Goal: Task Accomplishment & Management: Manage account settings

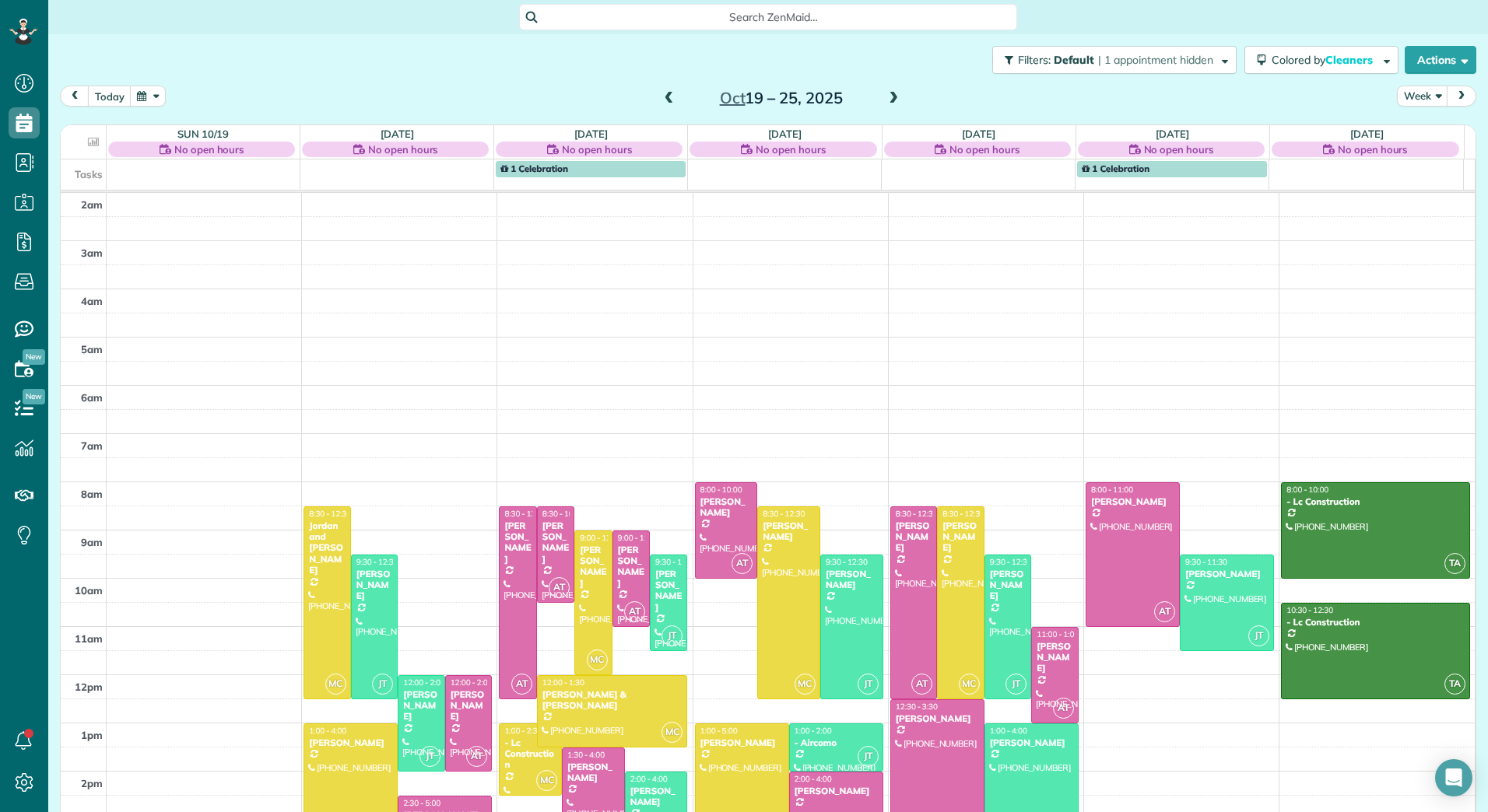
scroll to position [180, 0]
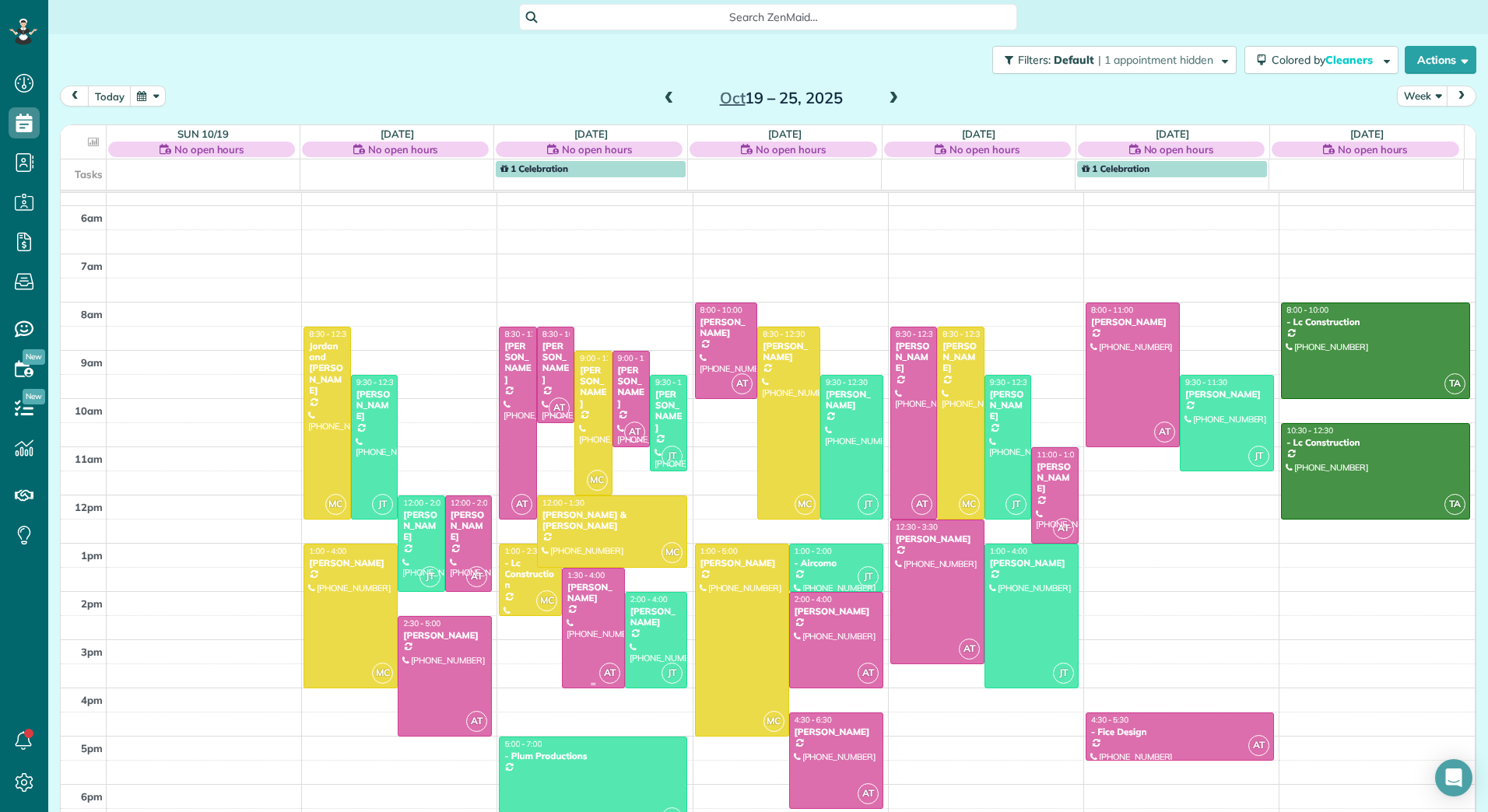
click at [575, 596] on div "[PERSON_NAME]" at bounding box center [593, 593] width 53 height 23
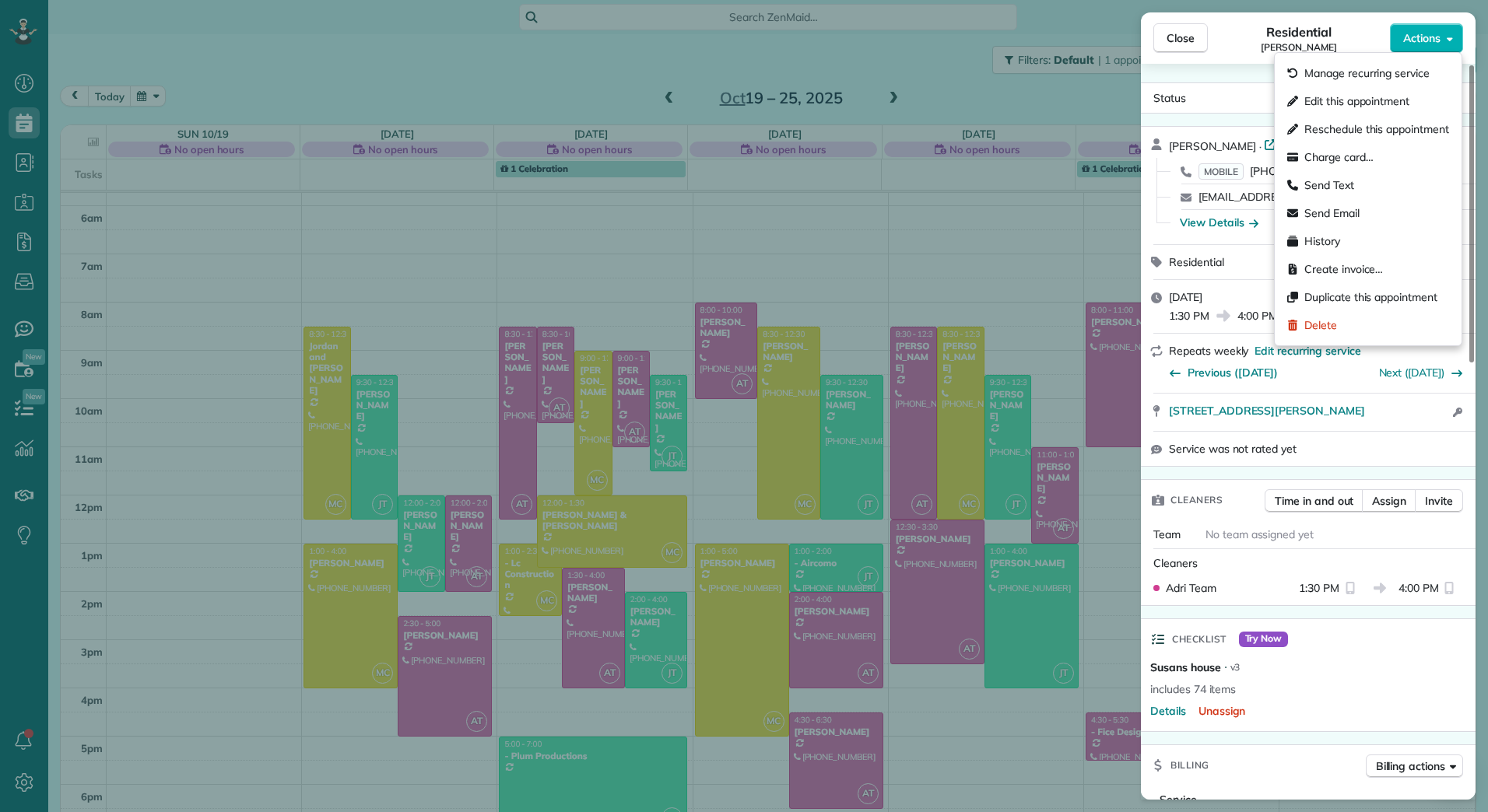
click at [1446, 37] on button "Actions" at bounding box center [1427, 38] width 73 height 30
click at [1399, 92] on div "Edit this appointment" at bounding box center [1367, 101] width 174 height 28
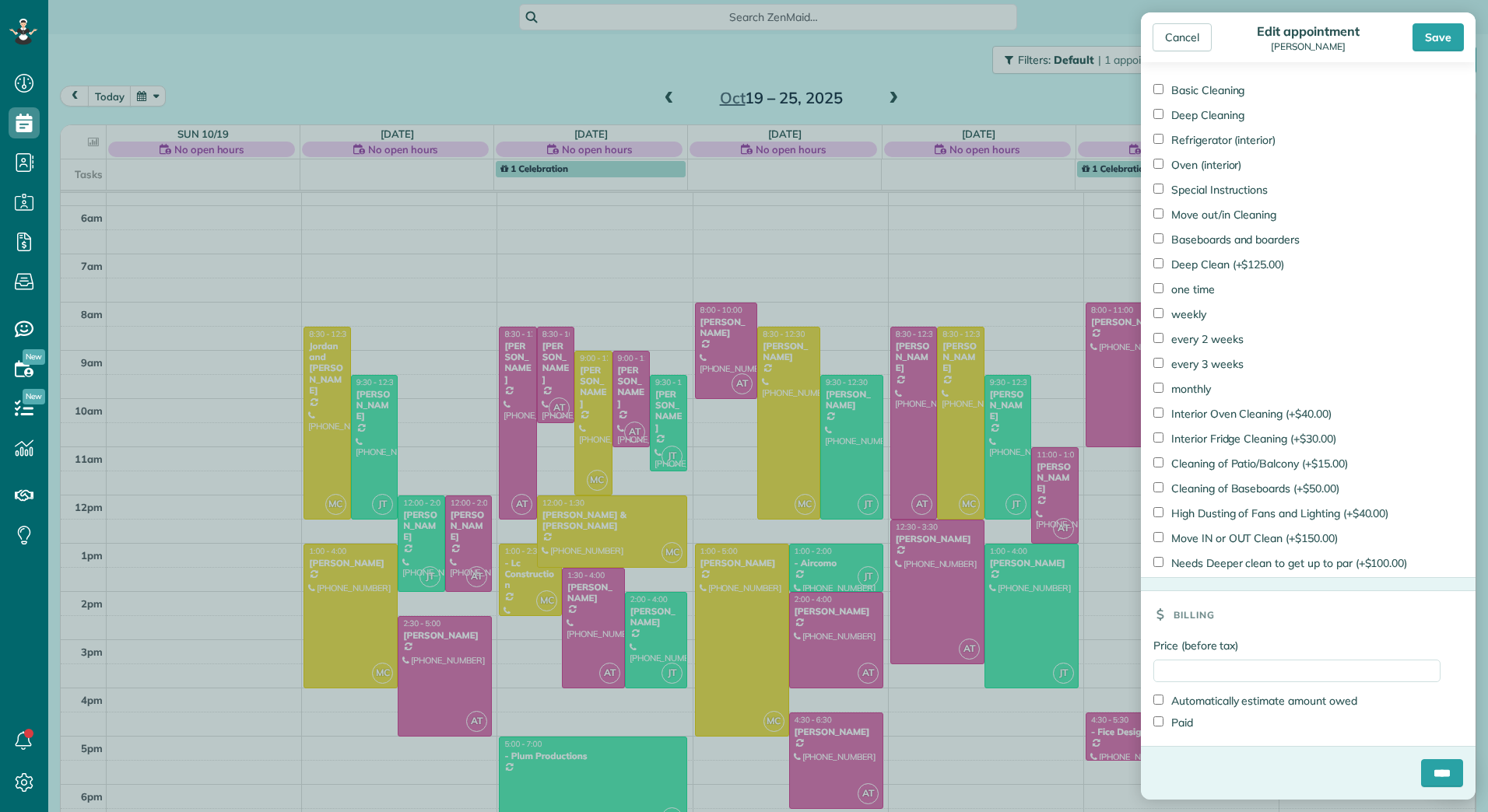
scroll to position [725, 0]
click at [1163, 670] on input "Price (before tax)" at bounding box center [1297, 671] width 287 height 23
type input "******"
click at [1172, 720] on label "Paid" at bounding box center [1172, 723] width 39 height 16
click at [1421, 776] on input "****" at bounding box center [1442, 774] width 42 height 28
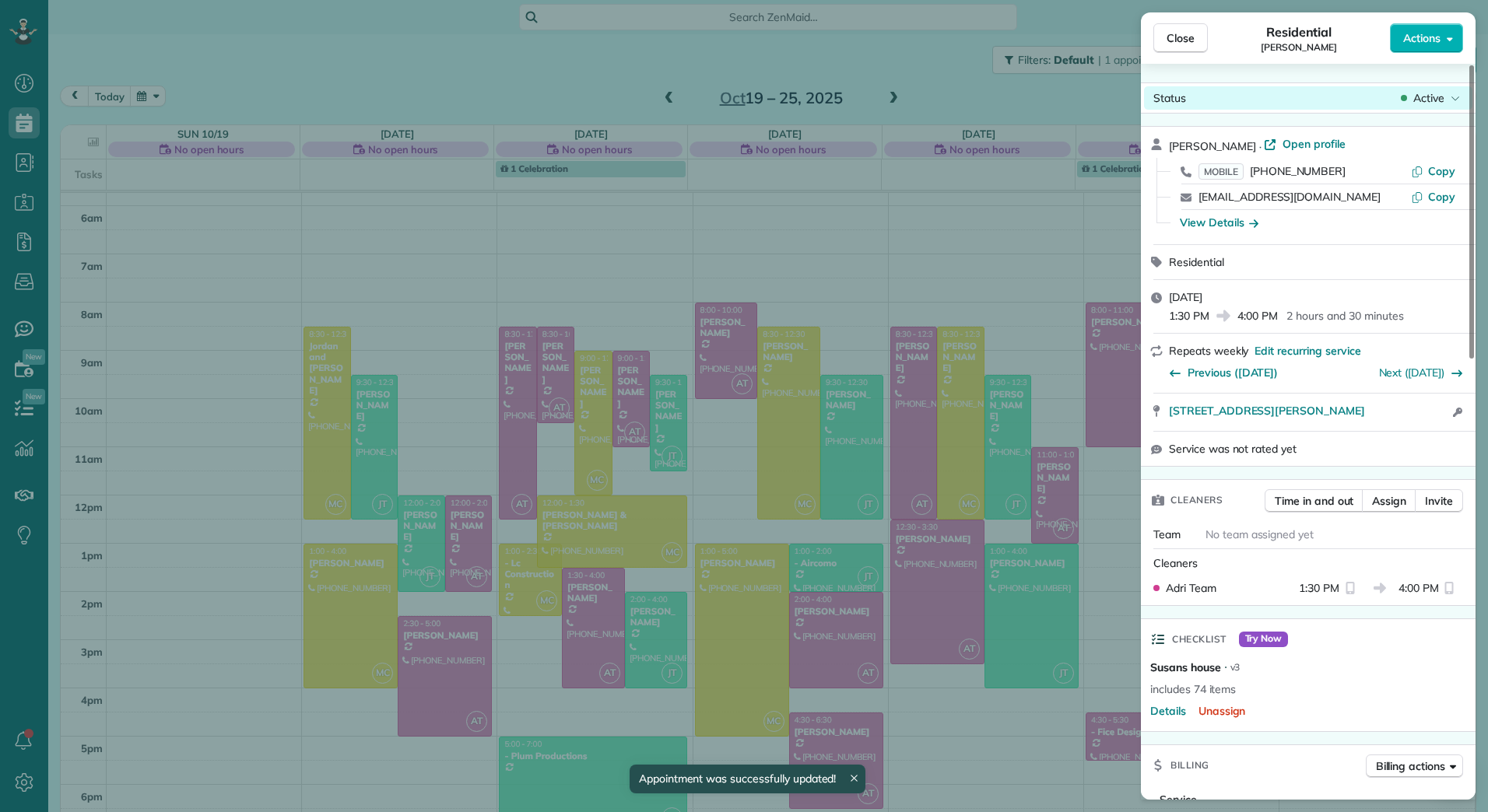
click at [1438, 87] on div "Status Active" at bounding box center [1308, 98] width 329 height 24
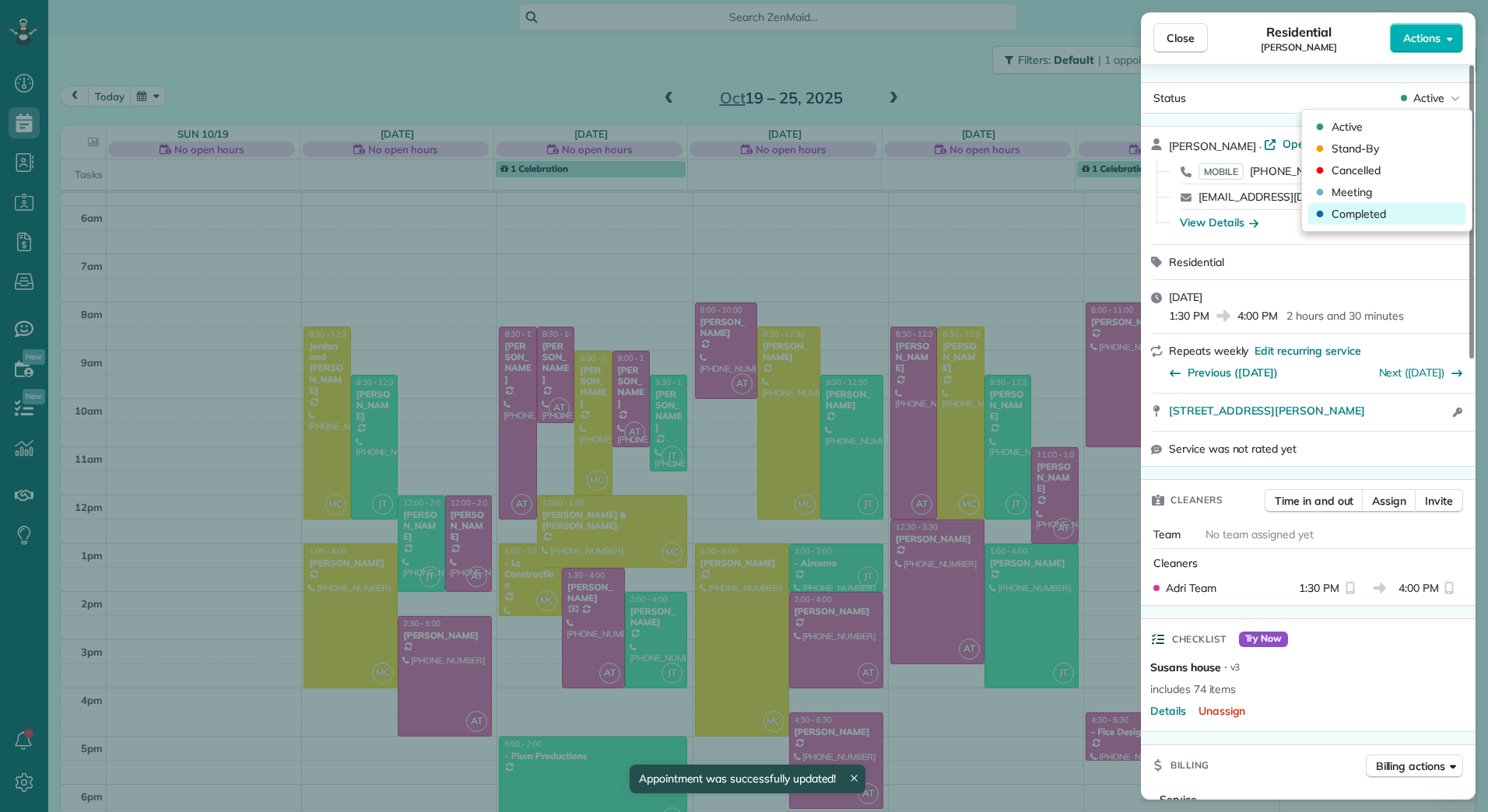
click at [1379, 213] on span "Completed" at bounding box center [1359, 214] width 54 height 16
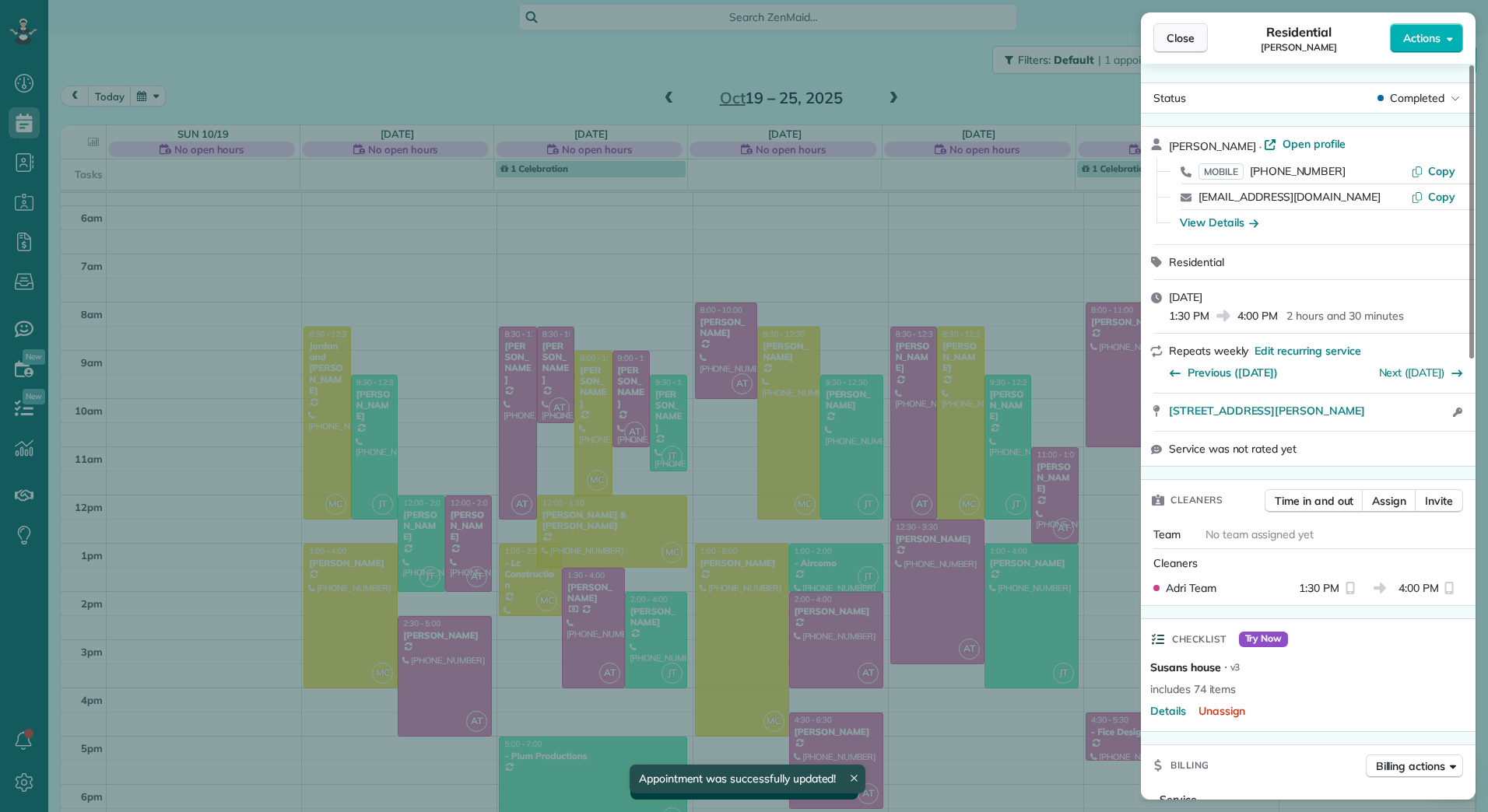
click at [1180, 31] on span "Close" at bounding box center [1180, 38] width 28 height 16
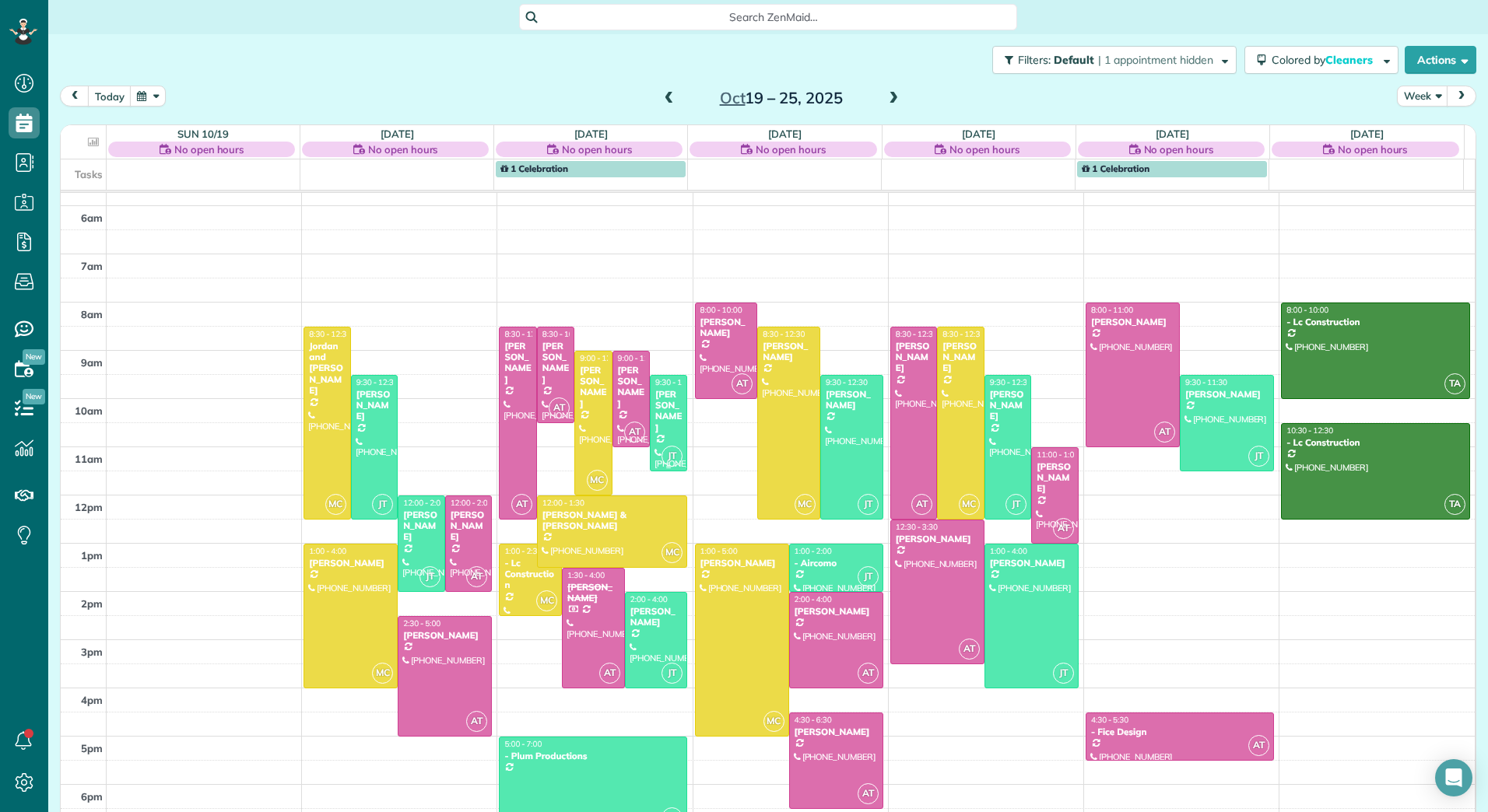
click at [657, 406] on div "[PERSON_NAME]" at bounding box center [669, 412] width 28 height 45
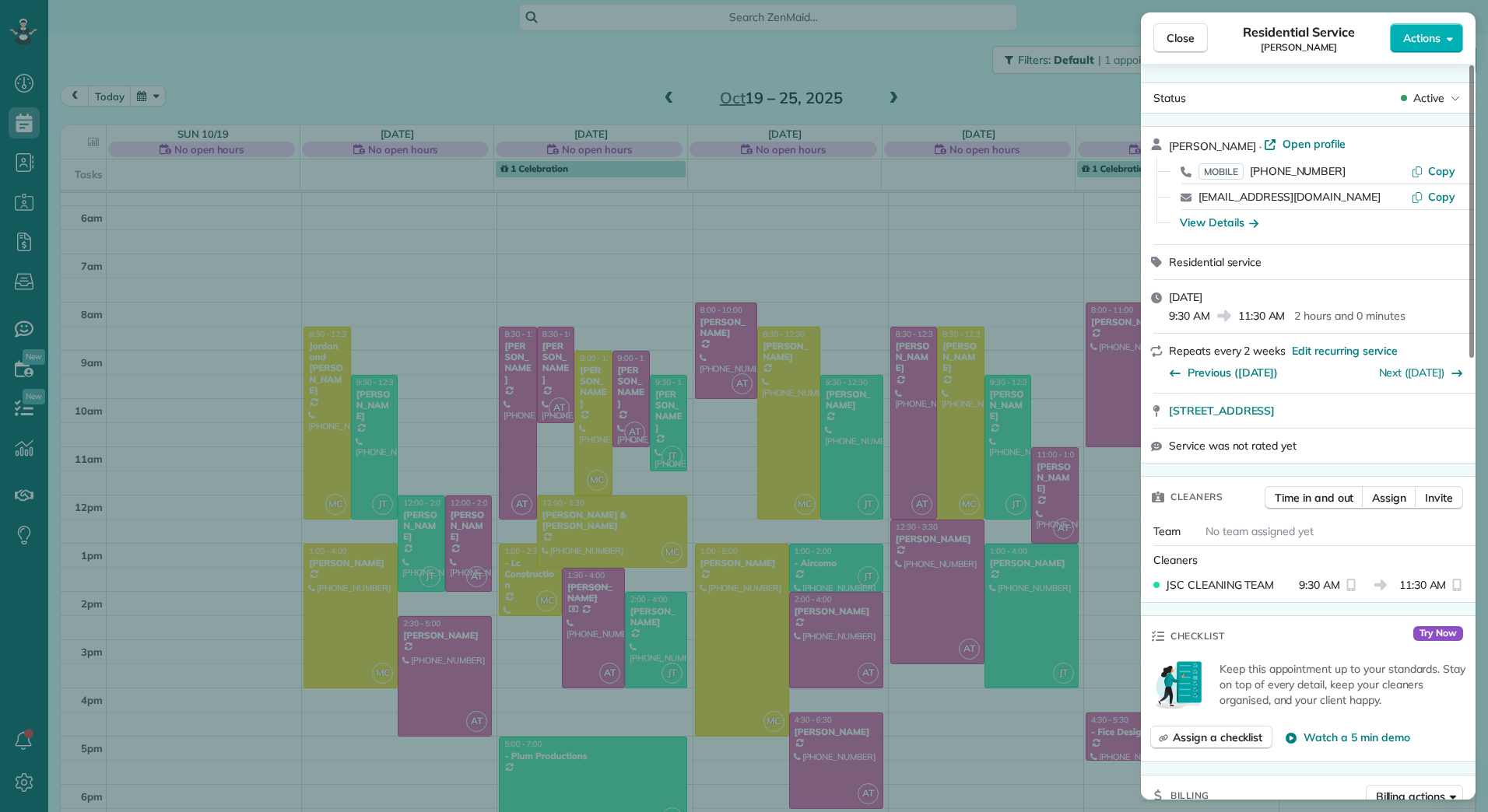
click at [1450, 38] on icon "button" at bounding box center [1450, 39] width 6 height 3
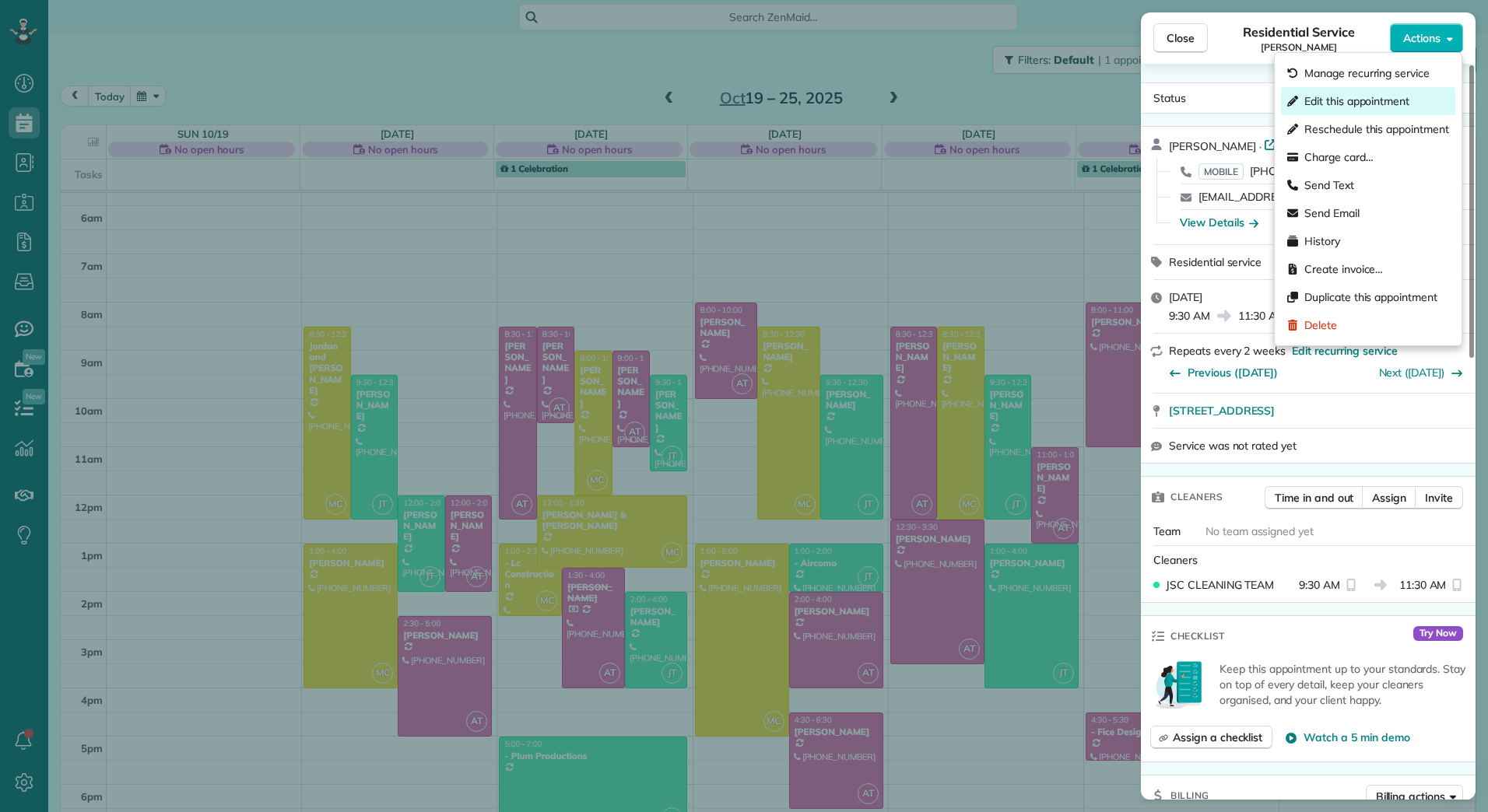
click at [1382, 95] on span "Edit this appointment" at bounding box center [1357, 101] width 105 height 16
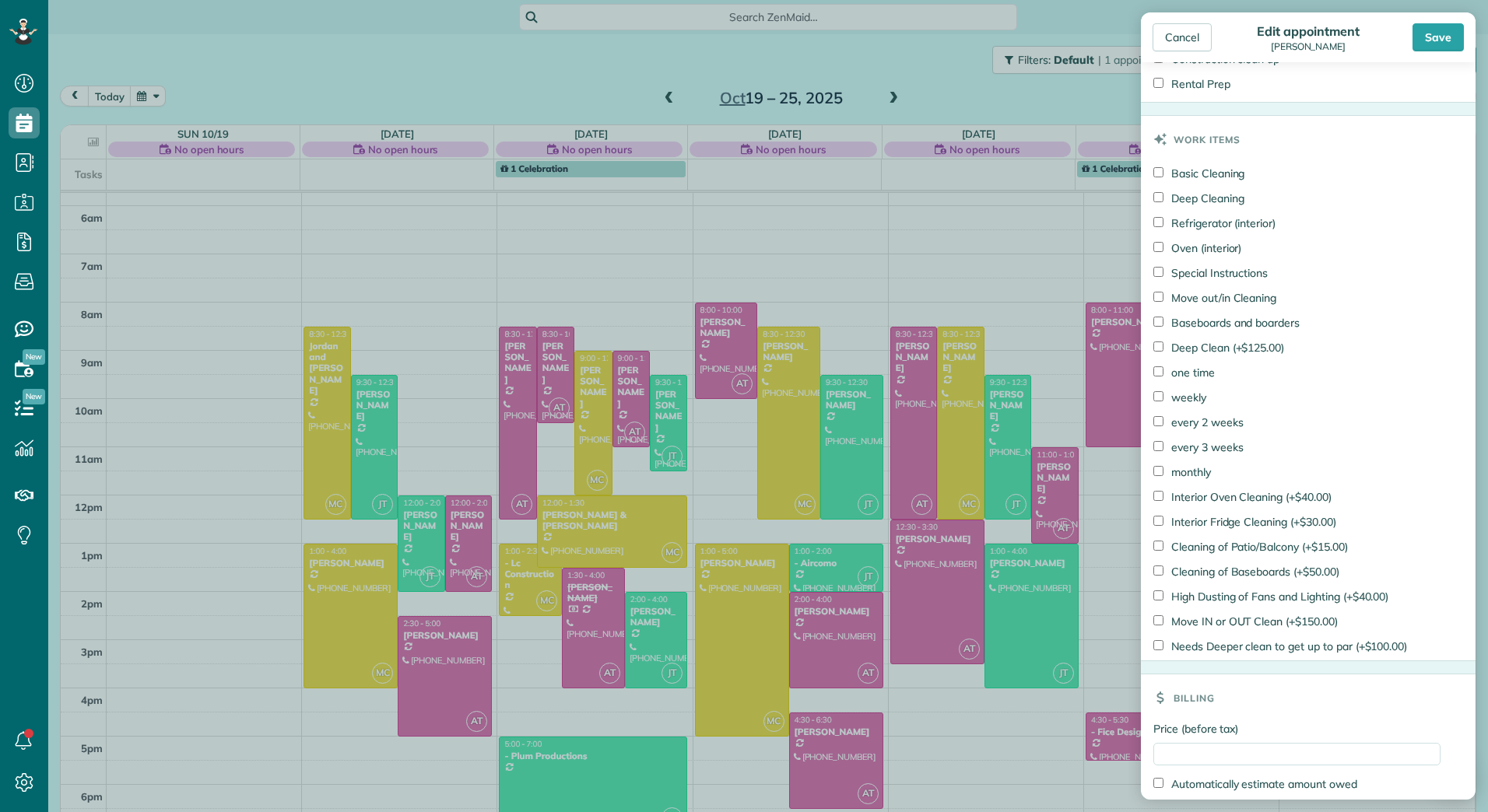
scroll to position [836, 0]
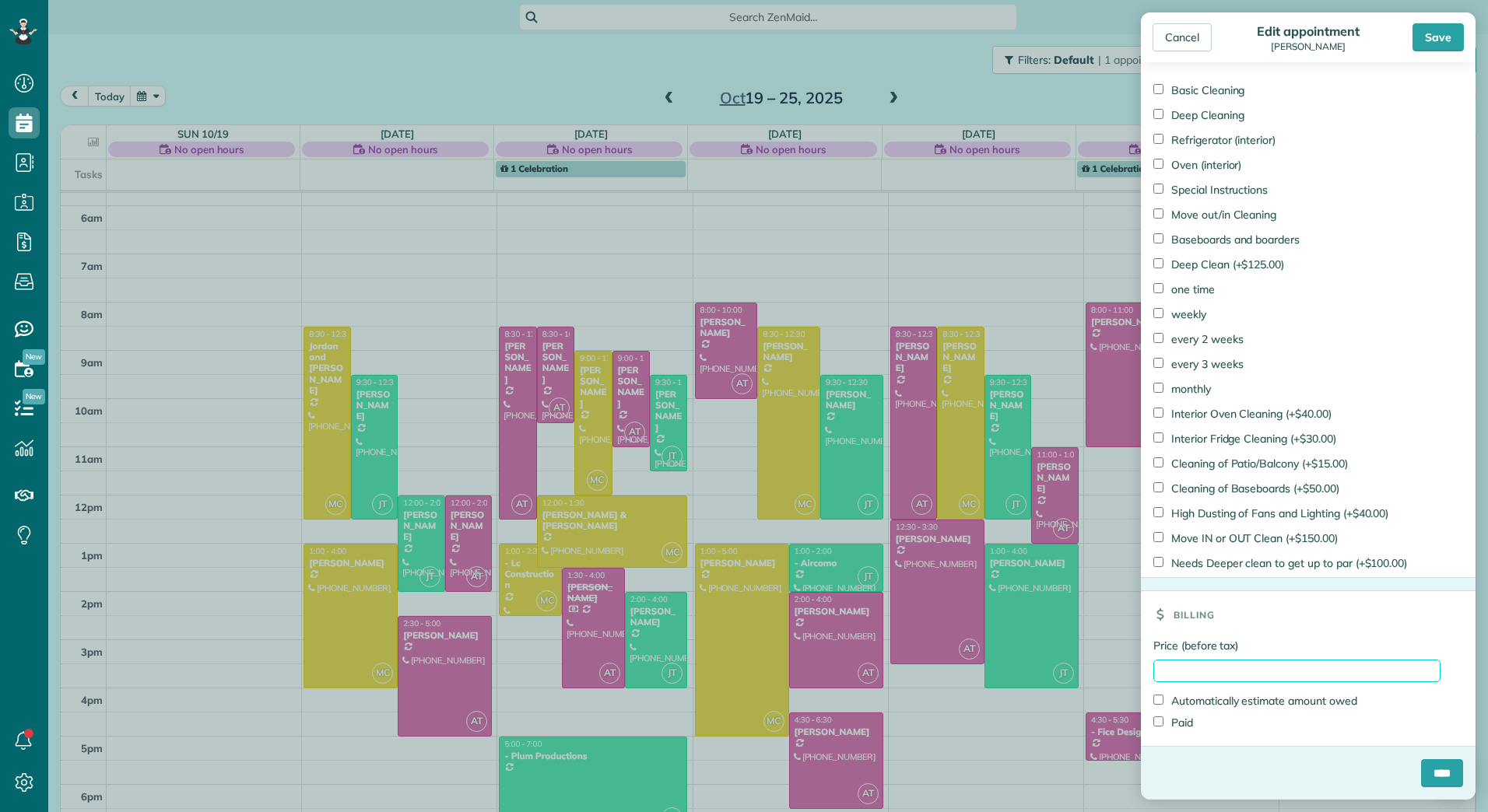
click at [1186, 660] on input "Price (before tax)" at bounding box center [1297, 671] width 287 height 23
type input "******"
click at [1177, 719] on label "Paid" at bounding box center [1172, 723] width 39 height 16
click at [1436, 775] on input "****" at bounding box center [1442, 774] width 42 height 28
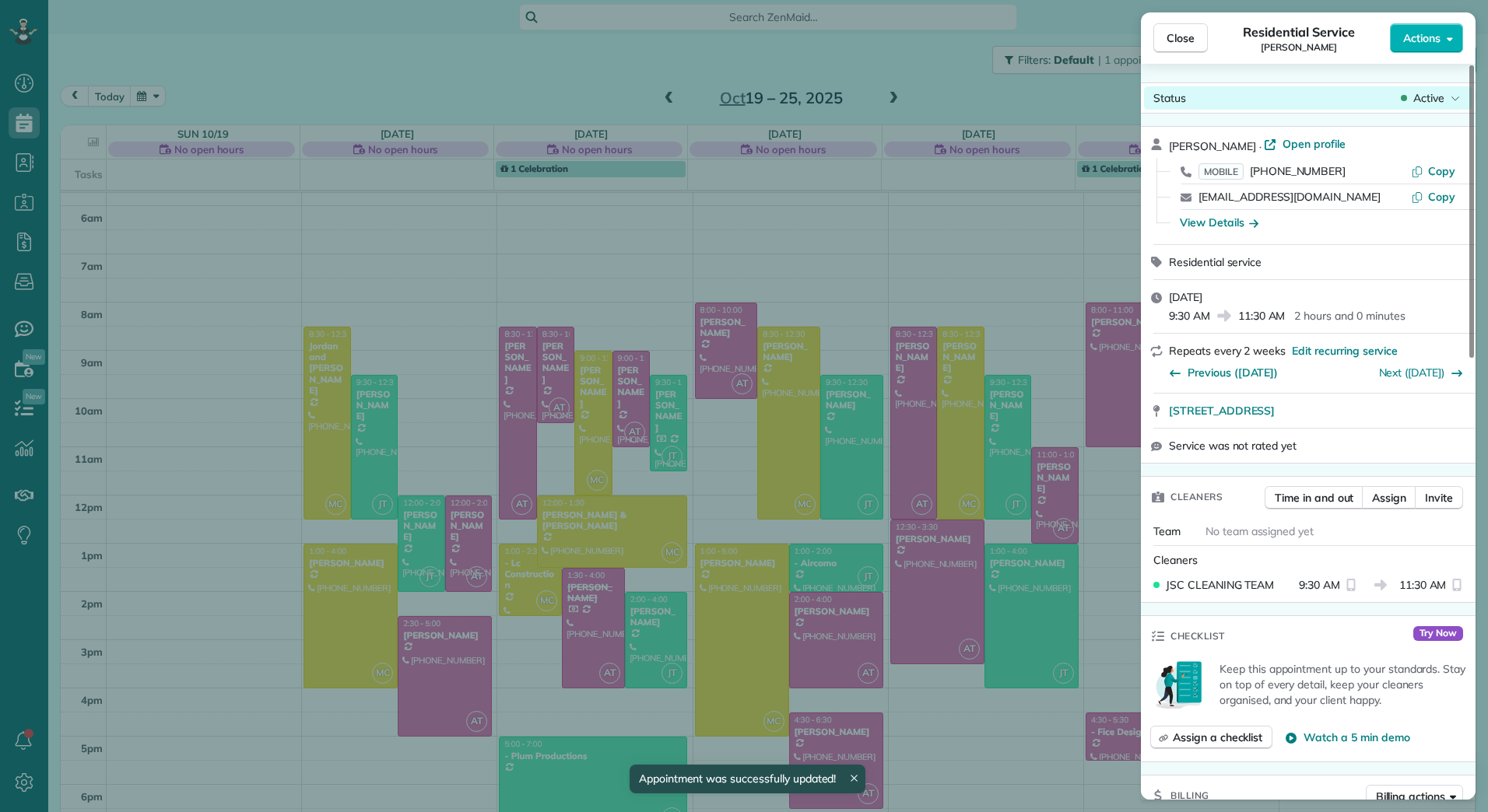
click at [1414, 102] on span "Active" at bounding box center [1429, 98] width 31 height 16
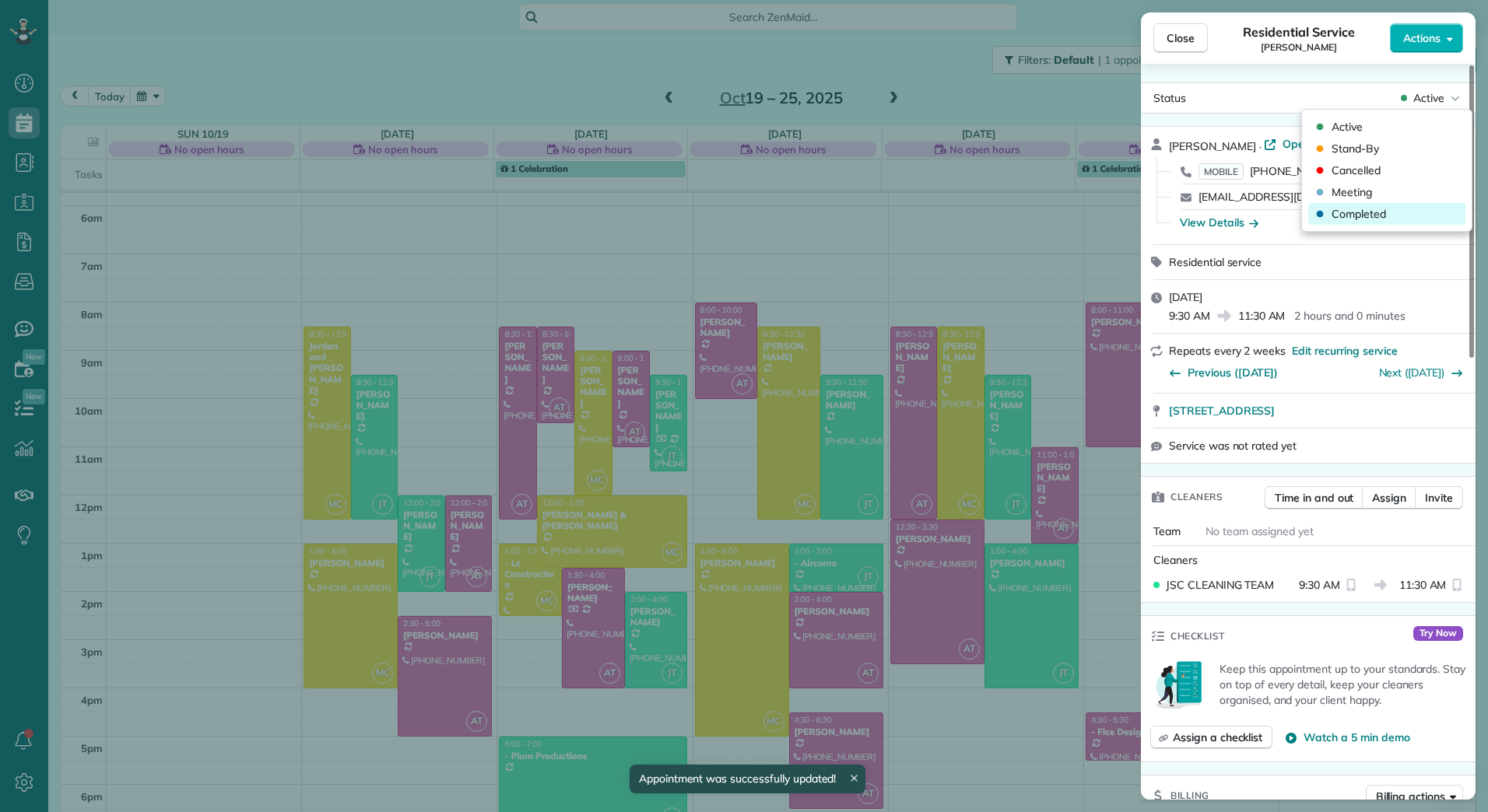
click at [1346, 211] on span "Completed" at bounding box center [1359, 214] width 54 height 16
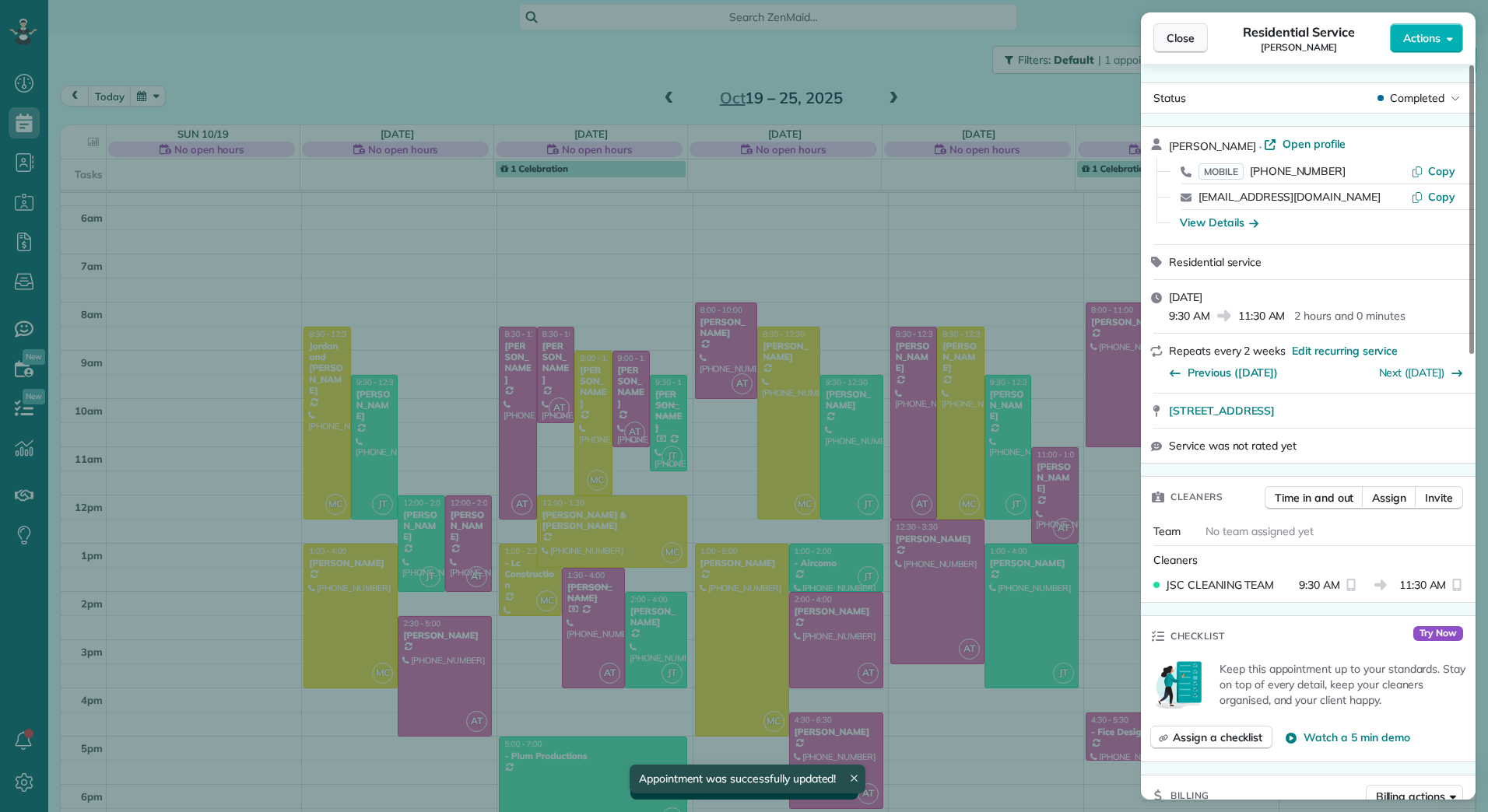
click at [1181, 32] on span "Close" at bounding box center [1180, 38] width 28 height 16
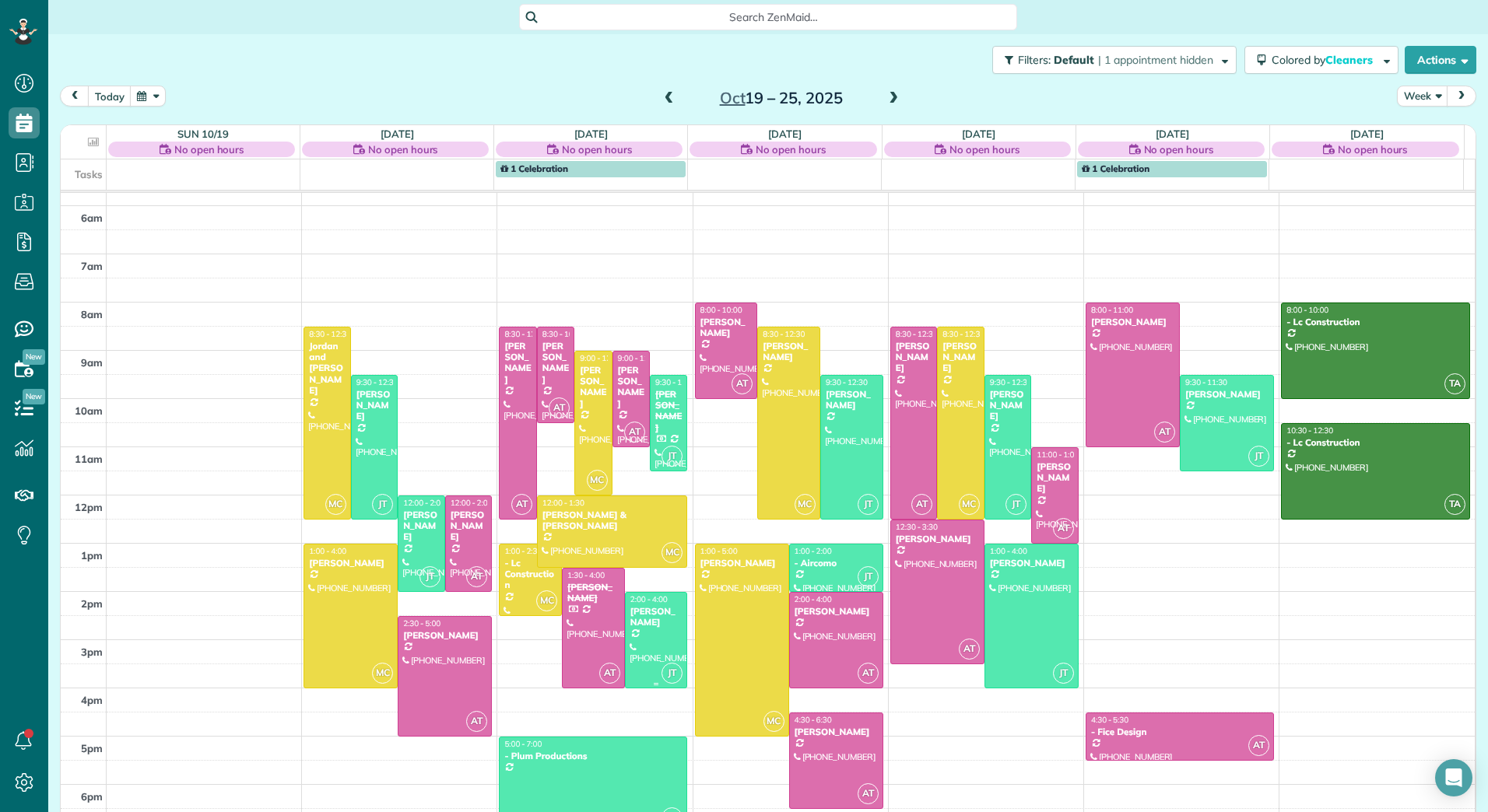
click at [639, 643] on div at bounding box center [657, 640] width 61 height 95
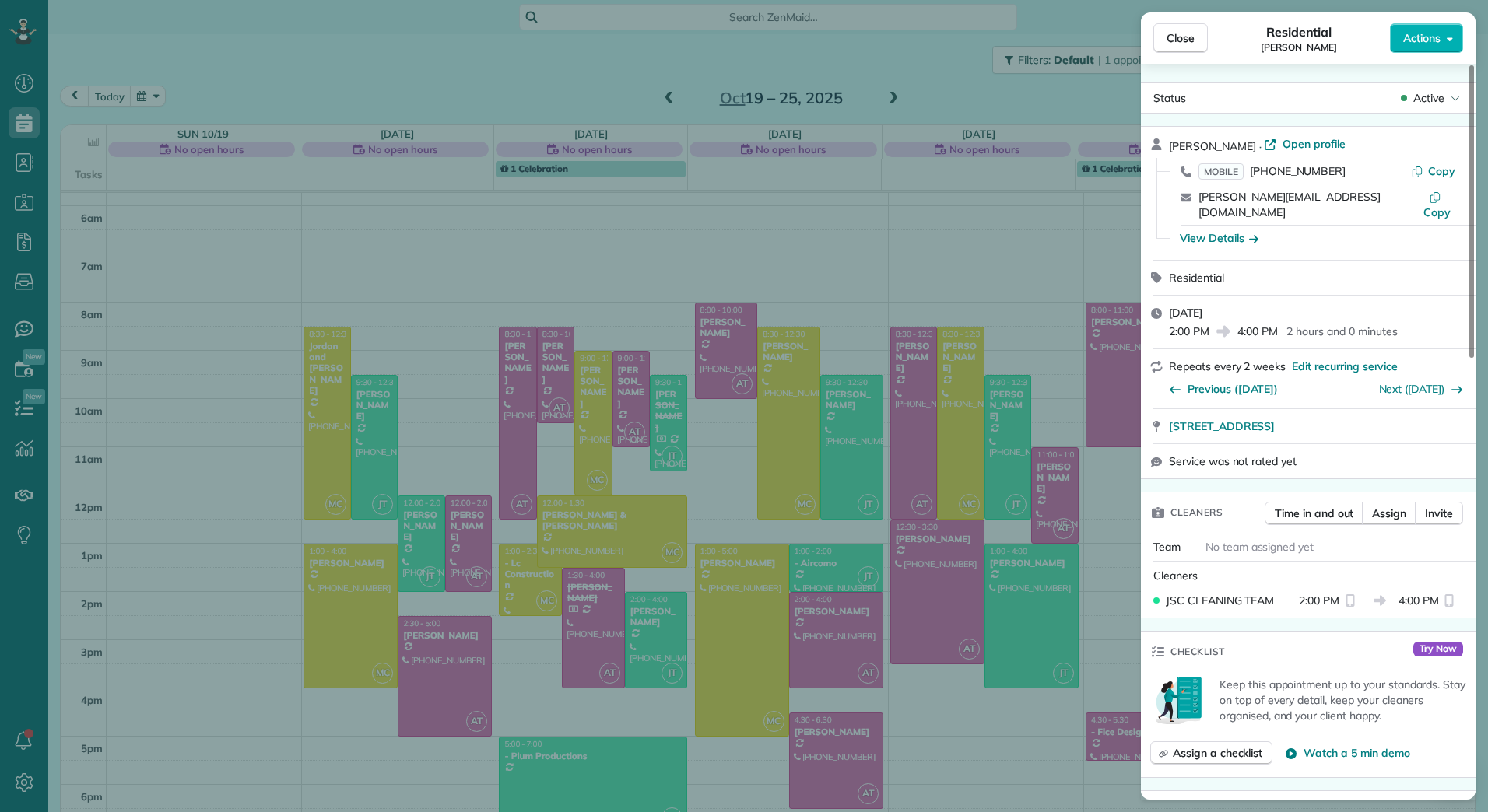
click at [660, 387] on div "Close Residential [PERSON_NAME] Actions Status Active [PERSON_NAME] · Open prof…" at bounding box center [744, 406] width 1488 height 812
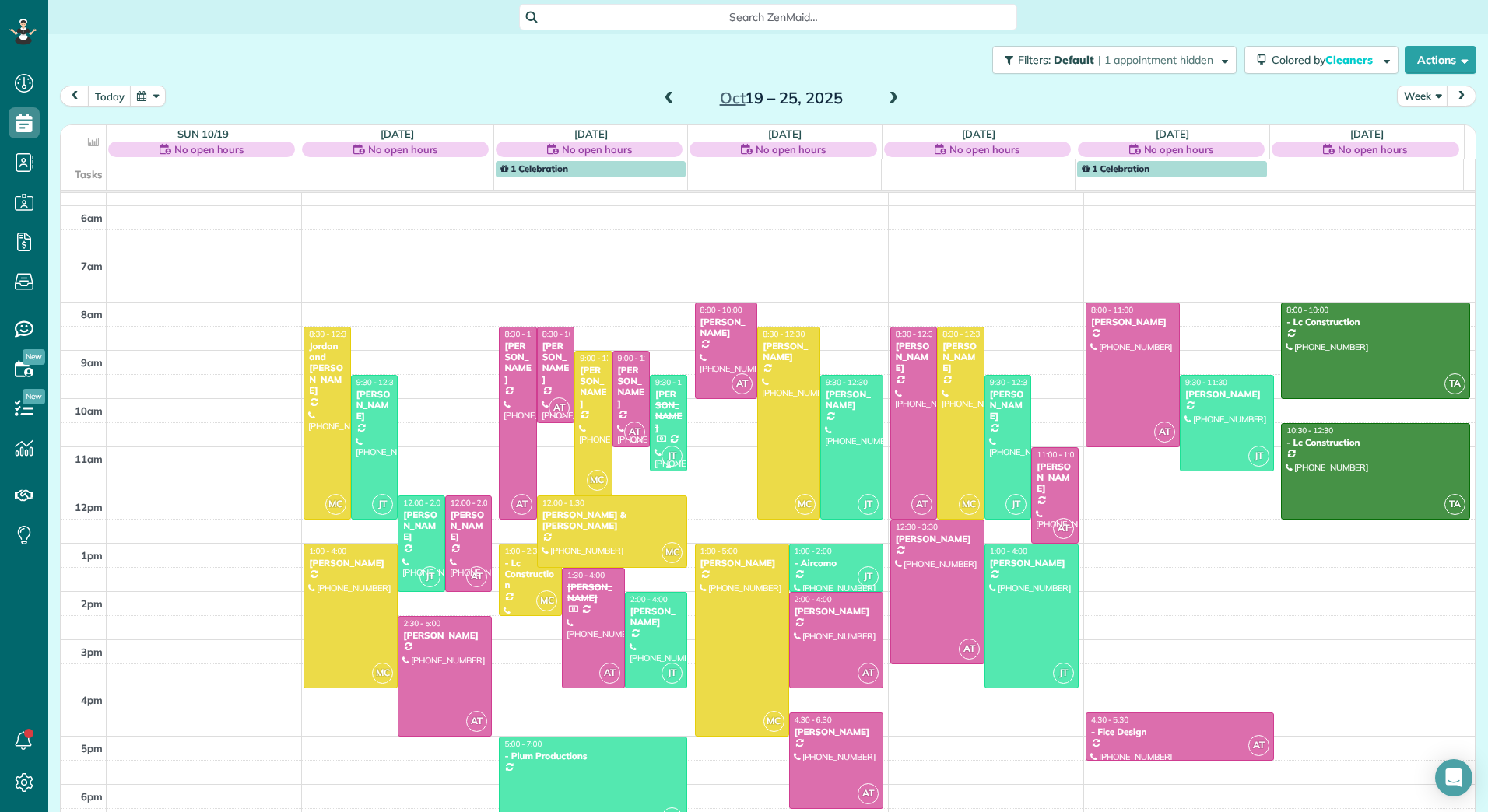
click at [660, 393] on div "[PERSON_NAME]" at bounding box center [669, 412] width 28 height 45
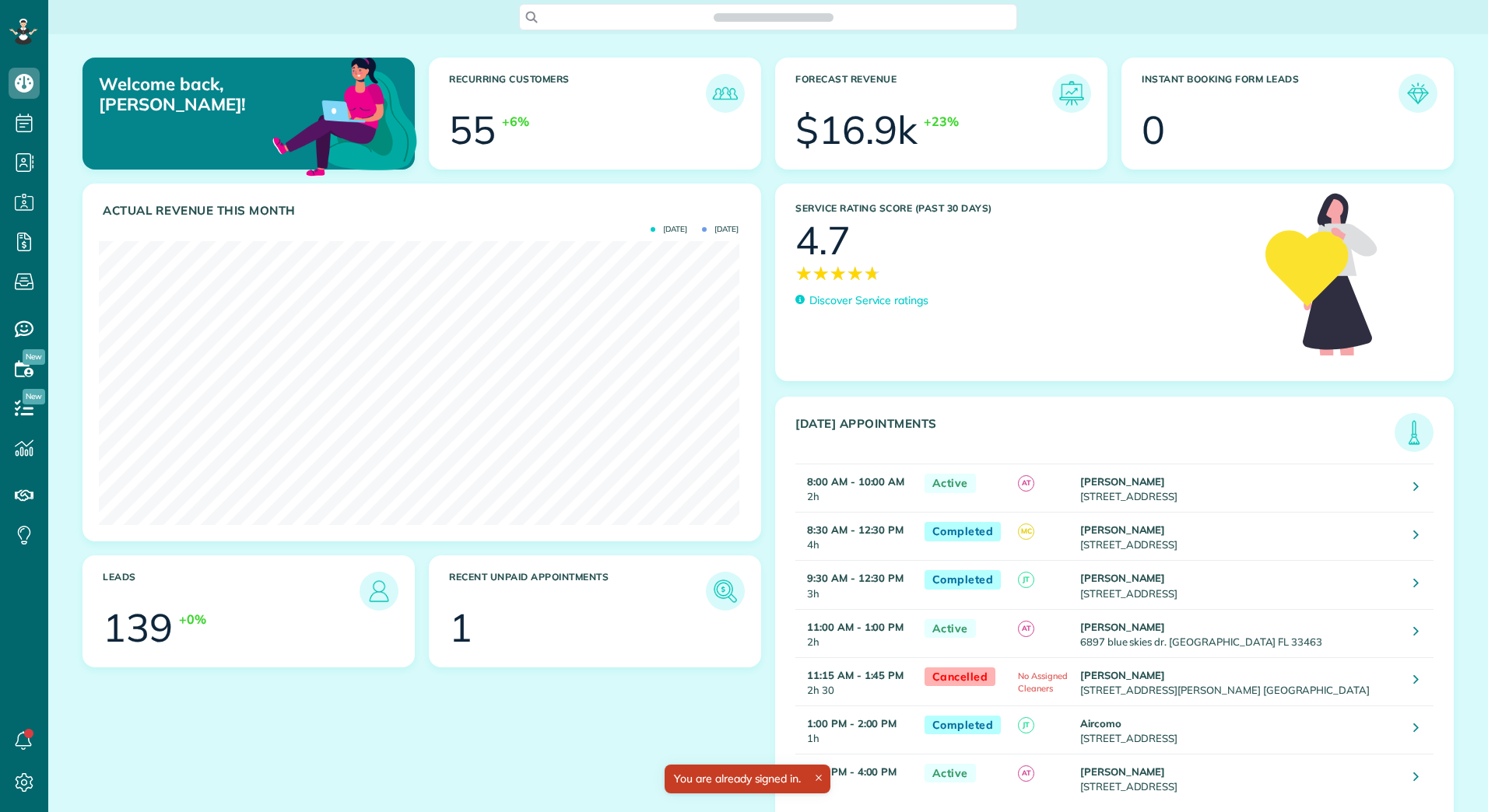
scroll to position [284, 640]
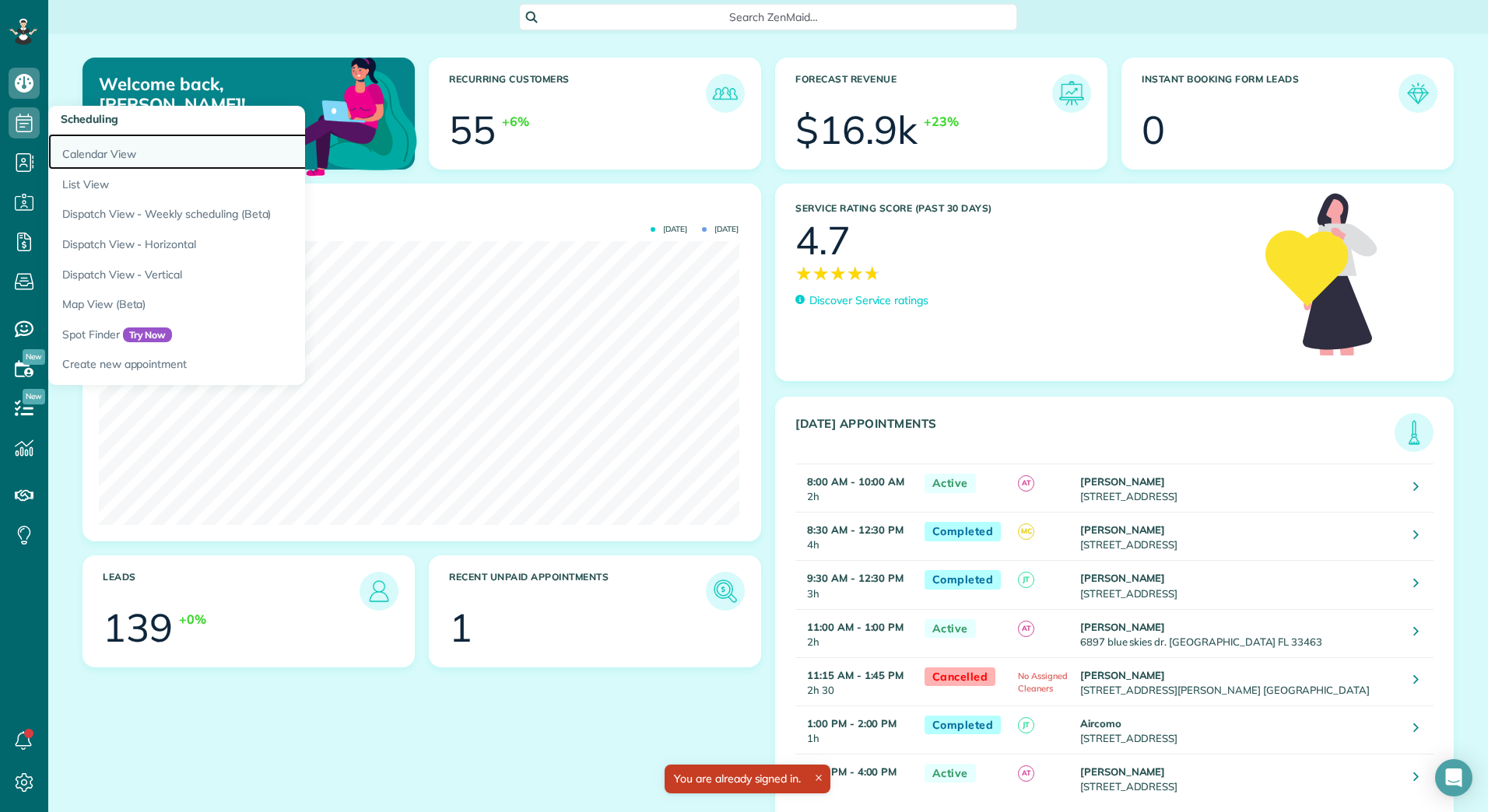
click at [78, 150] on link "Calendar View" at bounding box center [242, 151] width 389 height 36
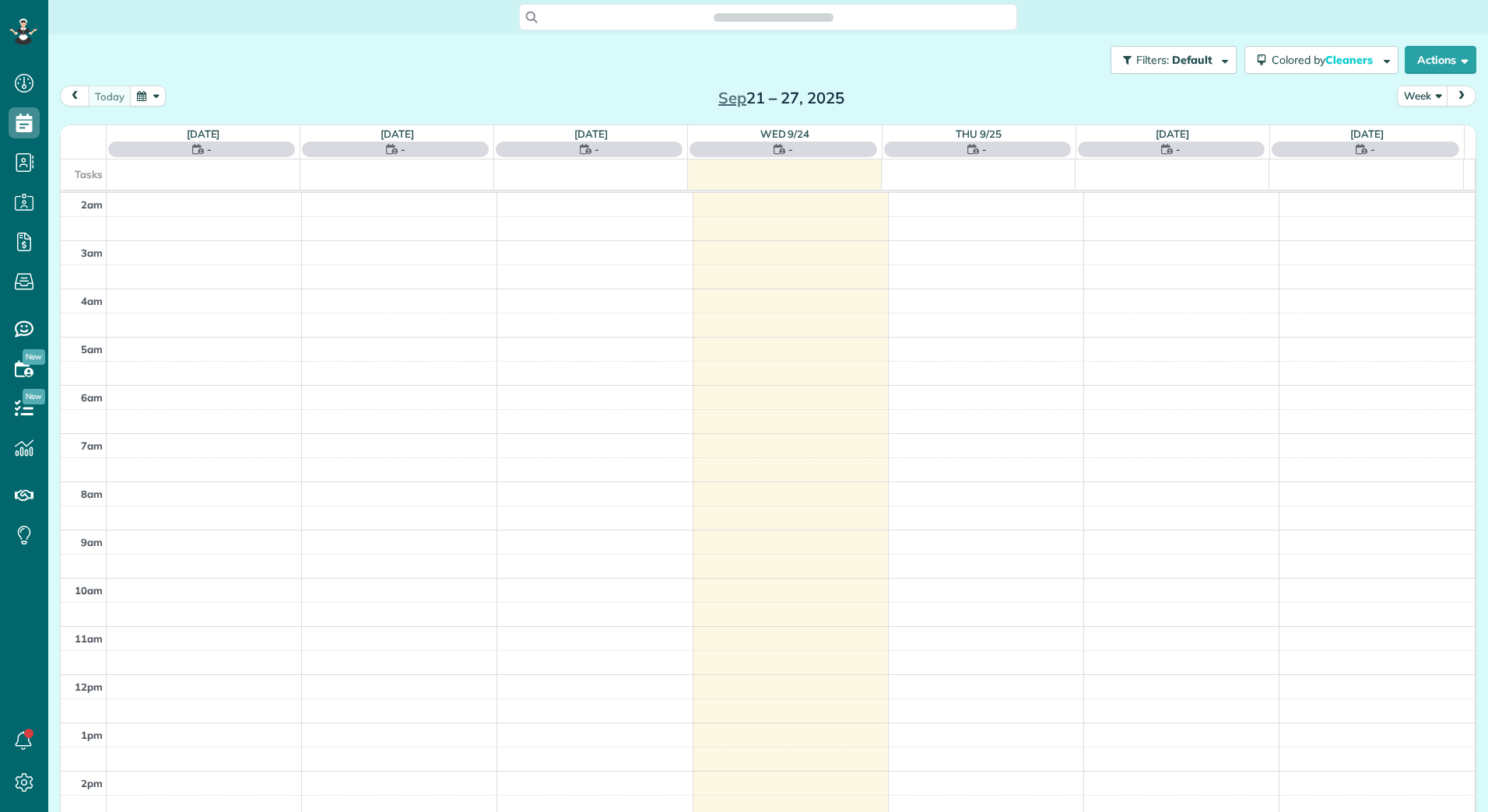
scroll to position [180, 0]
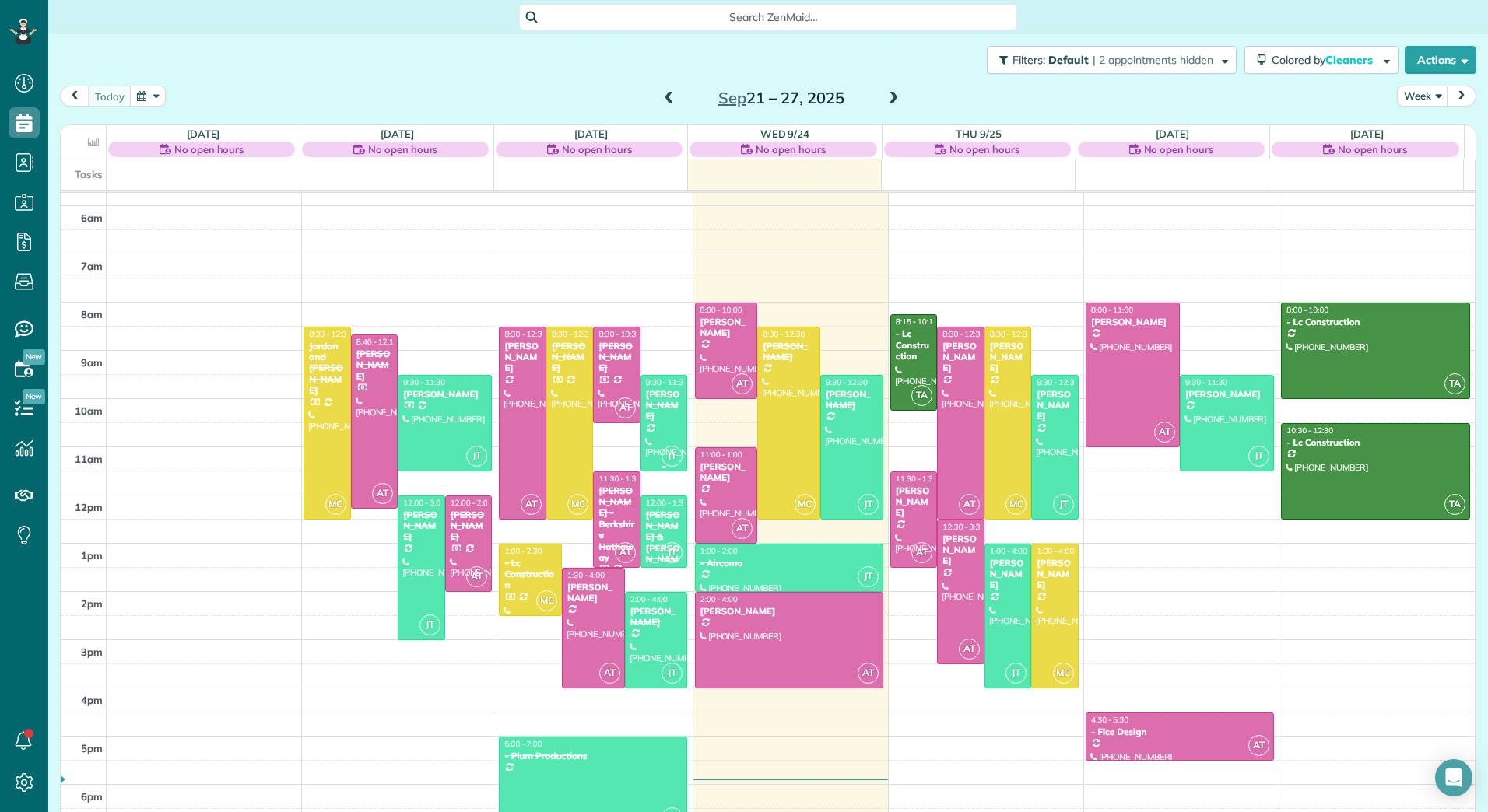
click at [654, 404] on div "[PERSON_NAME]" at bounding box center [664, 406] width 38 height 33
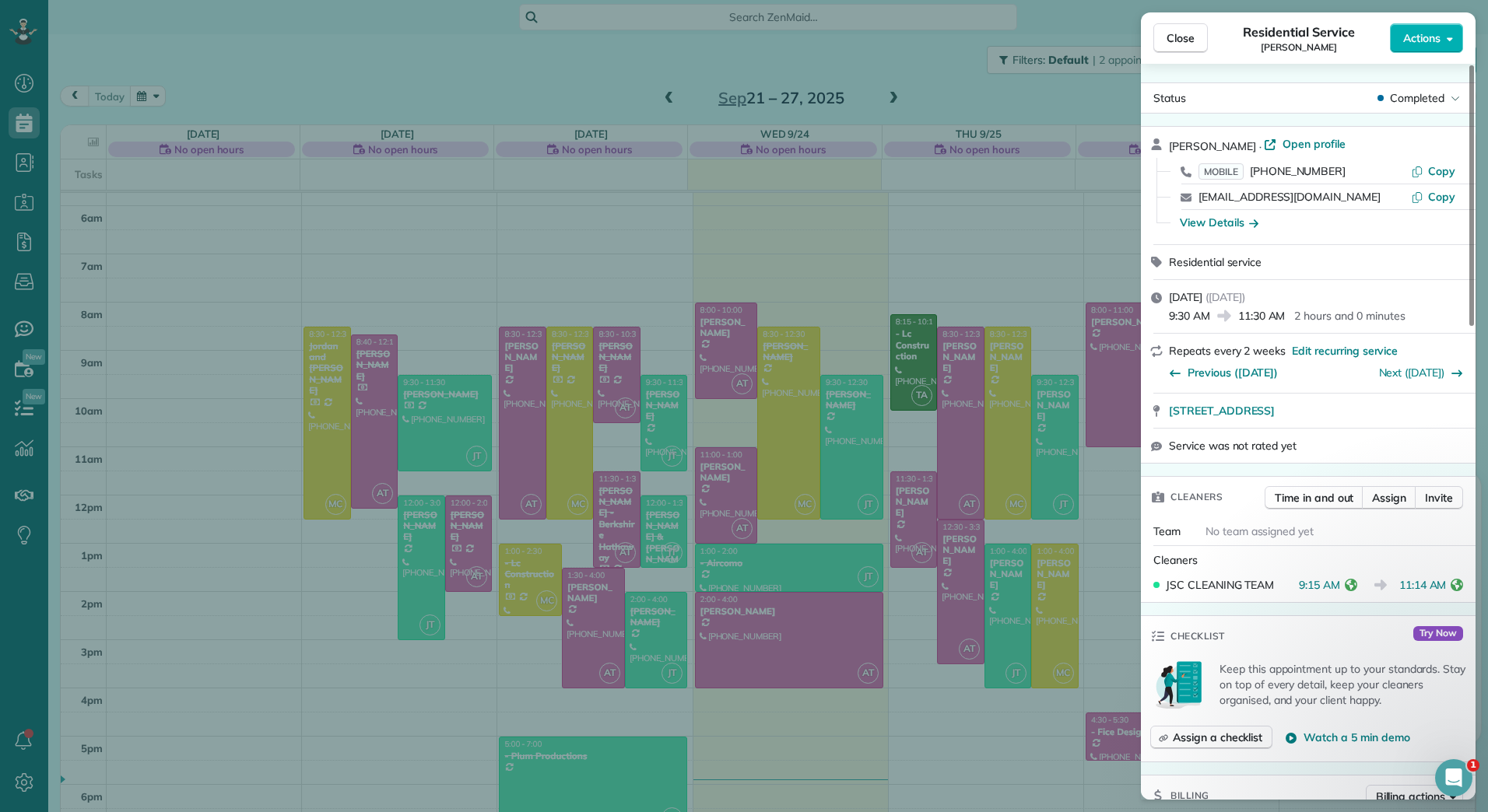
click at [656, 532] on div "Close Residential Service Lorette Hunter Actions Status Completed Lorette Hunte…" at bounding box center [744, 406] width 1488 height 812
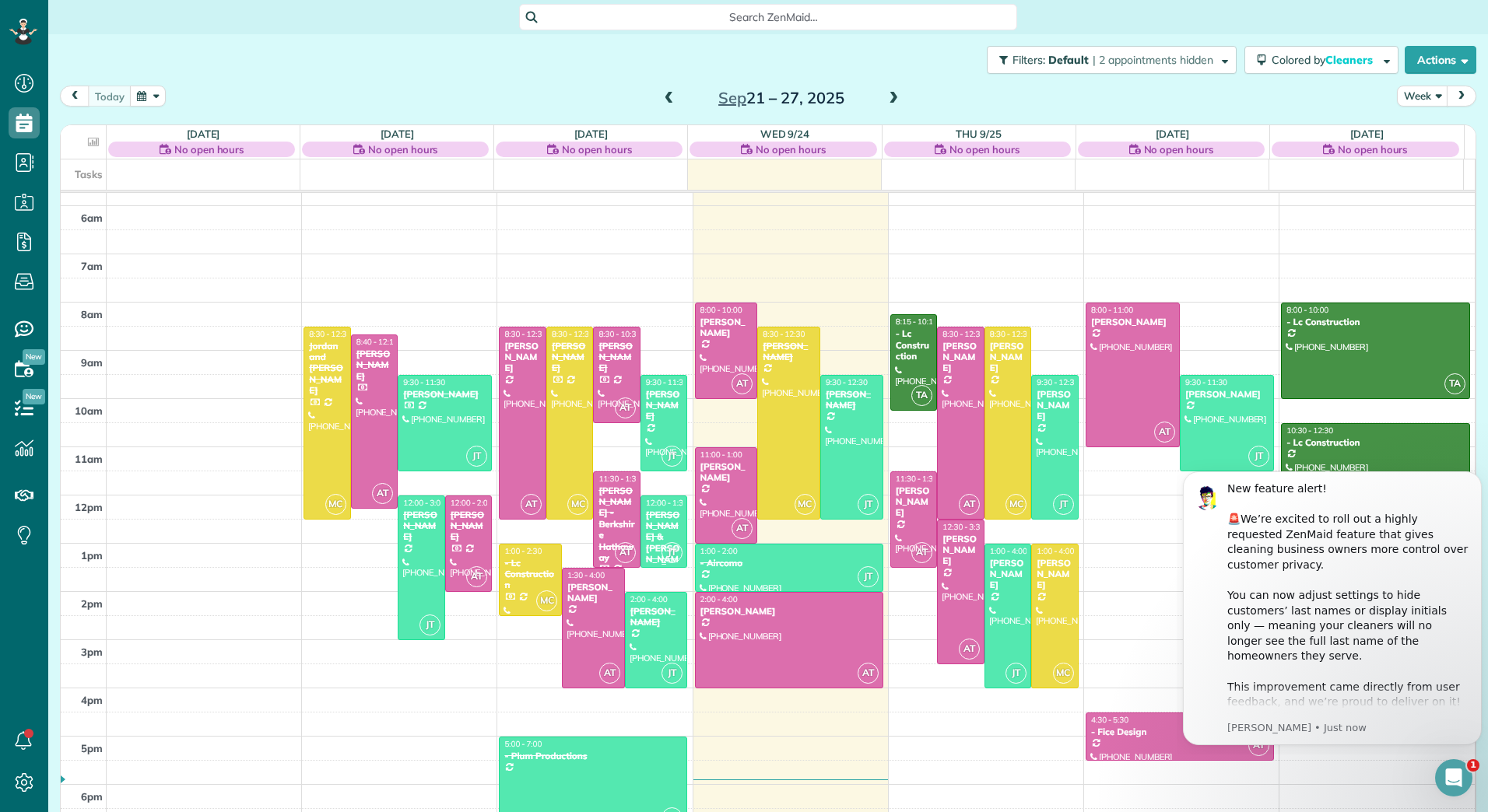
click at [653, 514] on div "[PERSON_NAME] & [PERSON_NAME]" at bounding box center [664, 543] width 38 height 67
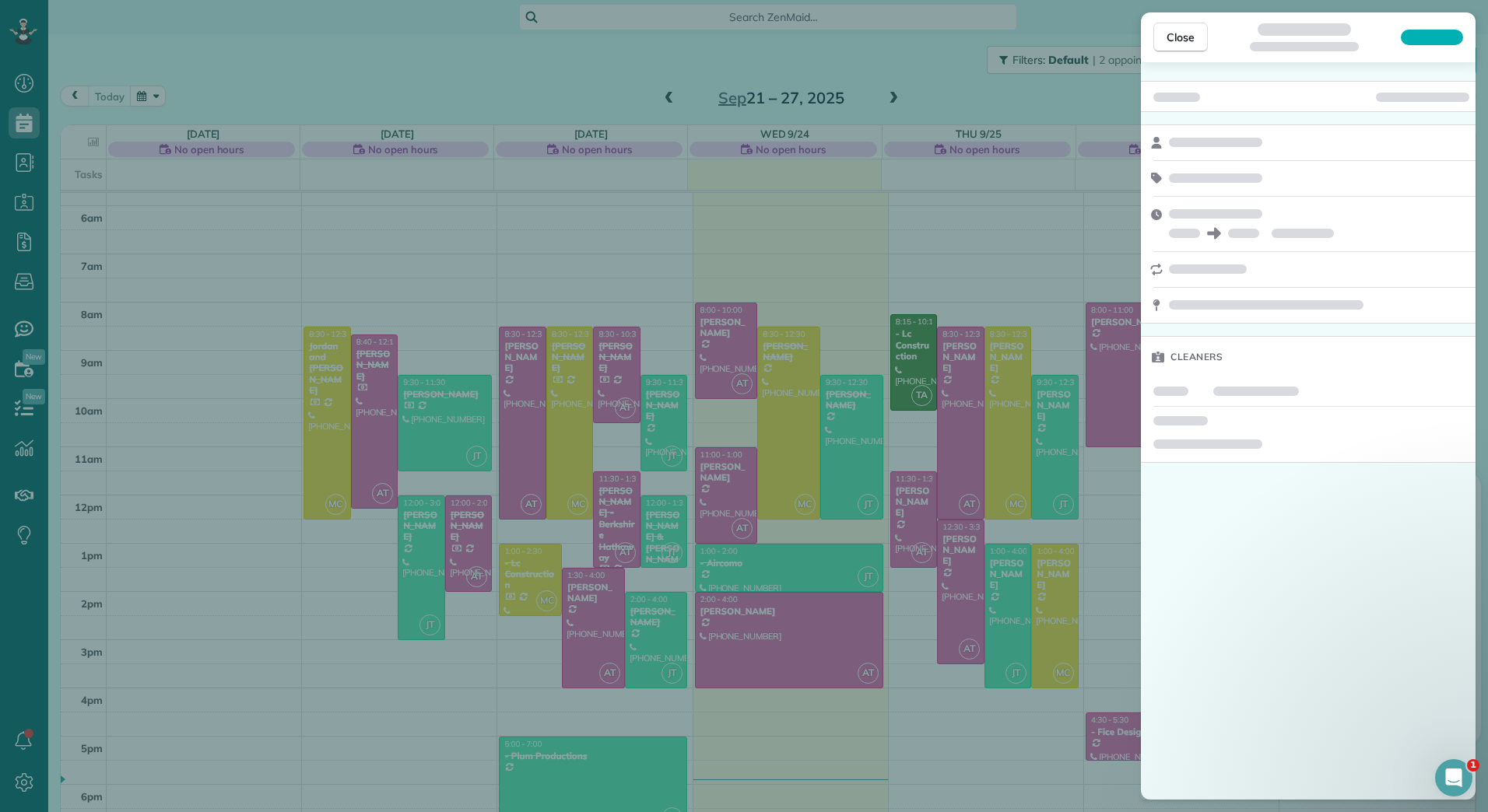
click at [837, 427] on div "Close Cleaners" at bounding box center [744, 406] width 1488 height 812
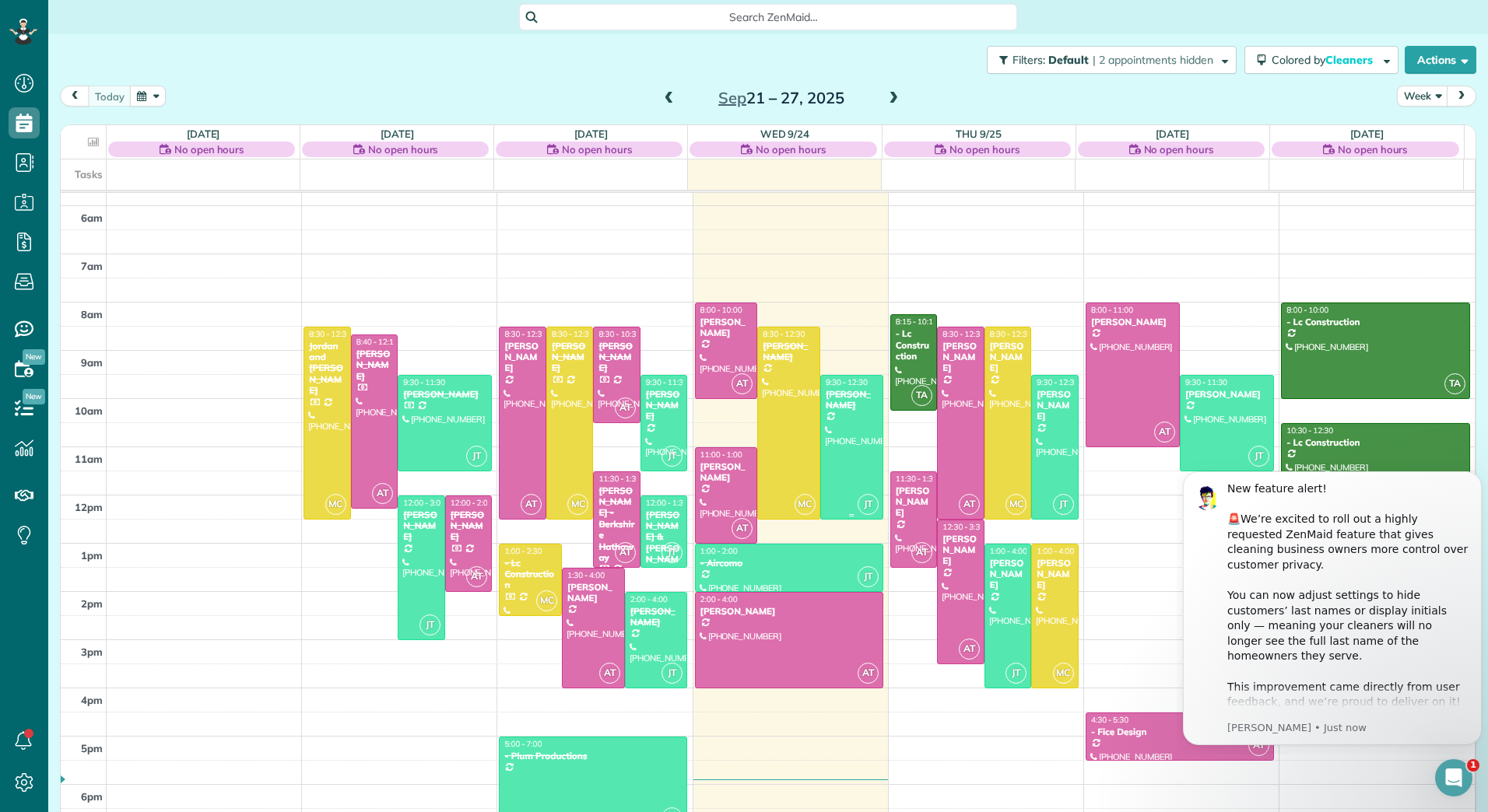
click at [831, 447] on div at bounding box center [852, 448] width 61 height 143
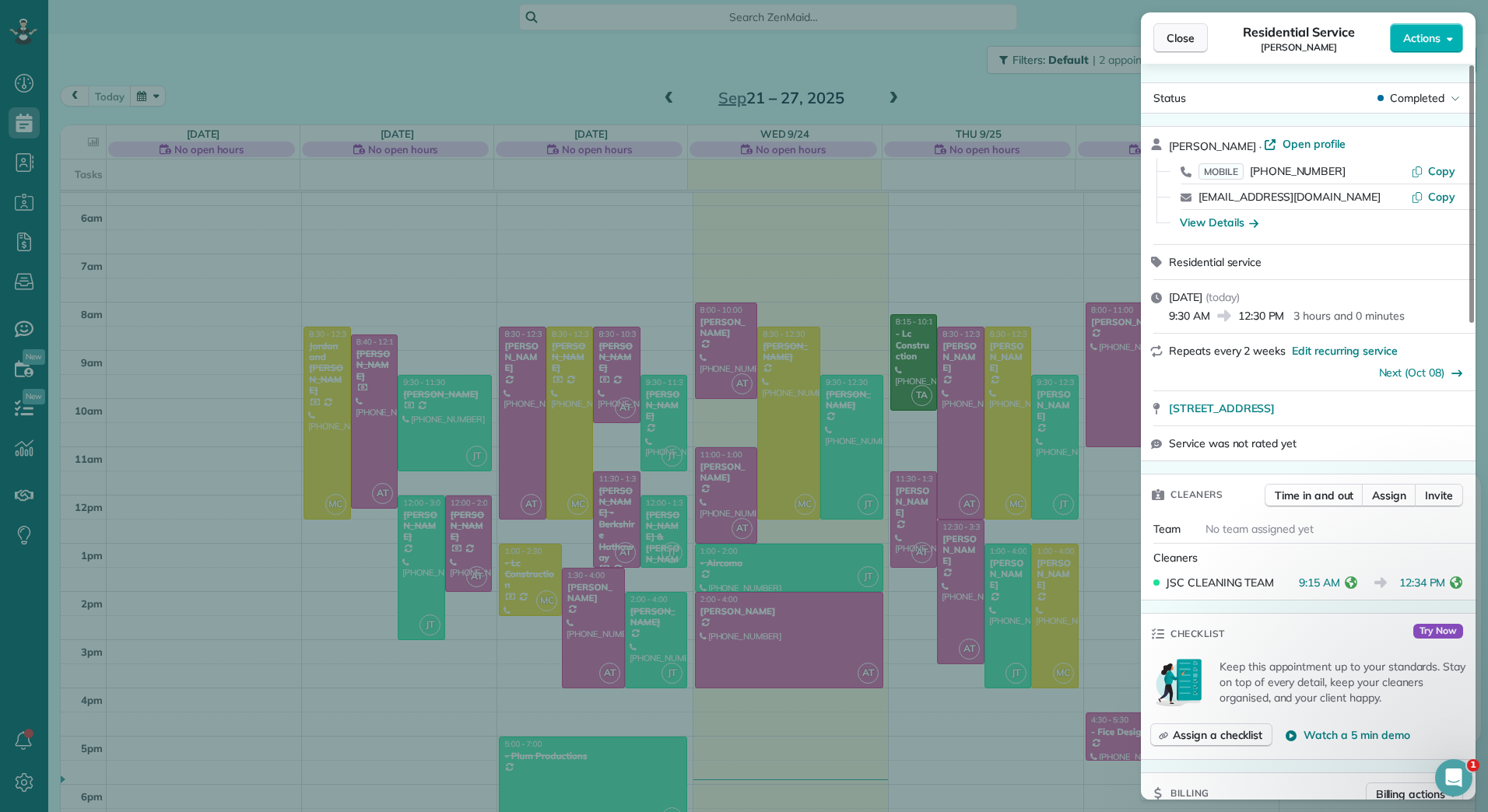
click at [1165, 39] on button "Close" at bounding box center [1180, 38] width 54 height 30
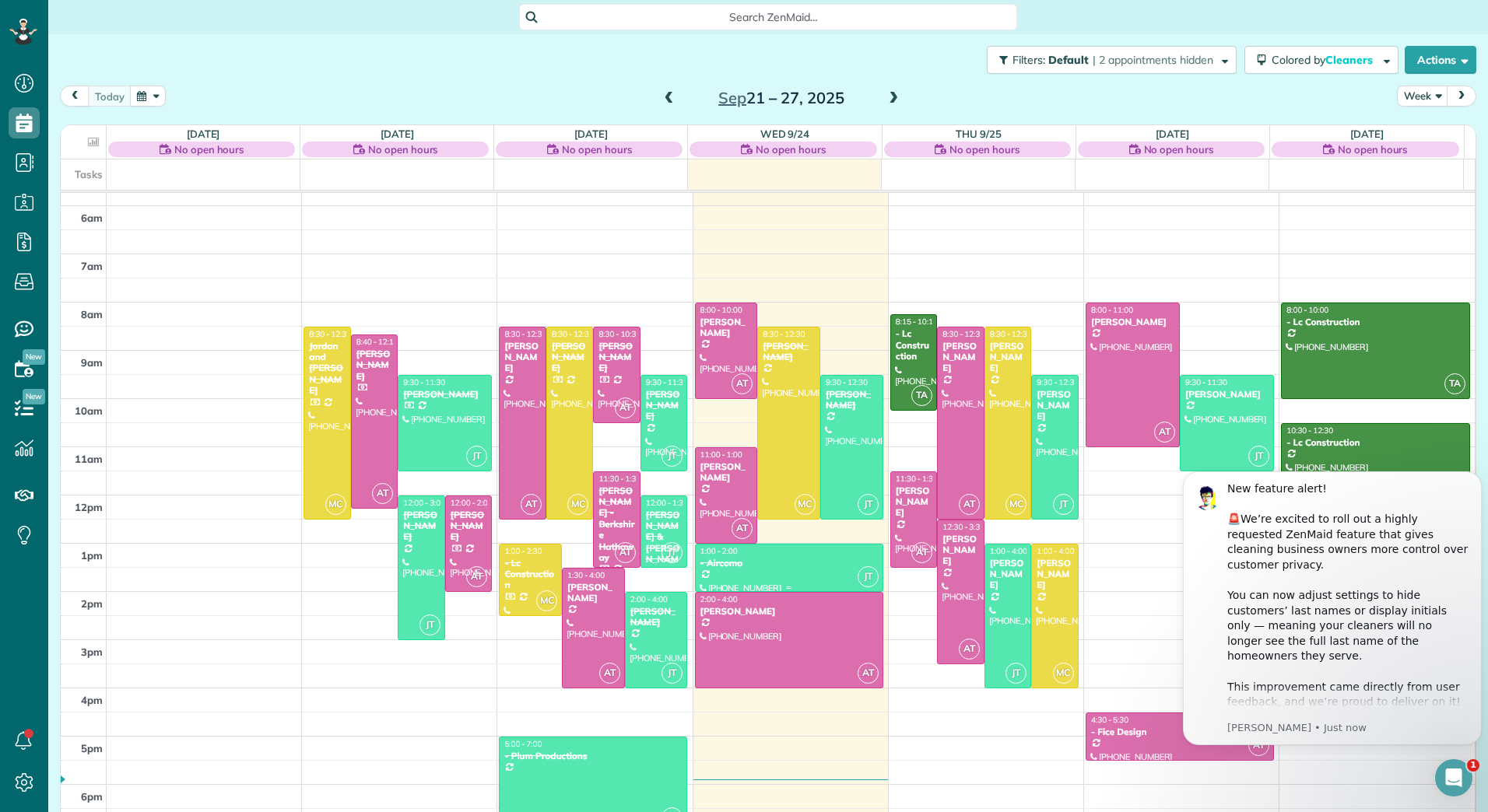
click at [696, 572] on div at bounding box center [789, 567] width 187 height 46
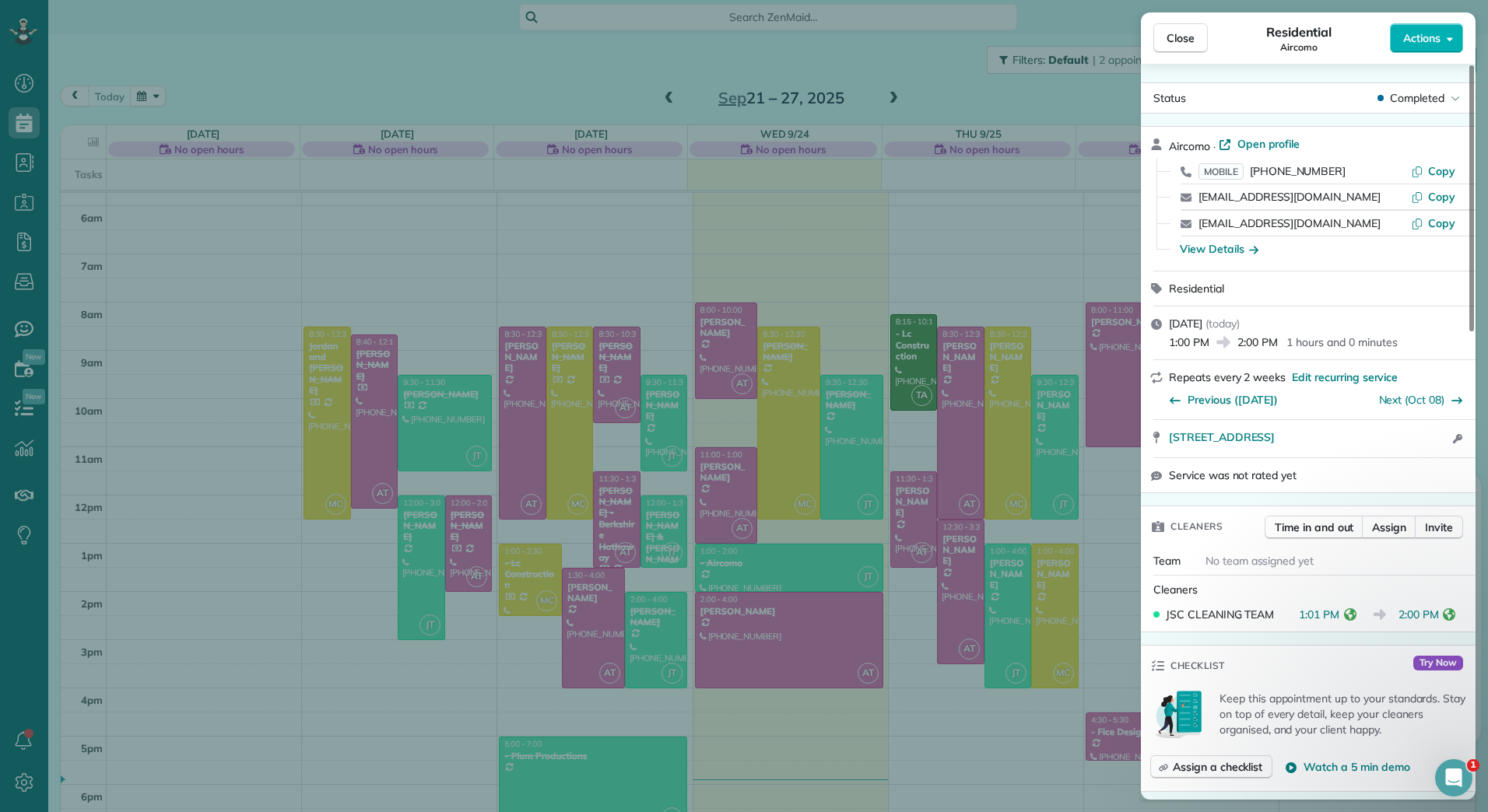
click at [565, 77] on div "Close Residential Aircomo Actions Status Completed Aircomo · Open profile MOBIL…" at bounding box center [744, 406] width 1488 height 812
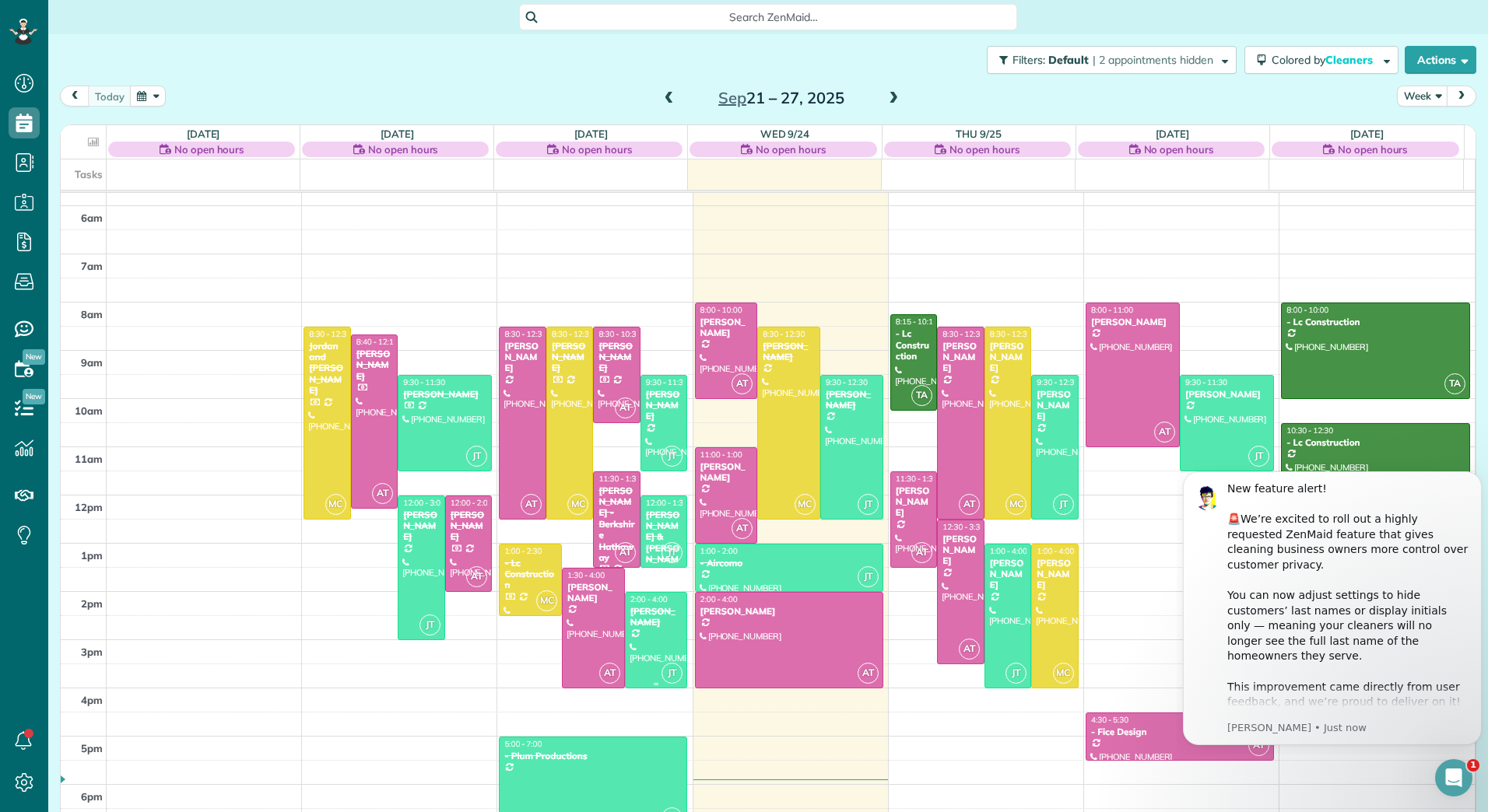
click at [636, 623] on div "[PERSON_NAME]" at bounding box center [656, 617] width 53 height 23
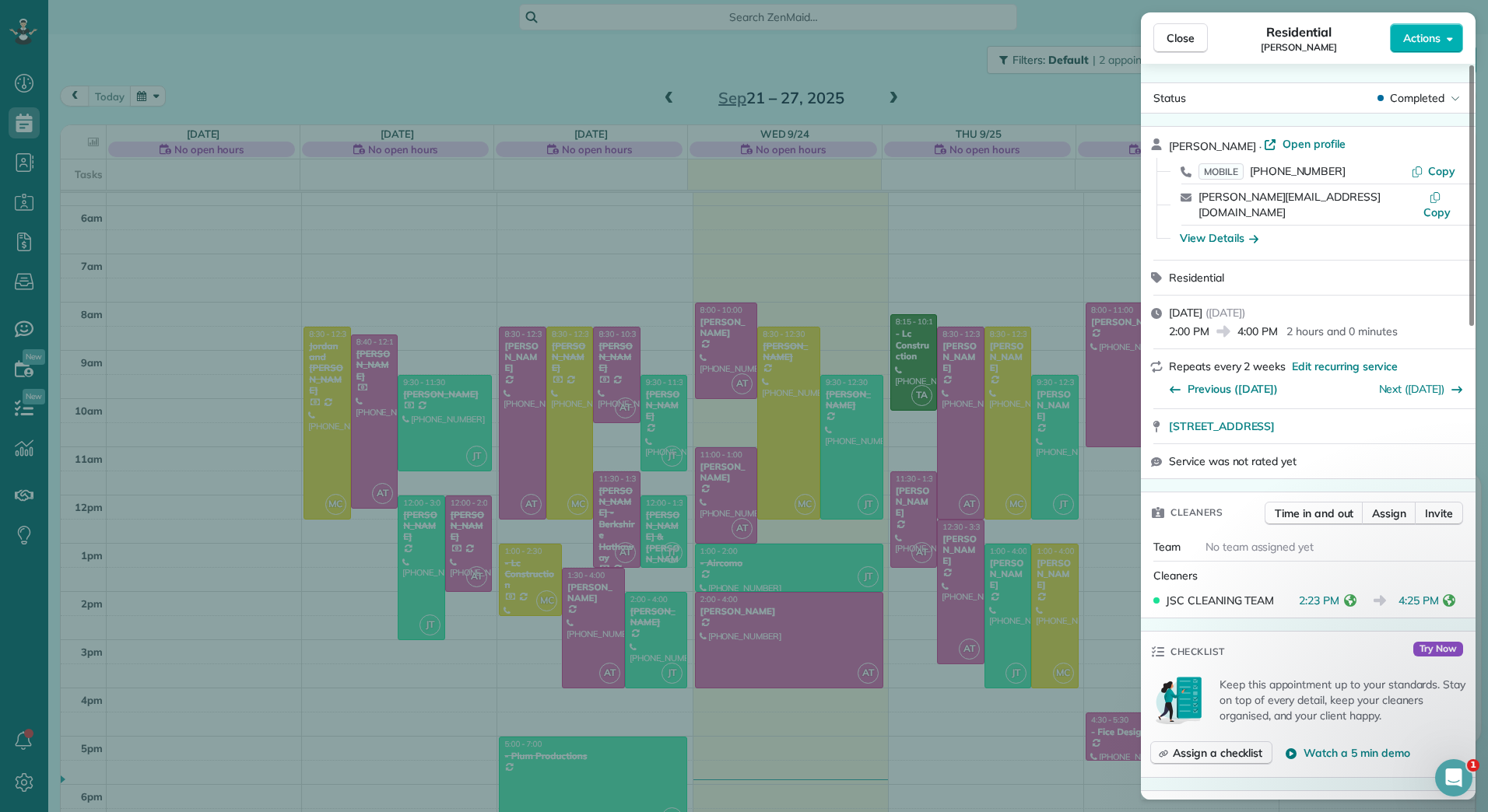
click at [604, 763] on div "Close Residential Sandy Matteson Actions Status Completed Sandy Matteson · Open…" at bounding box center [744, 406] width 1488 height 812
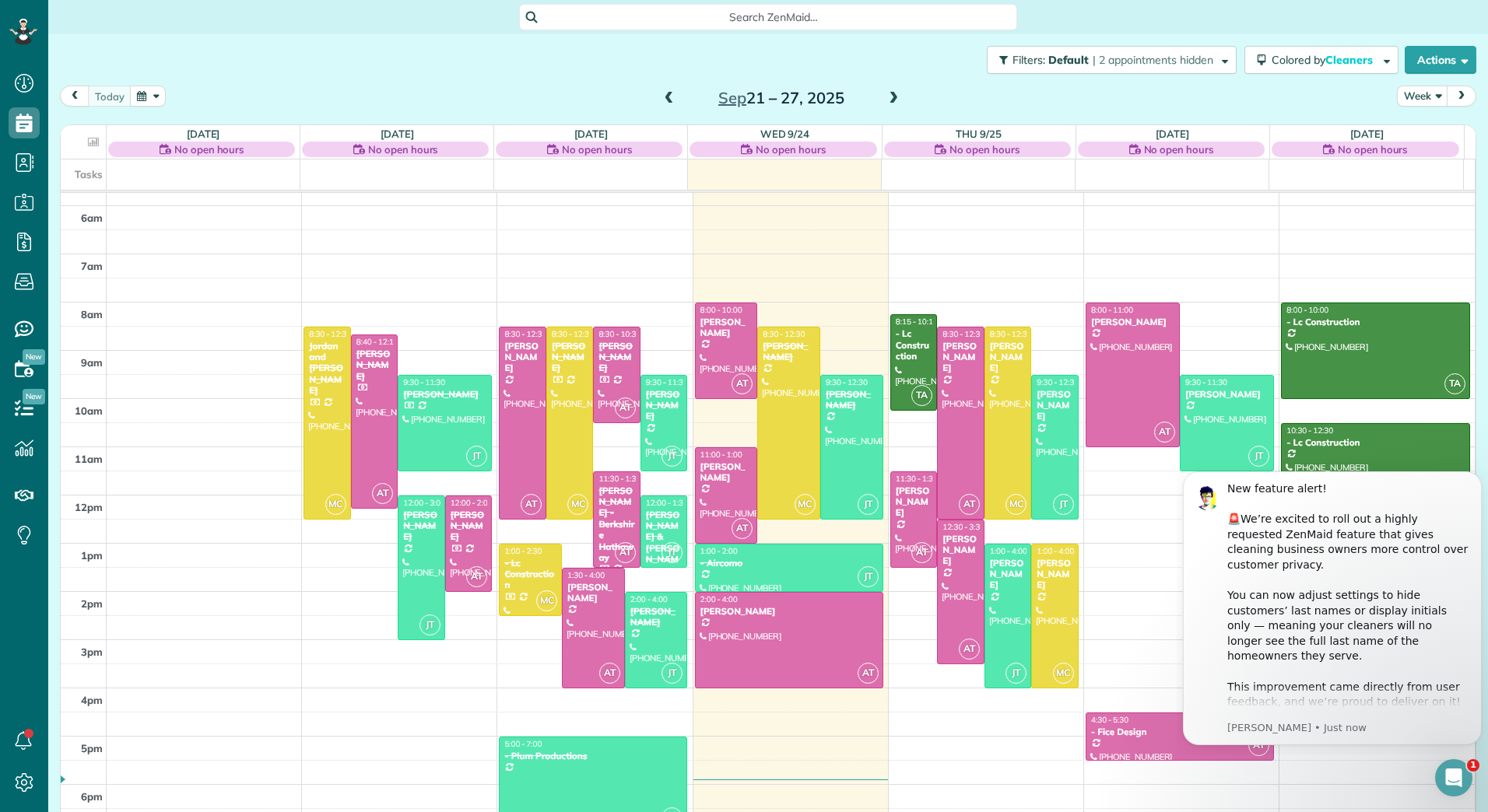
click at [604, 763] on div at bounding box center [593, 785] width 187 height 95
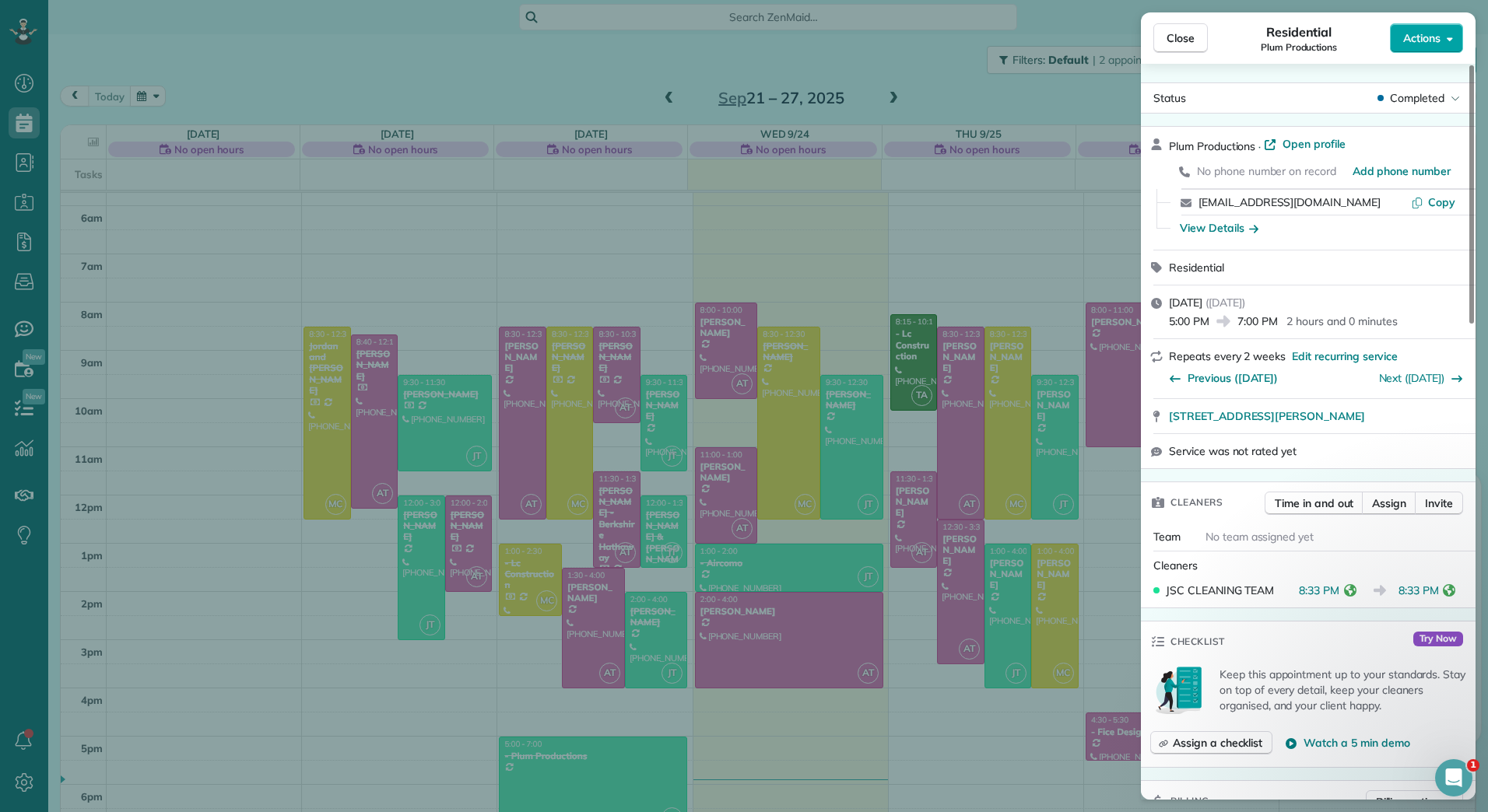
click at [1429, 38] on span "Actions" at bounding box center [1422, 38] width 38 height 16
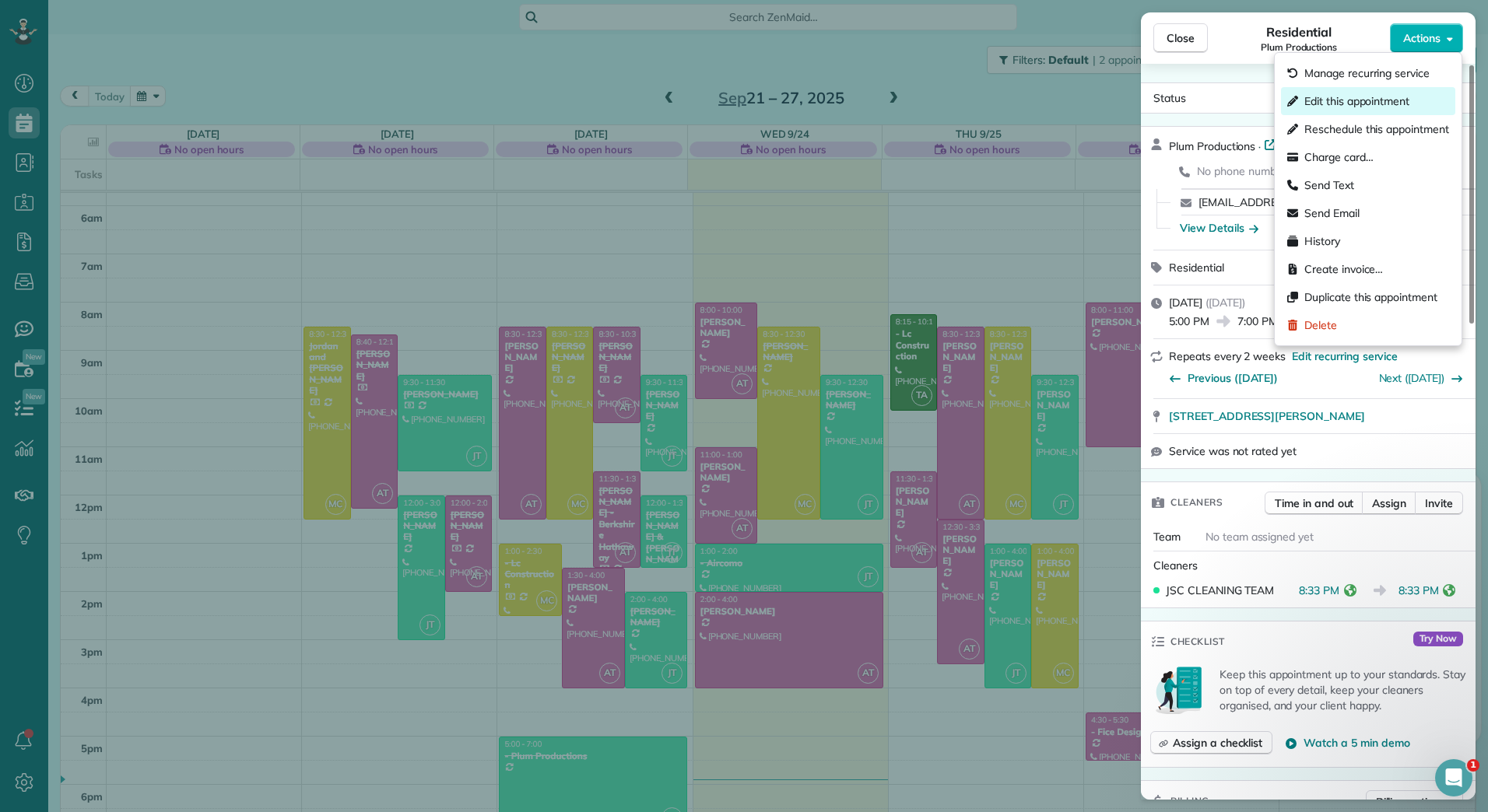
click at [1353, 101] on span "Edit this appointment" at bounding box center [1357, 101] width 105 height 16
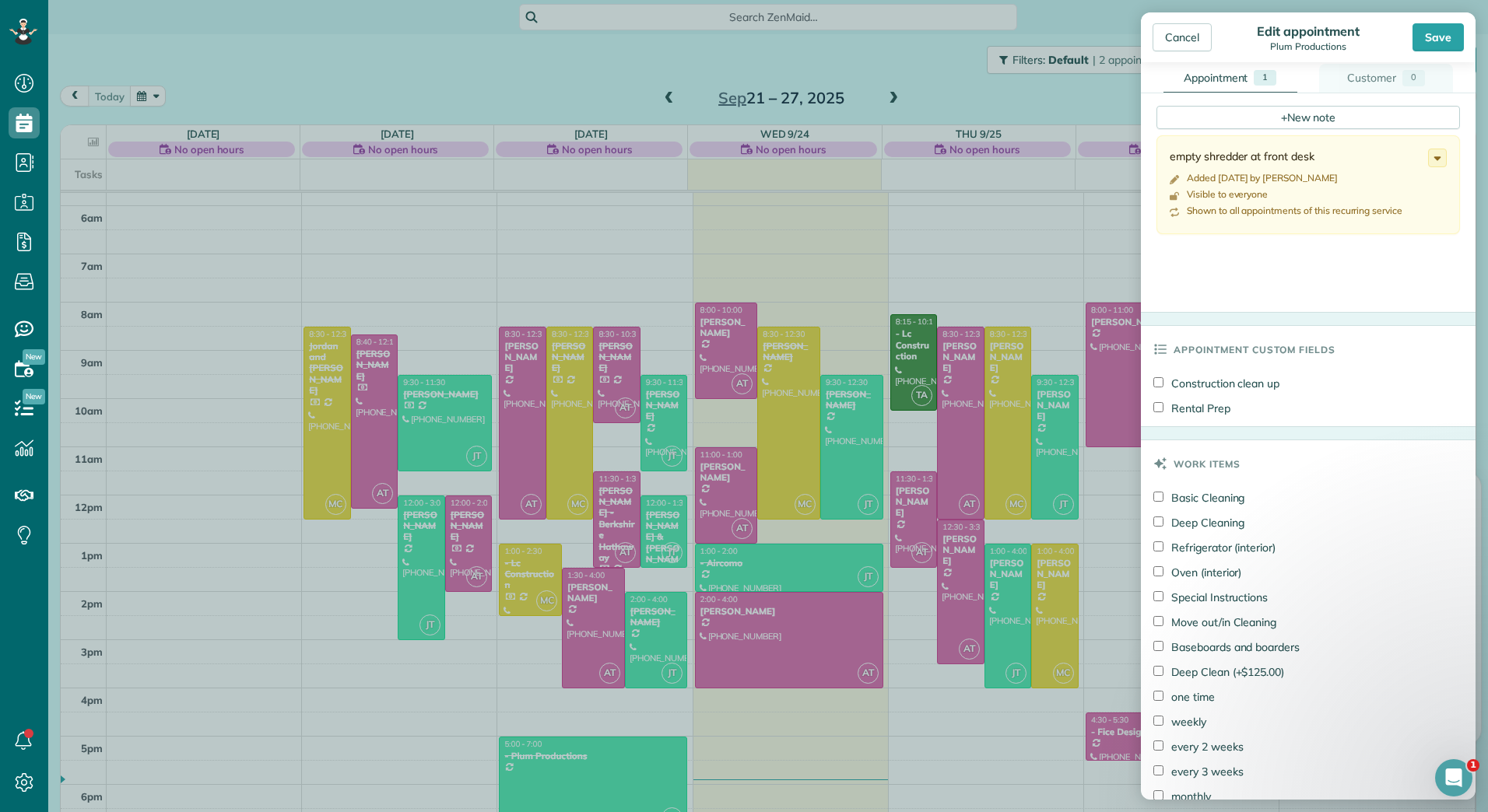
scroll to position [954, 0]
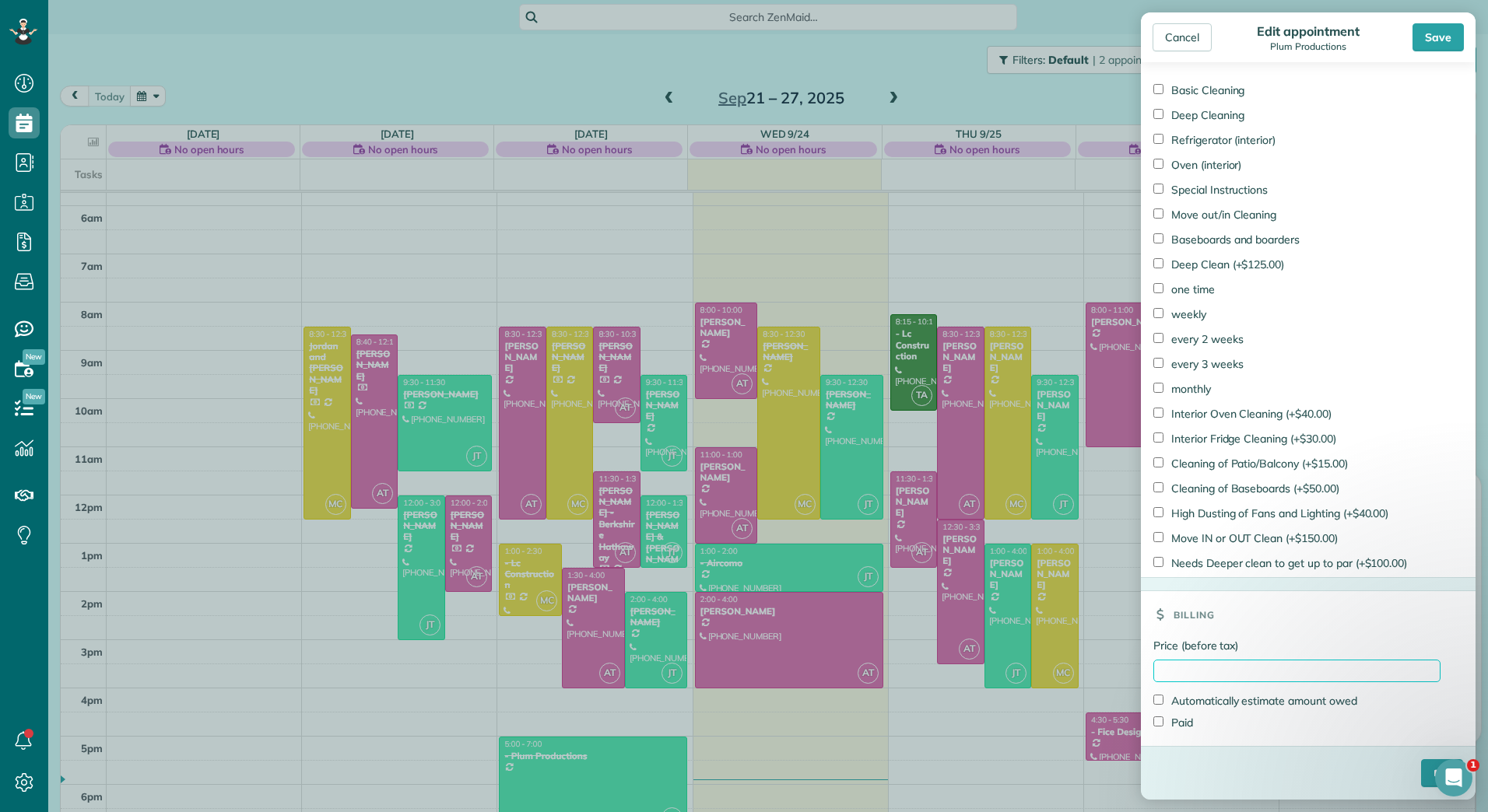
click at [1166, 674] on input "Price (before tax)" at bounding box center [1297, 671] width 287 height 23
type input "*****"
click at [1173, 732] on div "Paid" at bounding box center [1297, 722] width 287 height 22
click at [1178, 715] on label "Paid" at bounding box center [1172, 723] width 39 height 16
click at [1421, 771] on input "****" at bounding box center [1442, 774] width 42 height 28
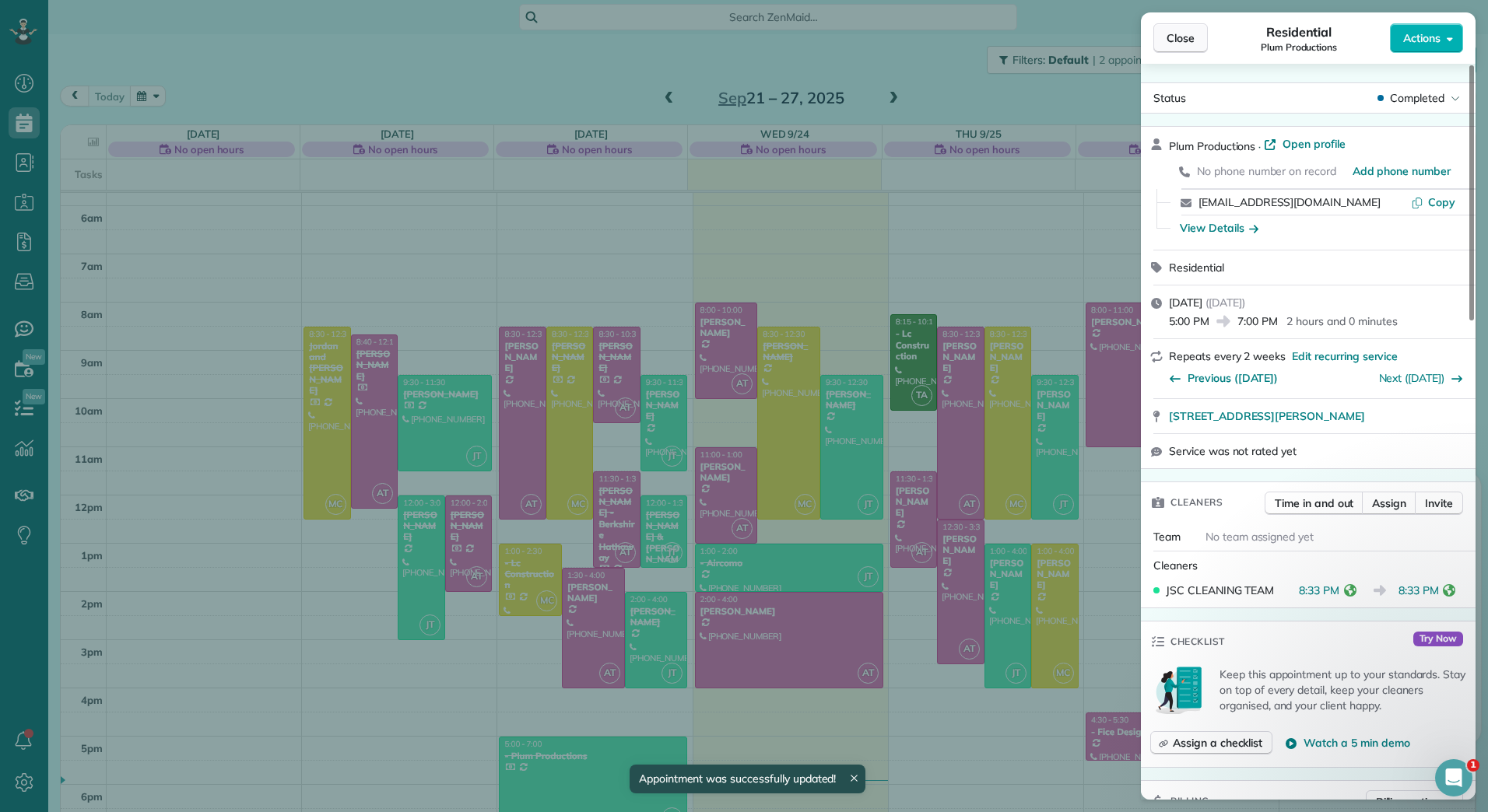
click at [1177, 30] on button "Close" at bounding box center [1180, 38] width 54 height 30
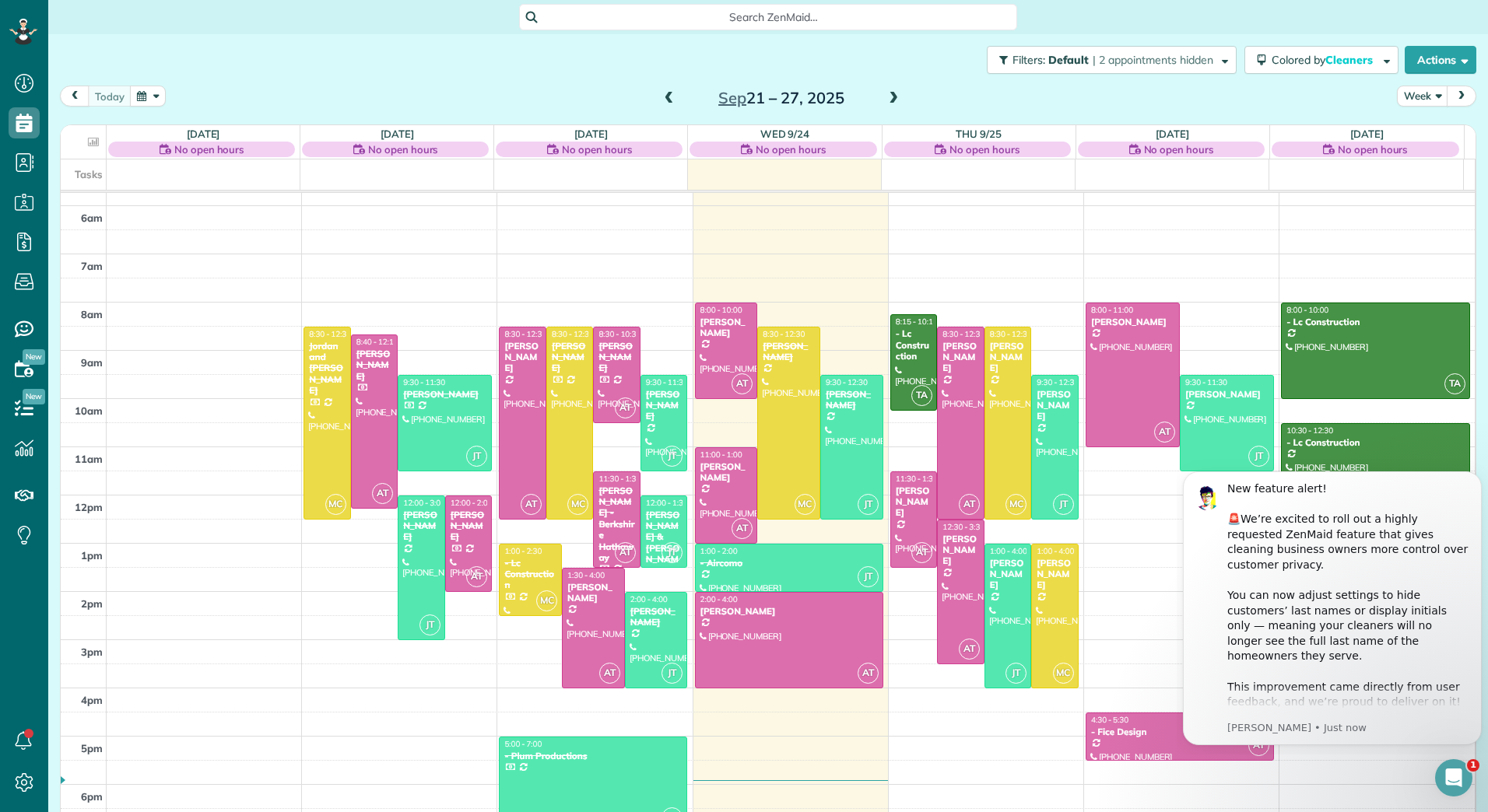
click at [661, 96] on span at bounding box center [670, 99] width 17 height 14
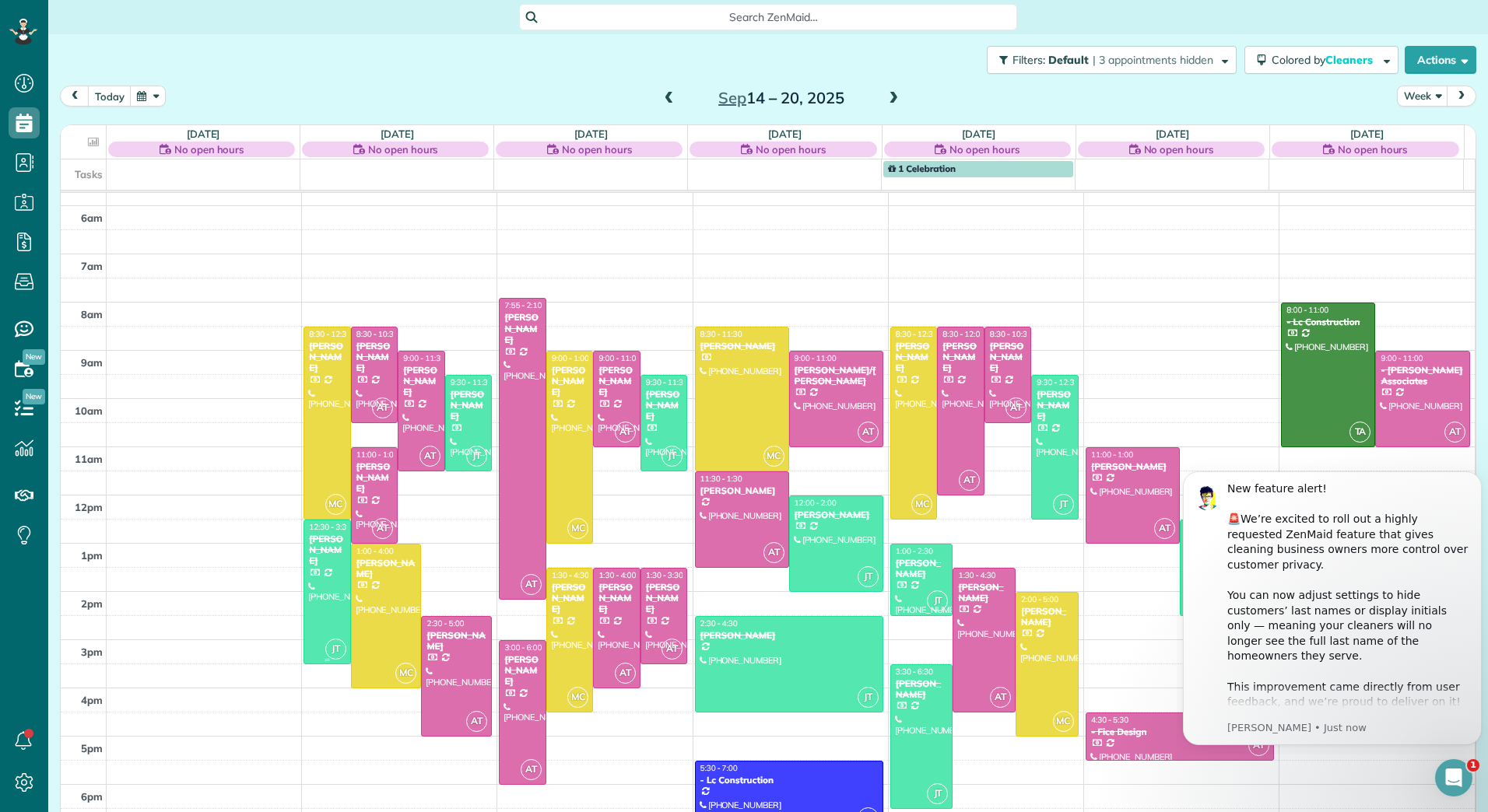
click at [324, 548] on div "[PERSON_NAME]" at bounding box center [327, 551] width 38 height 33
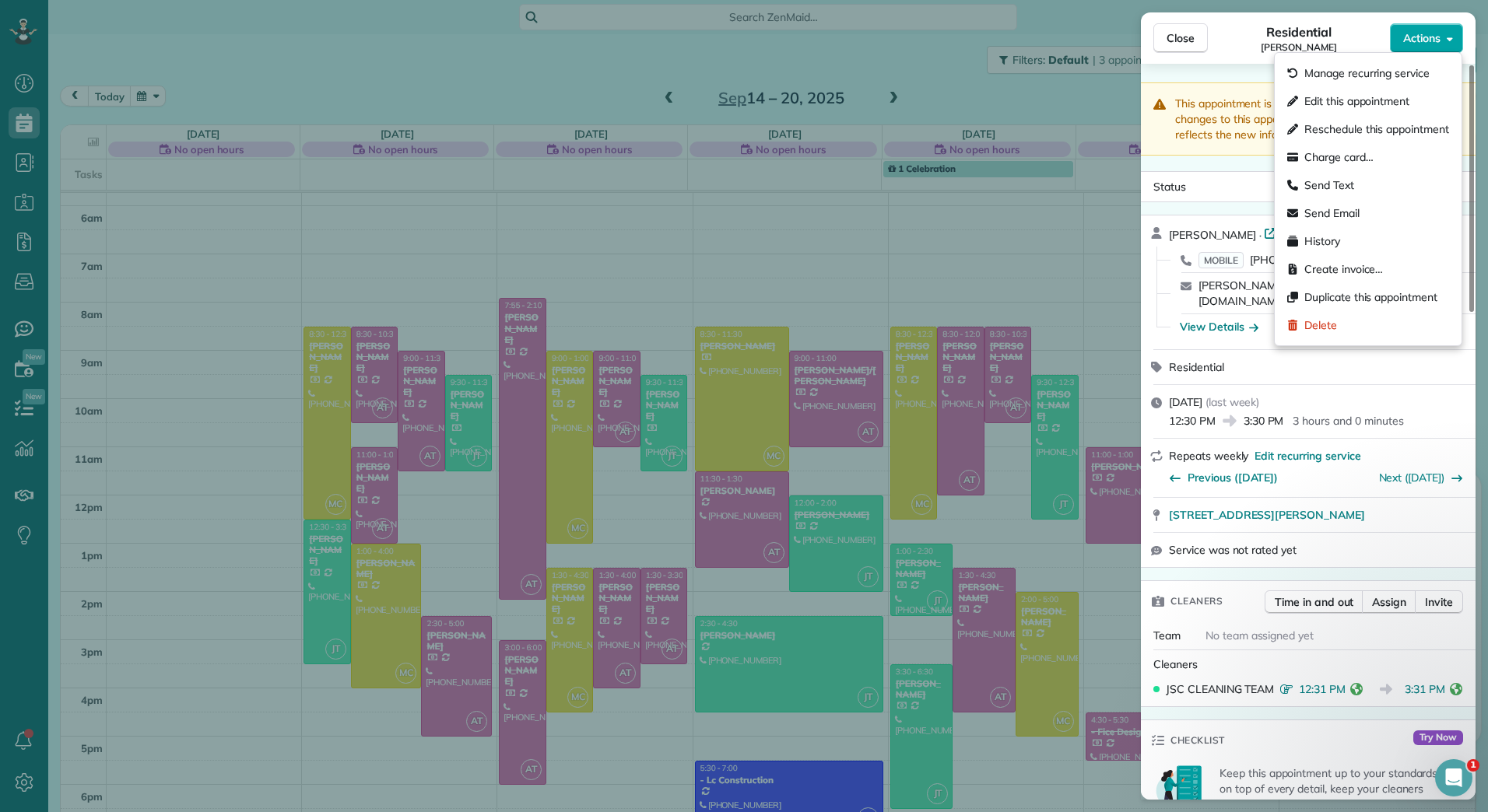
click at [1434, 36] on span "Actions" at bounding box center [1422, 38] width 38 height 16
click at [1349, 92] on div "Edit this appointment" at bounding box center [1367, 101] width 174 height 28
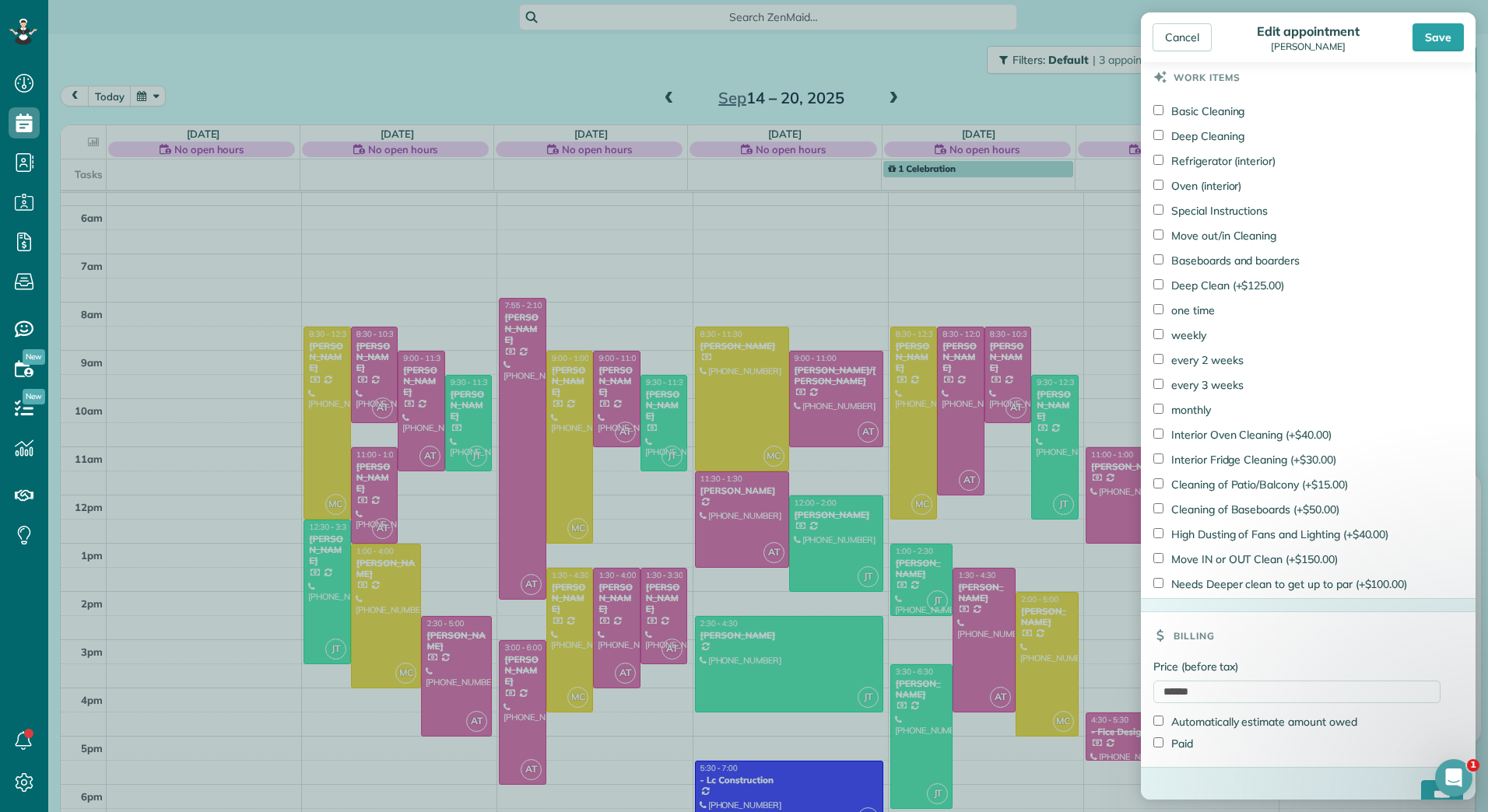
scroll to position [836, 0]
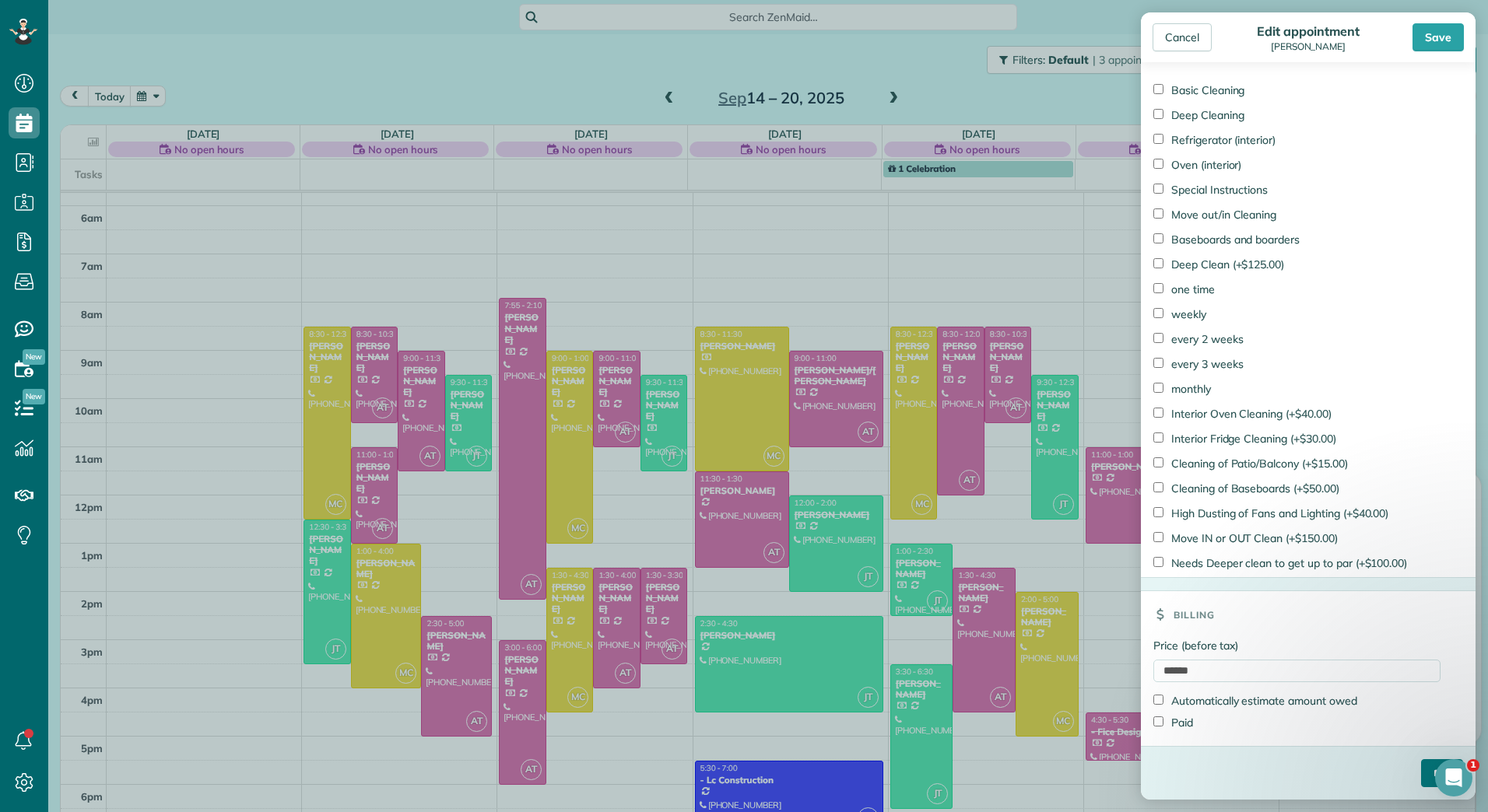
click at [1421, 770] on input "****" at bounding box center [1442, 774] width 42 height 28
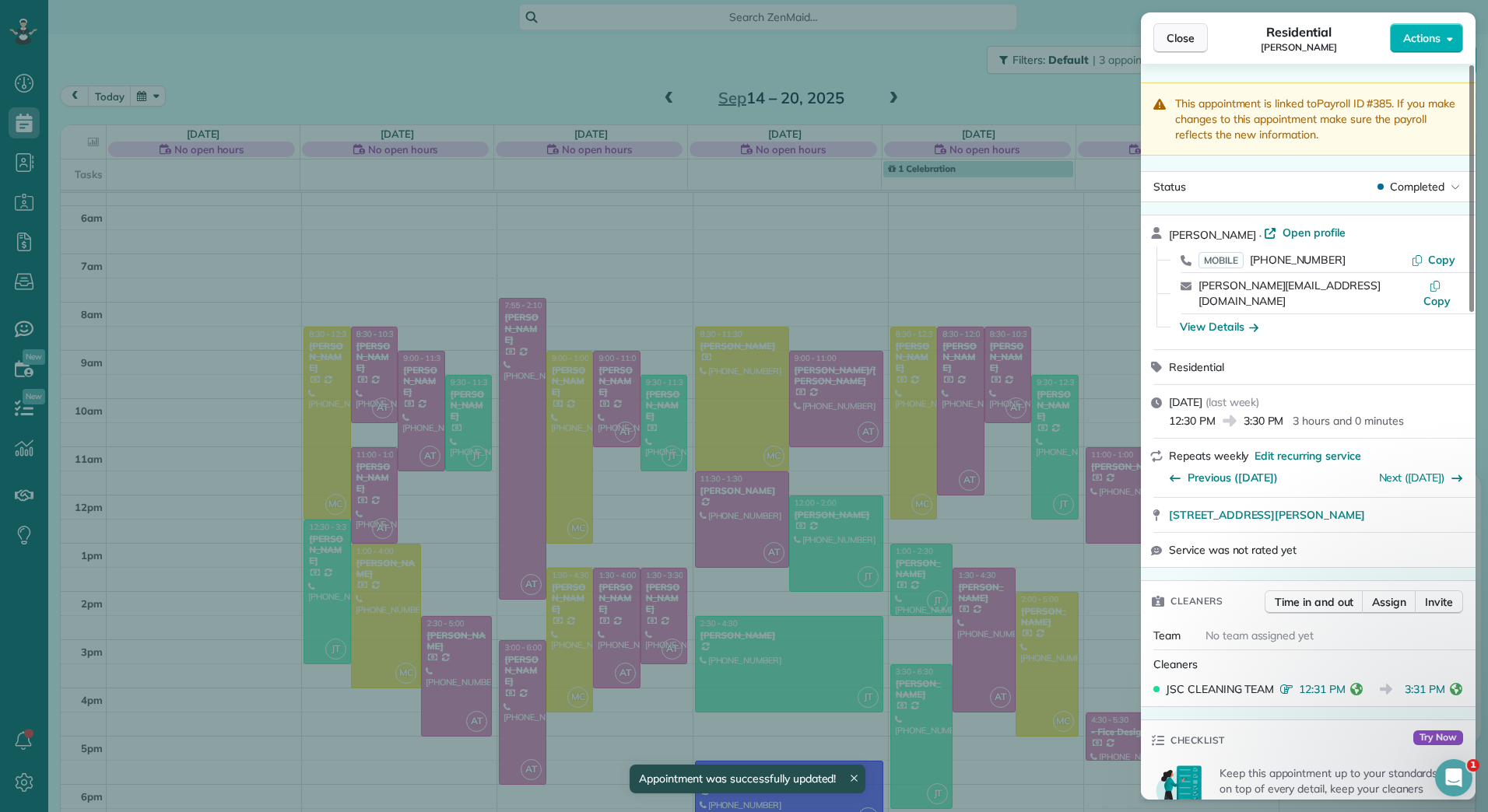
click at [1186, 37] on span "Close" at bounding box center [1180, 38] width 28 height 16
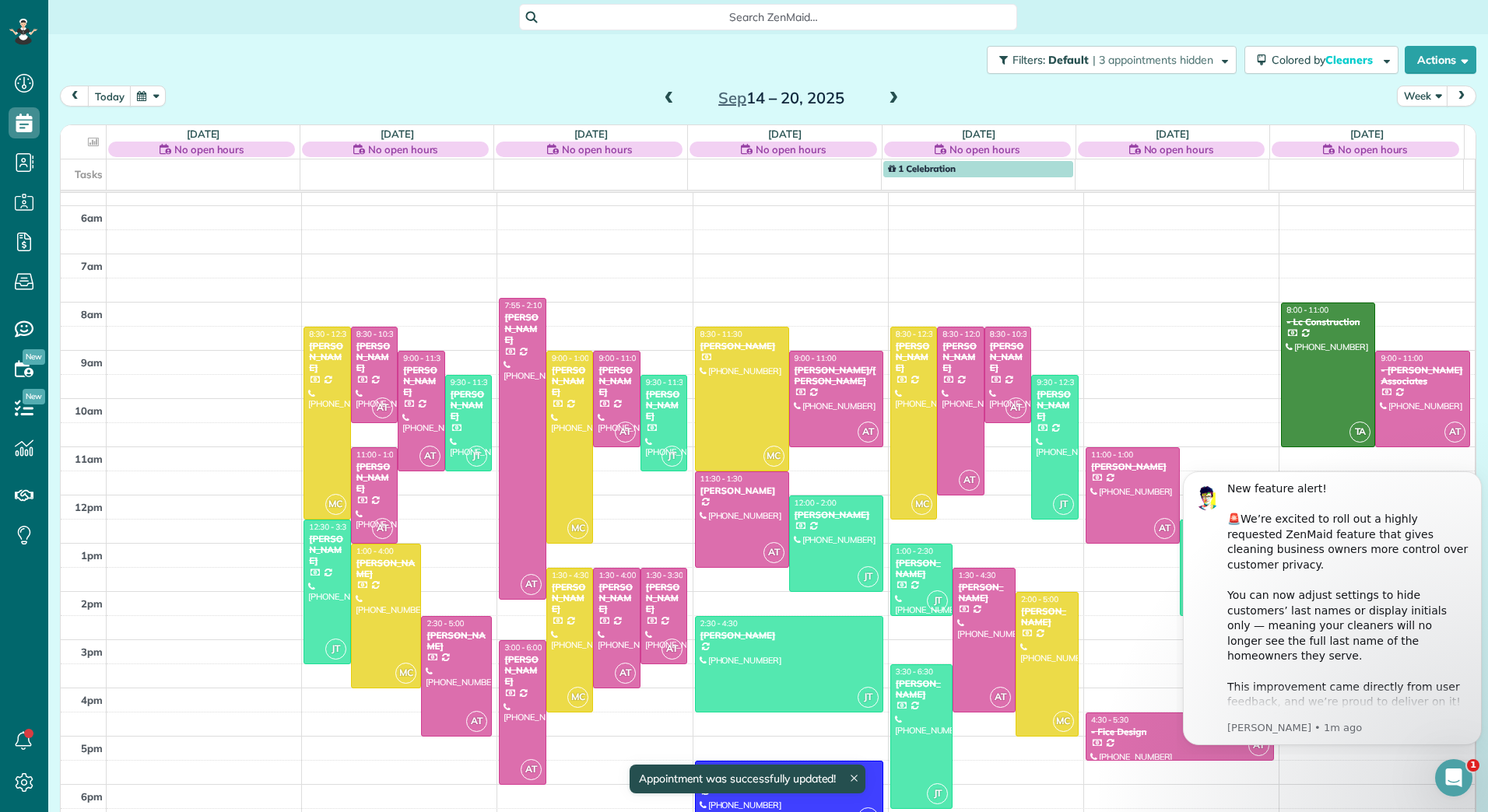
click at [1180, 547] on div at bounding box center [1227, 568] width 93 height 95
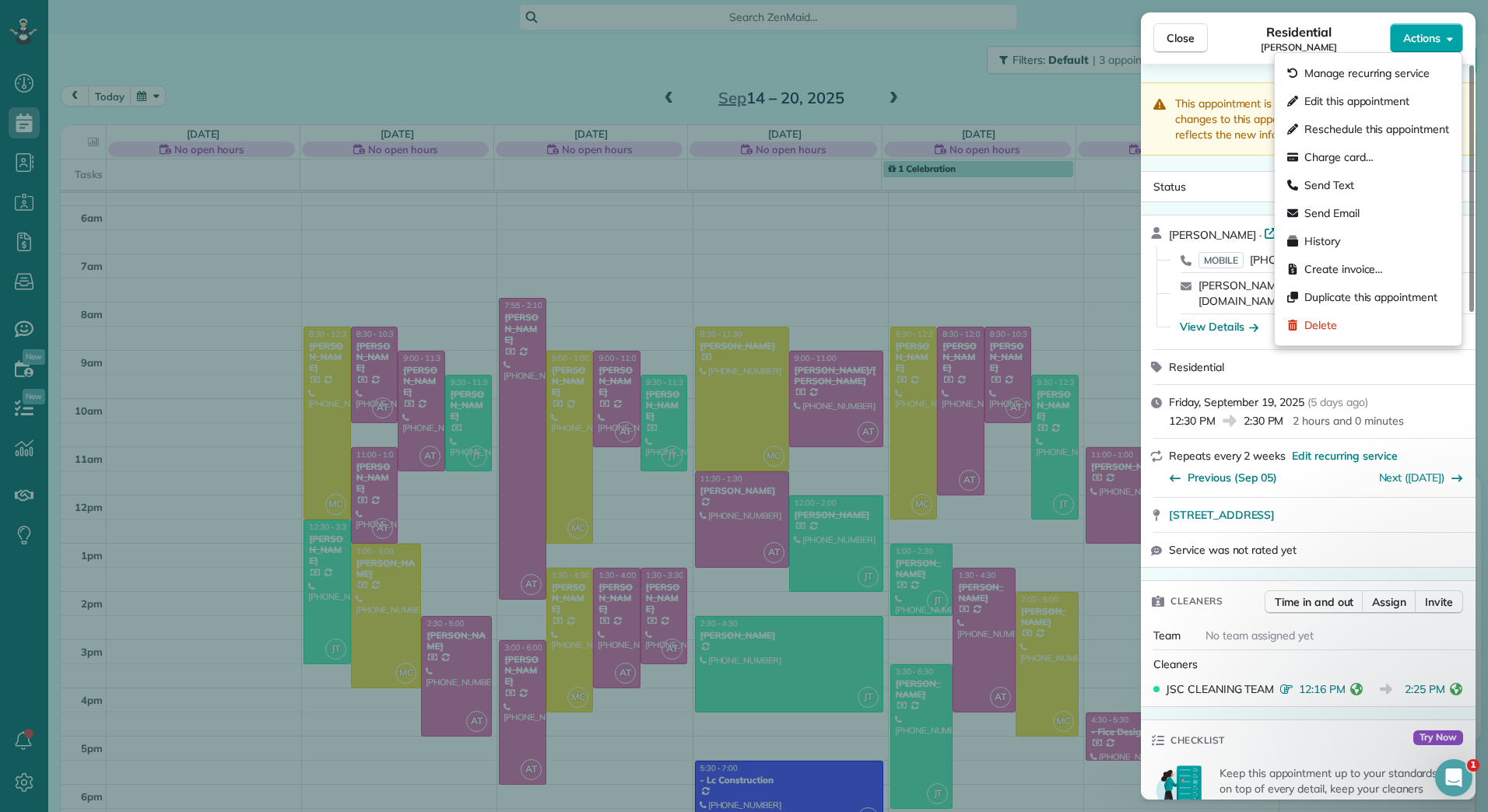
click at [1436, 39] on span "Actions" at bounding box center [1422, 38] width 38 height 16
click at [1391, 106] on span "Edit this appointment" at bounding box center [1357, 101] width 105 height 16
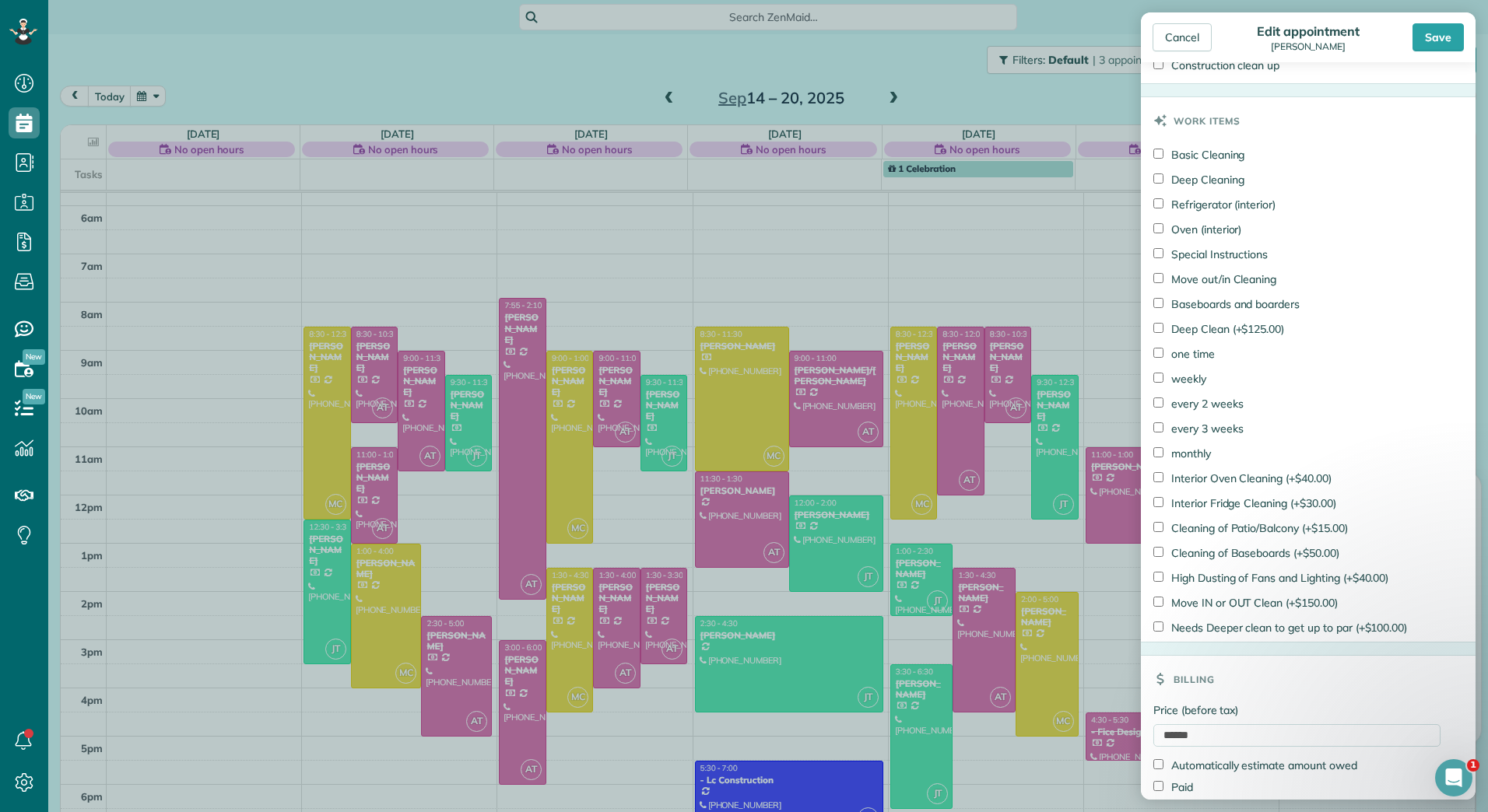
scroll to position [836, 0]
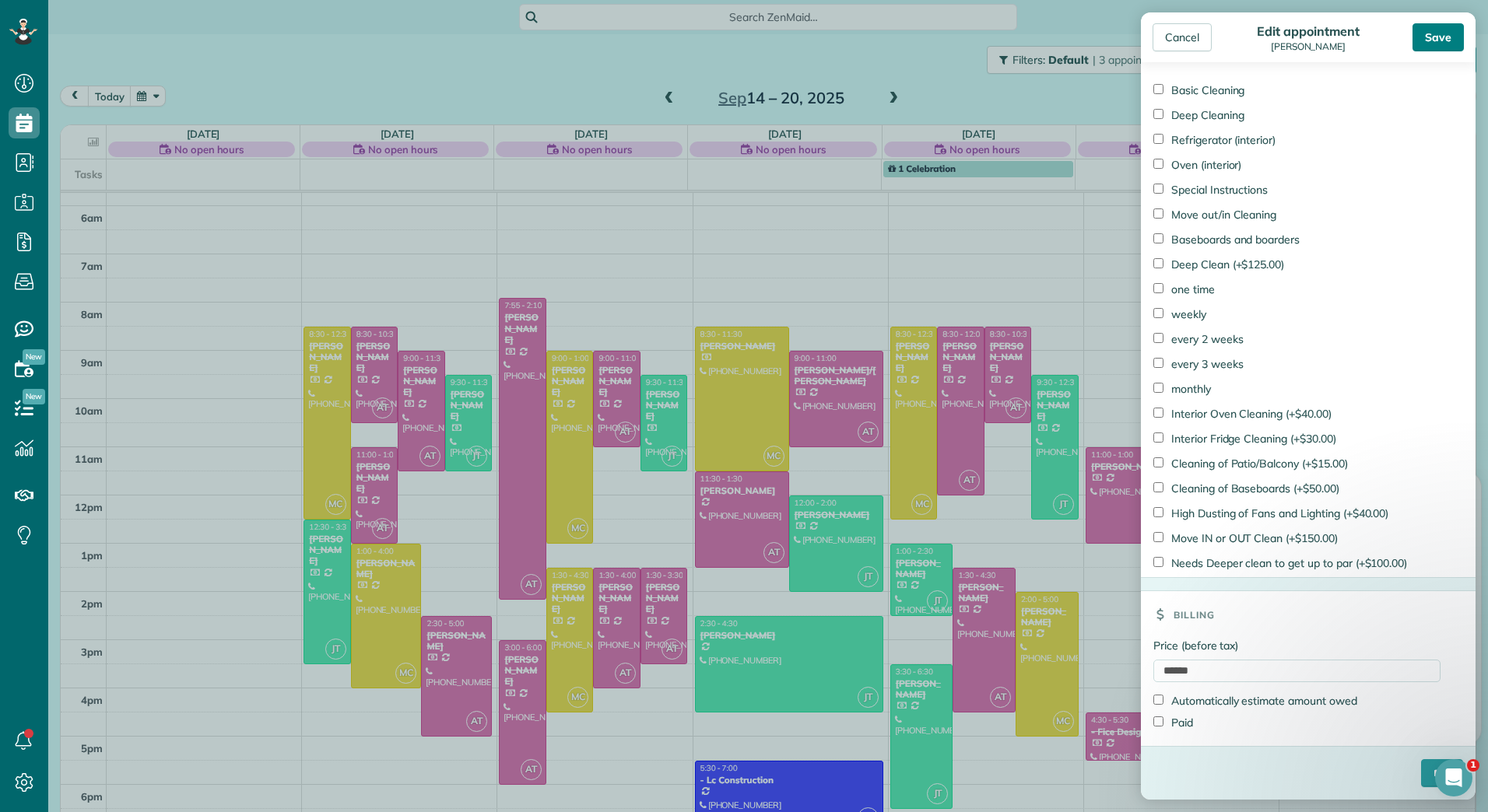
click at [1436, 35] on div "Save" at bounding box center [1438, 38] width 52 height 28
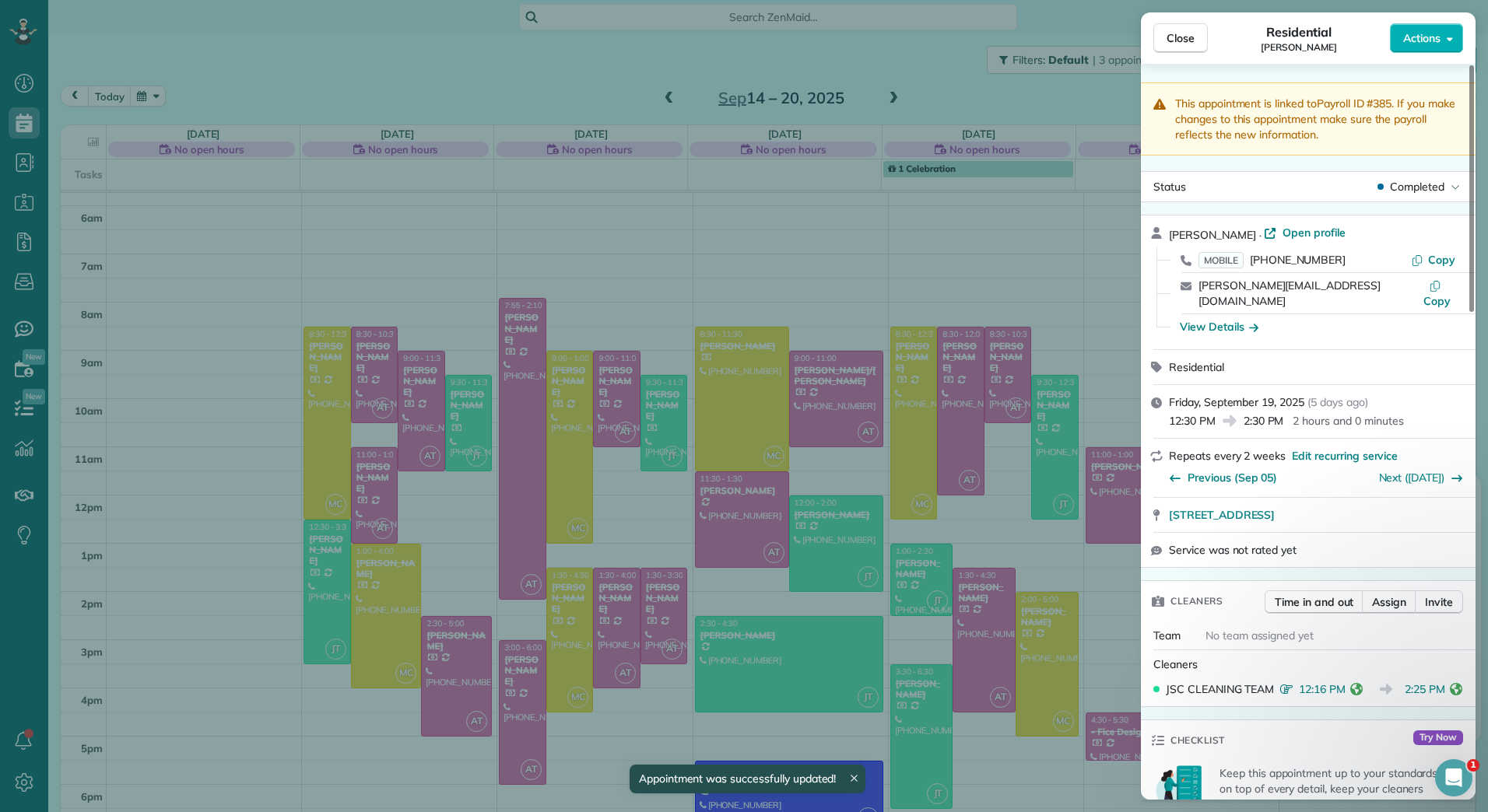
click at [892, 651] on div "Close Residential Jennifer Jager Actions This appointment is linked to Payroll …" at bounding box center [744, 406] width 1488 height 812
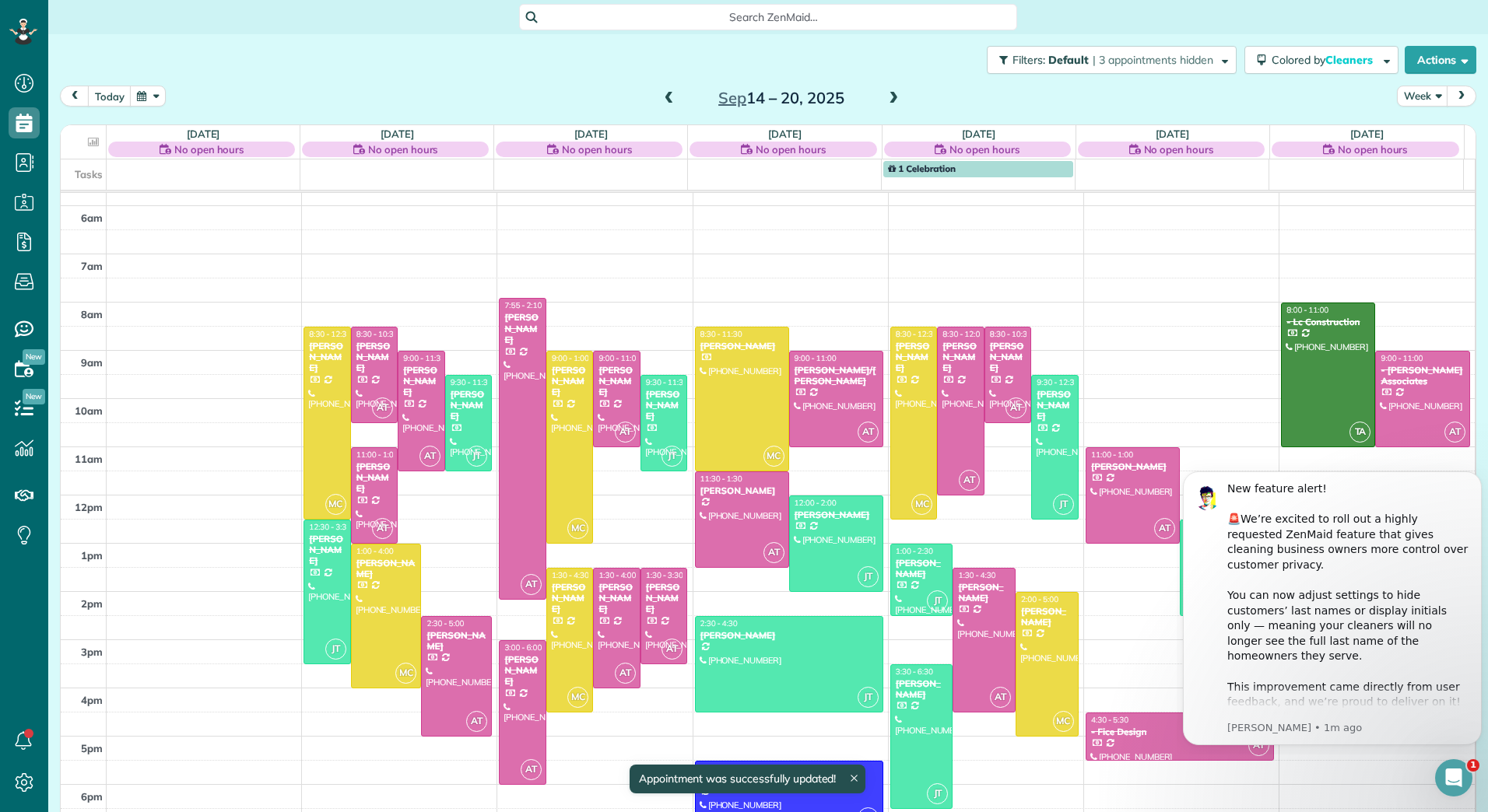
click at [902, 697] on body "Dashboard Scheduling Calendar View List View Dispatch View - Weekly scheduling …" at bounding box center [744, 406] width 1488 height 812
click at [902, 697] on div "[PERSON_NAME]" at bounding box center [921, 690] width 53 height 23
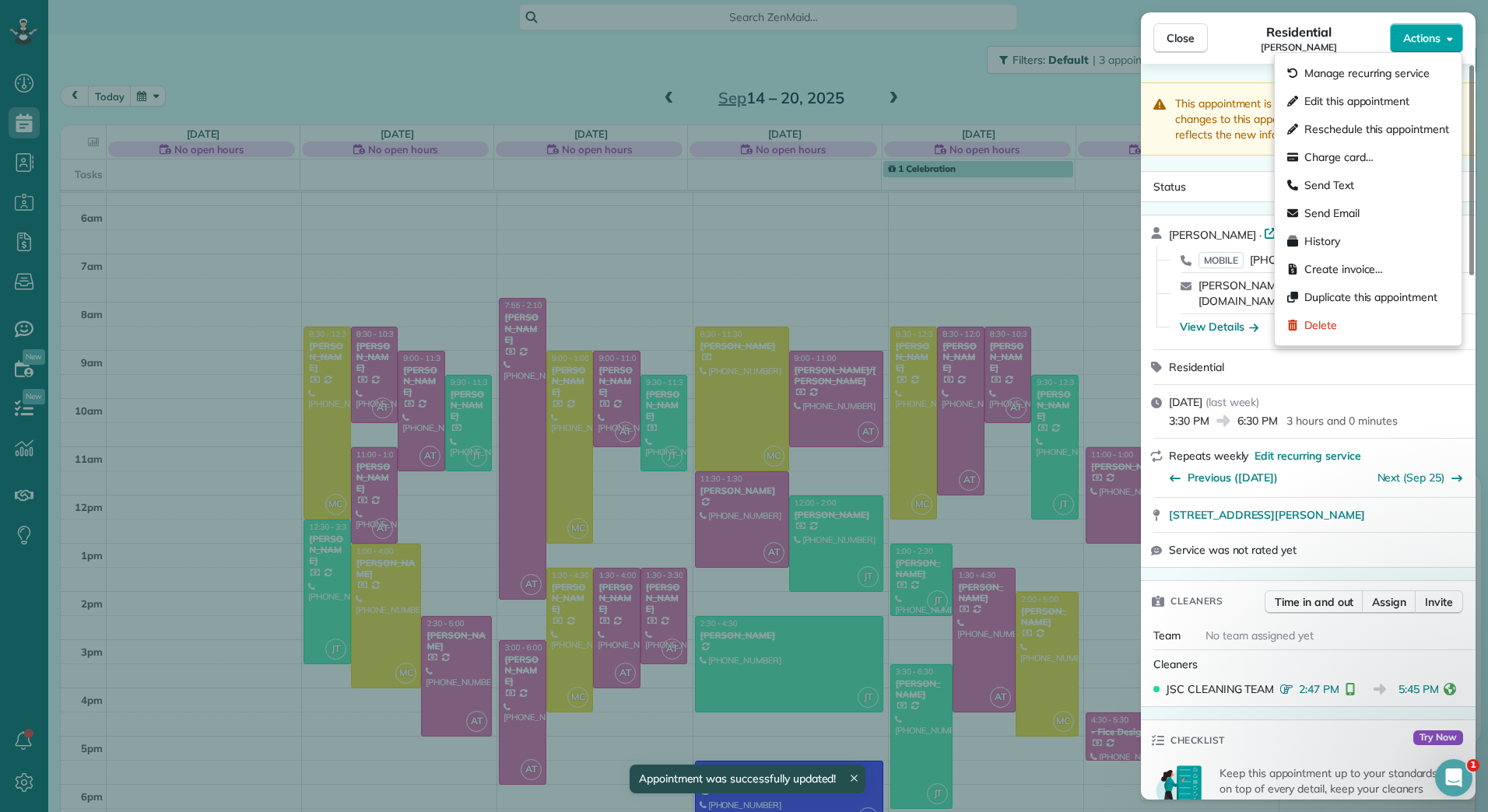
click at [1428, 38] on span "Actions" at bounding box center [1422, 38] width 38 height 16
click at [1378, 88] on div "Edit this appointment" at bounding box center [1367, 101] width 174 height 28
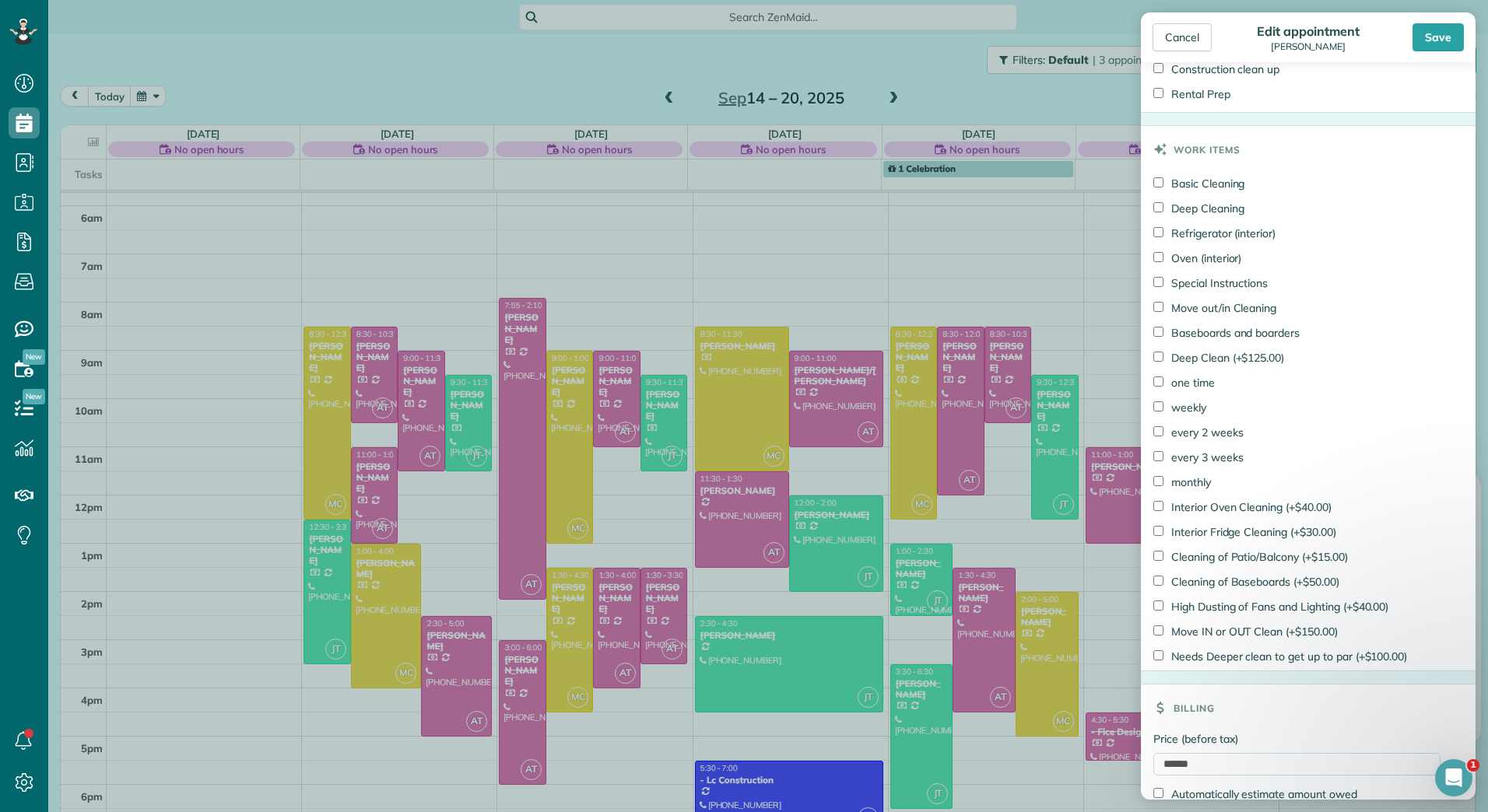
scroll to position [1297, 0]
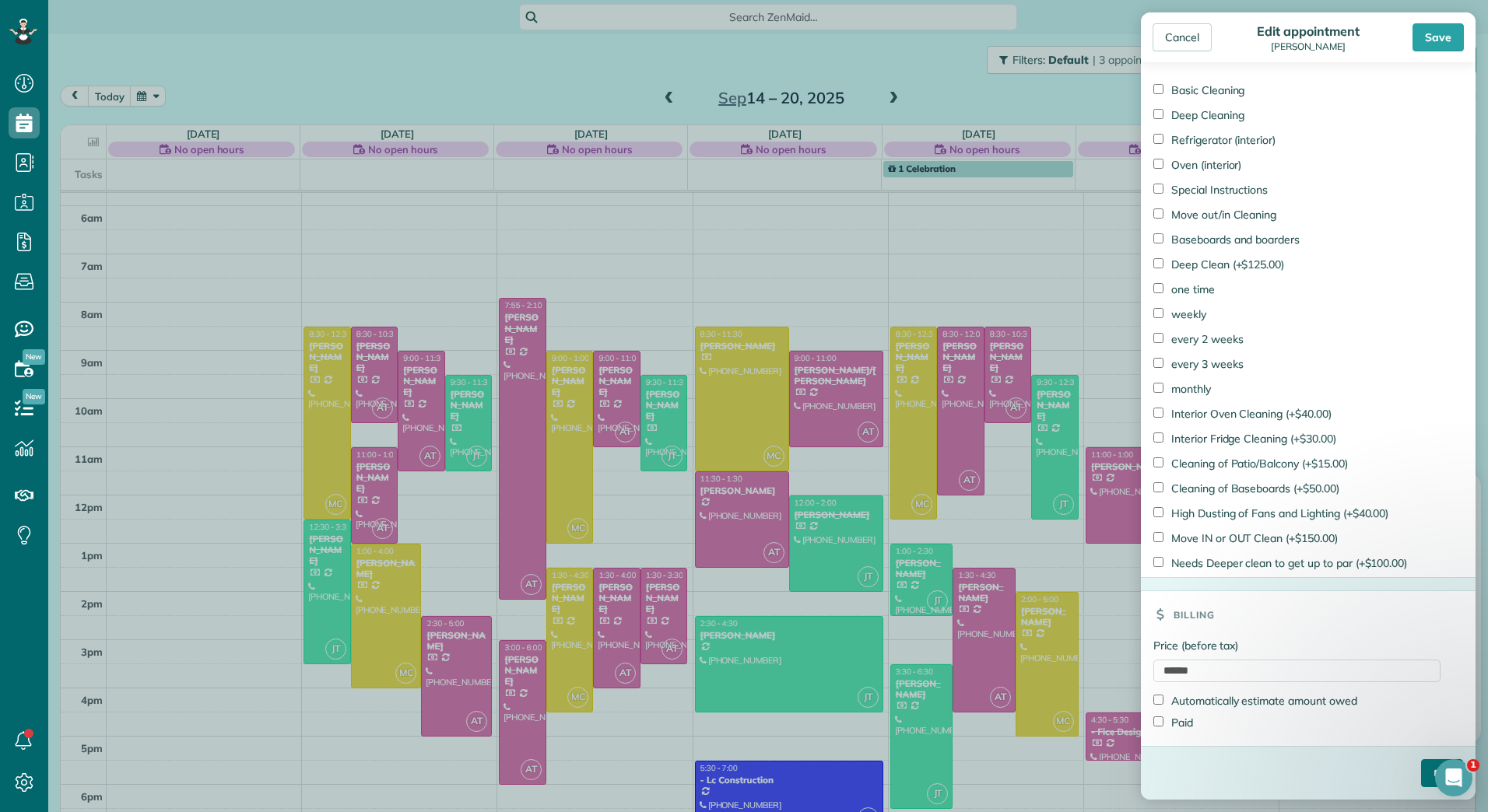
click at [1421, 773] on input "****" at bounding box center [1442, 774] width 42 height 28
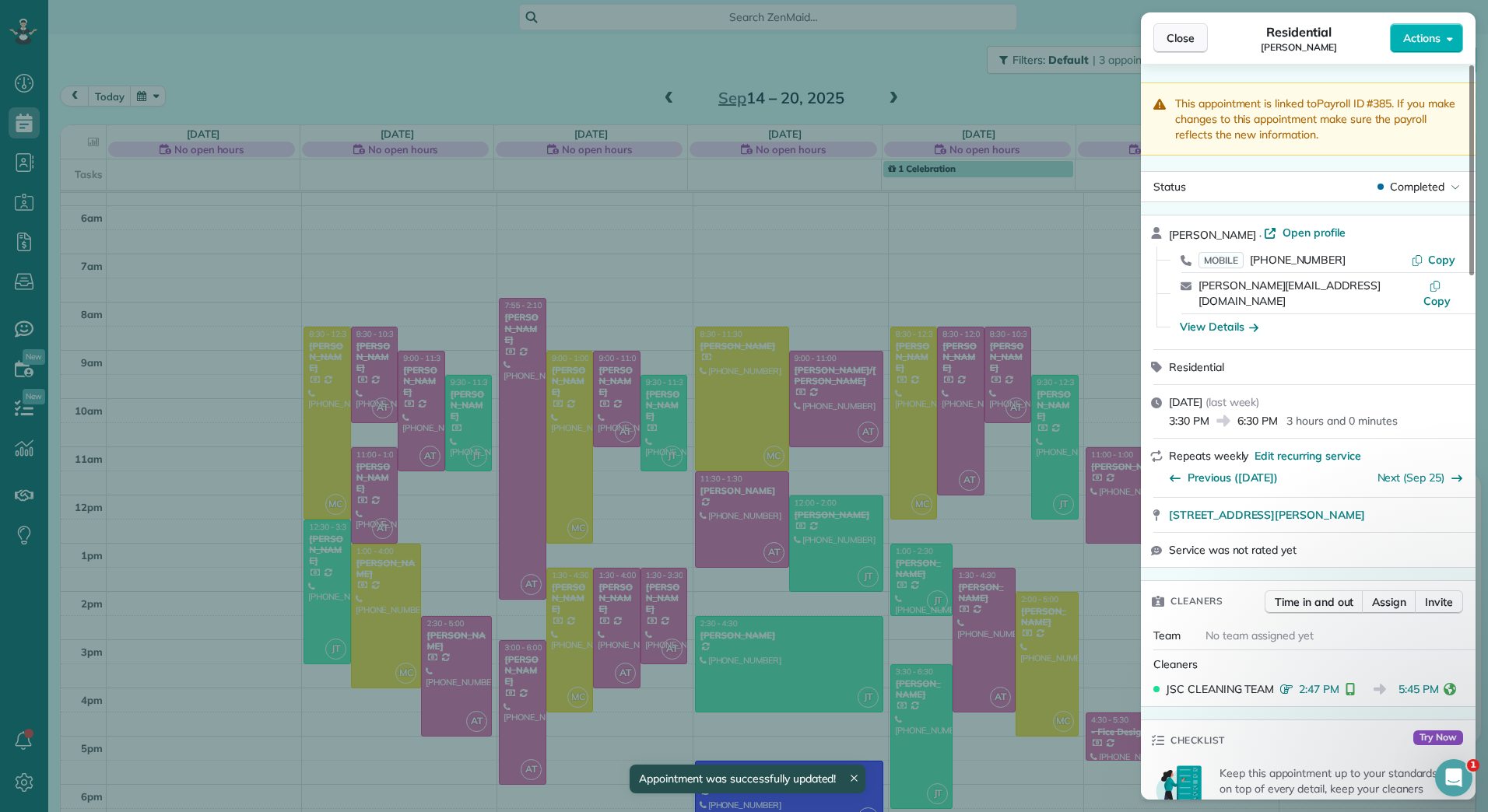
click at [1175, 31] on span "Close" at bounding box center [1180, 38] width 28 height 16
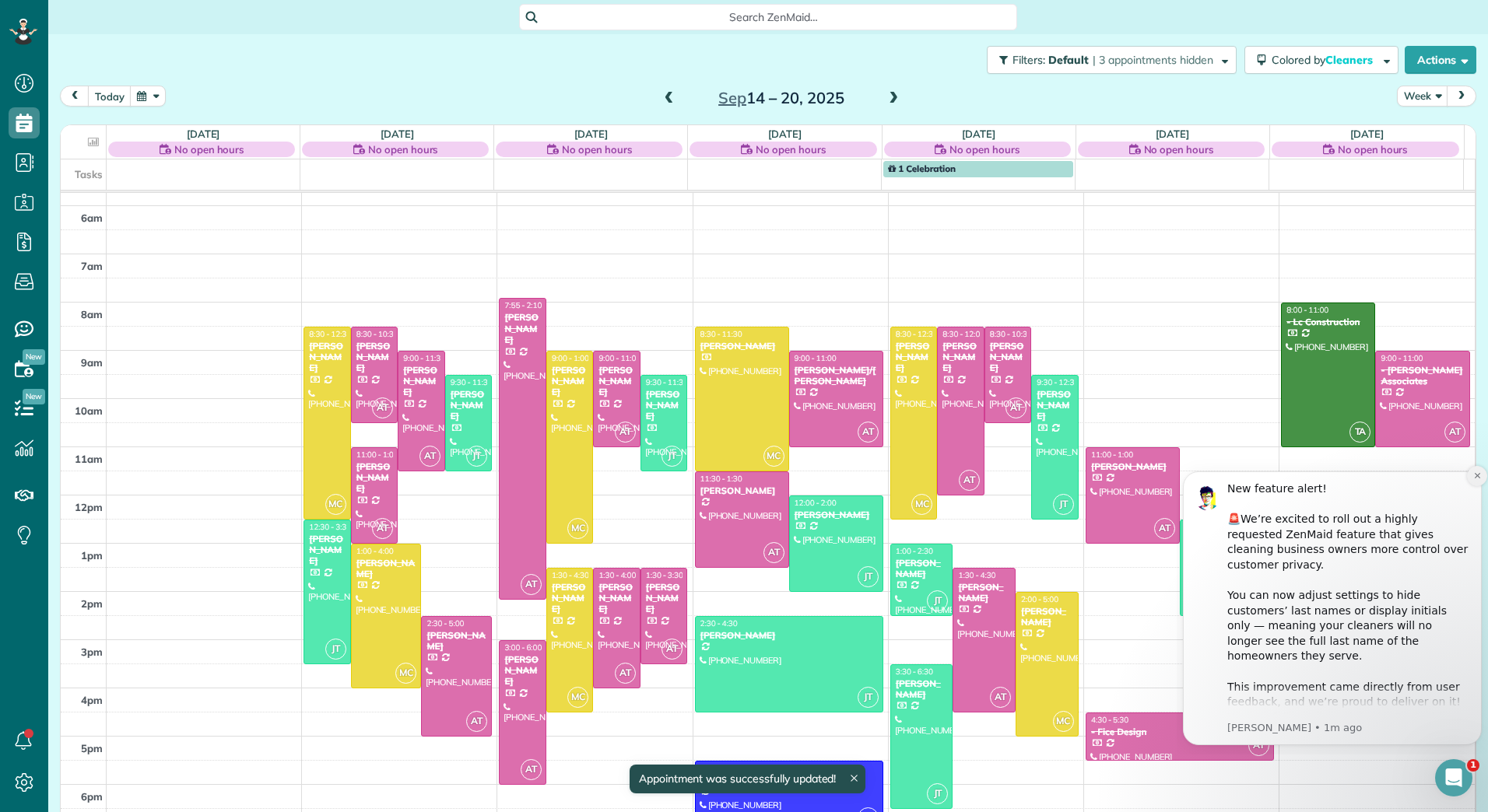
click at [1476, 479] on icon "Dismiss notification" at bounding box center [1478, 475] width 9 height 9
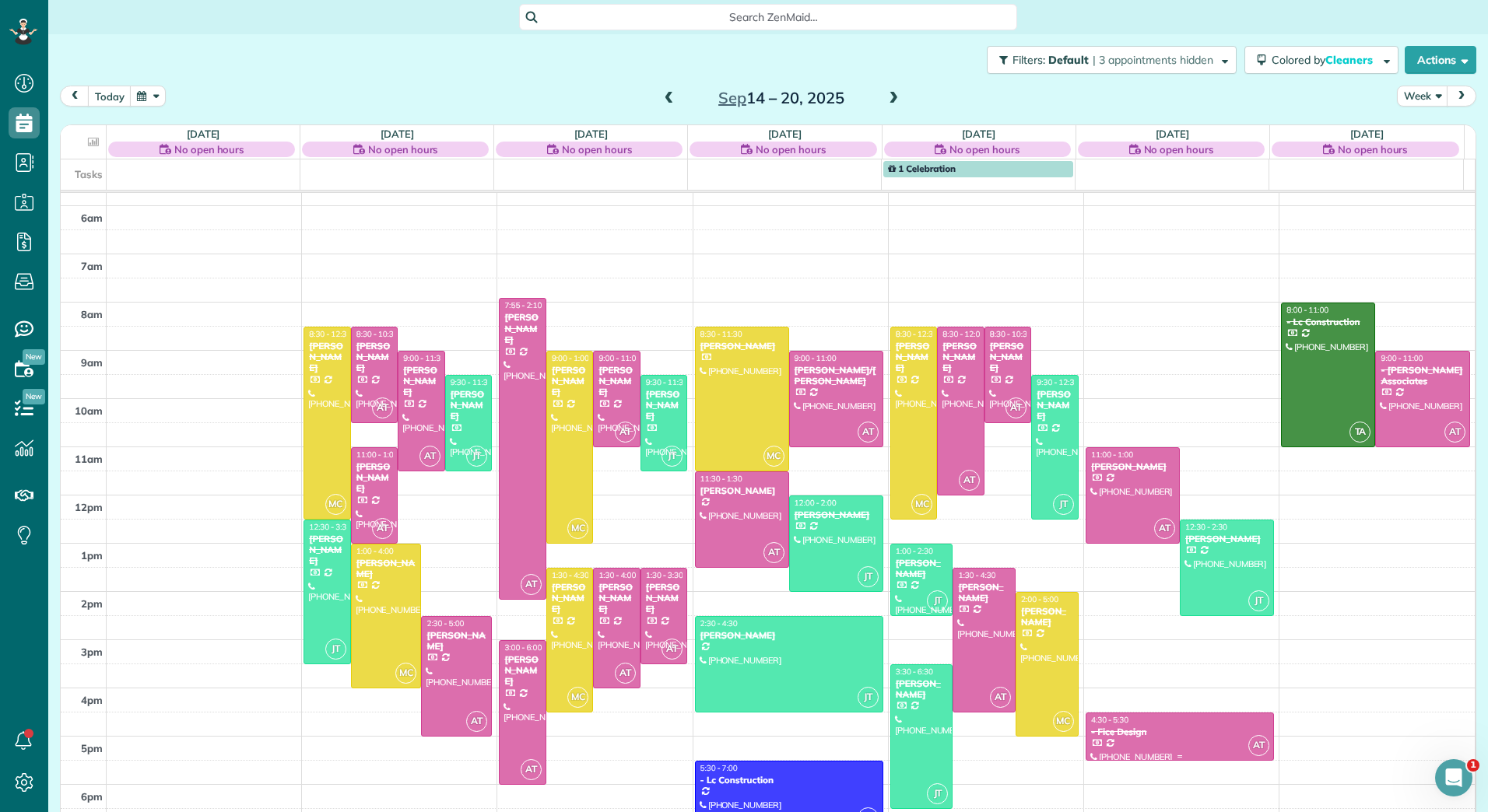
click at [1156, 729] on div "- Fice Design" at bounding box center [1179, 732] width 179 height 10
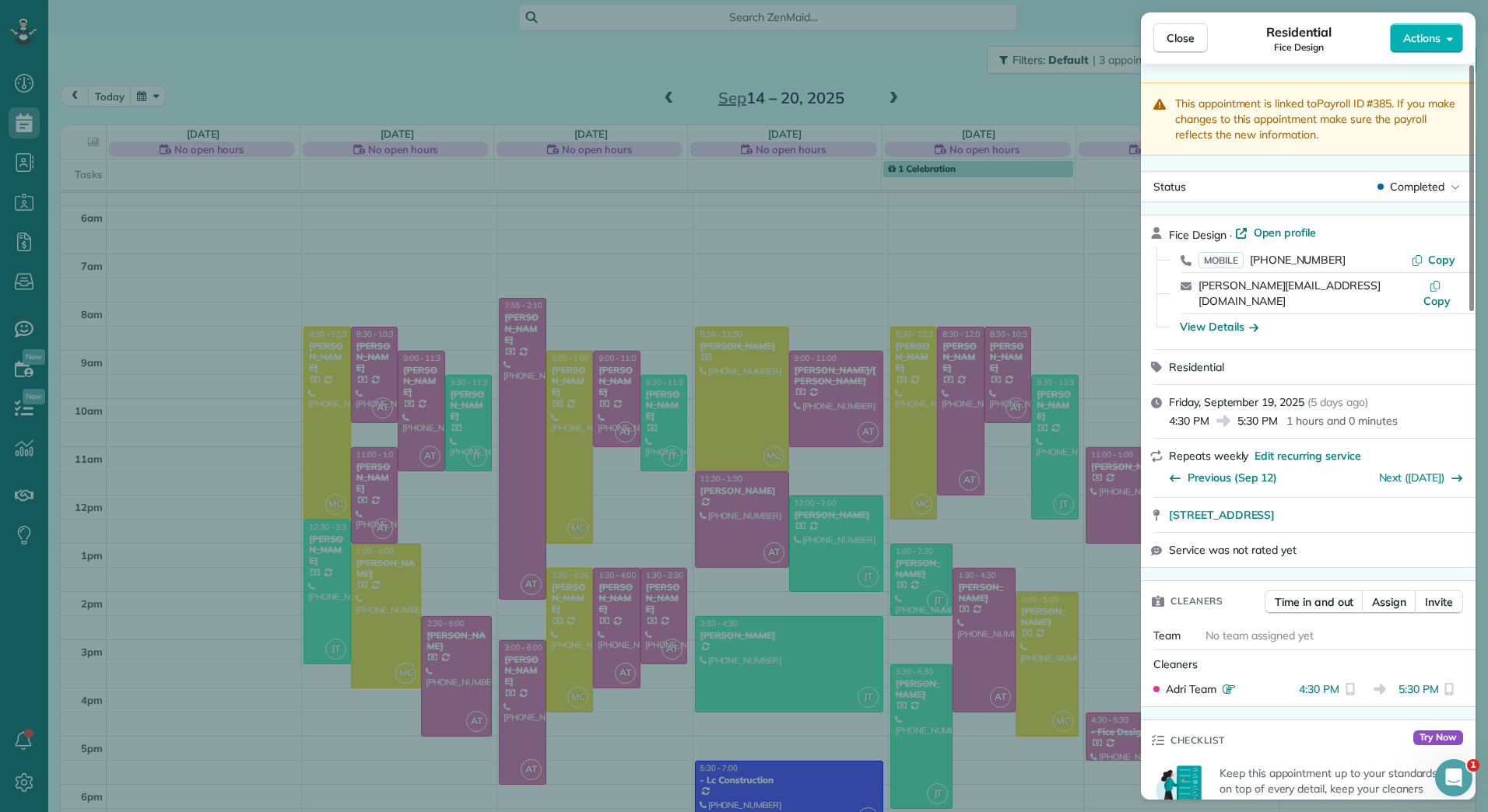
click at [1190, 31] on span "Close" at bounding box center [1180, 38] width 28 height 16
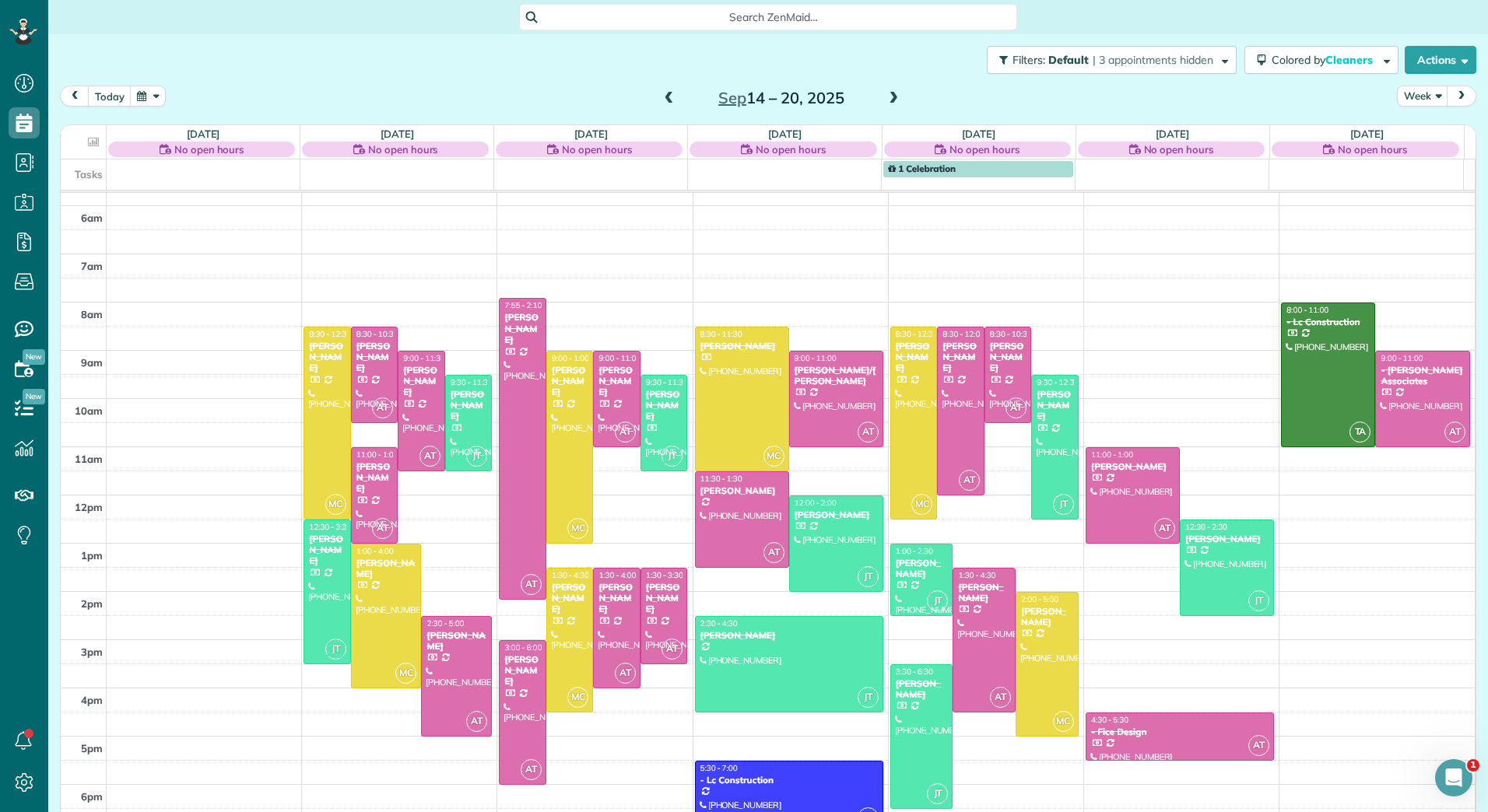
click at [887, 100] on span at bounding box center [893, 99] width 17 height 14
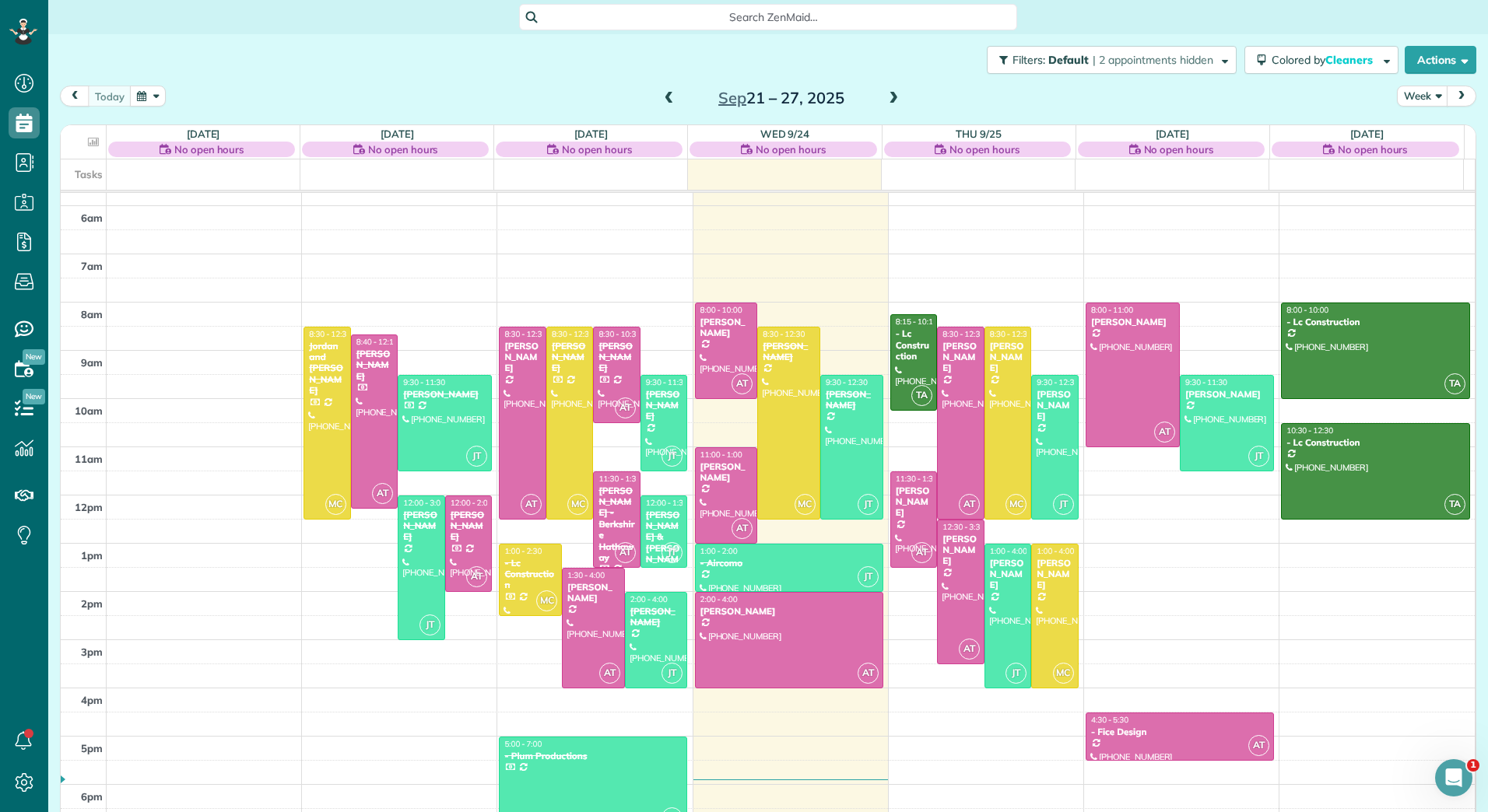
click at [885, 98] on span at bounding box center [893, 99] width 17 height 14
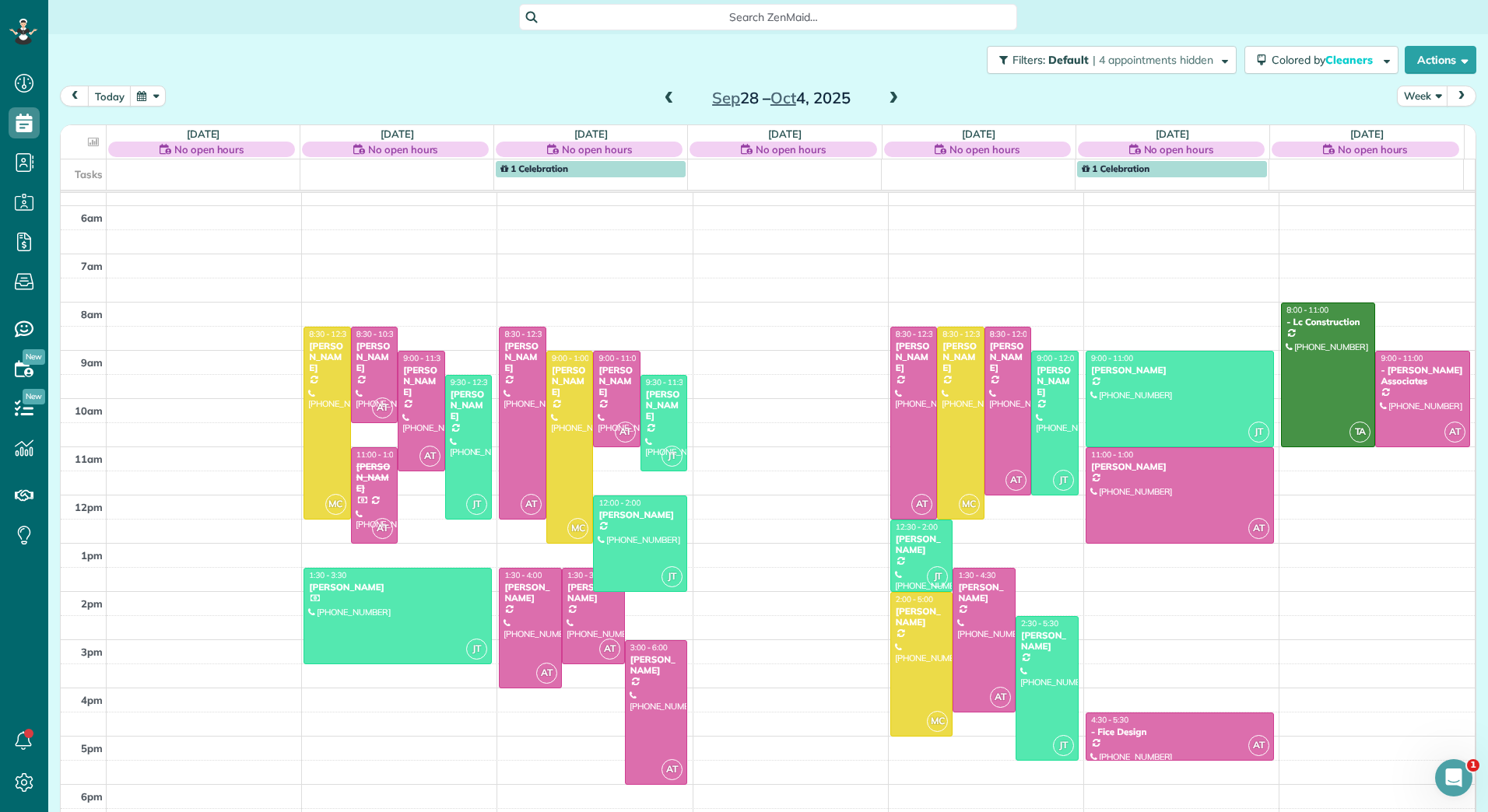
click at [661, 98] on span at bounding box center [670, 99] width 17 height 14
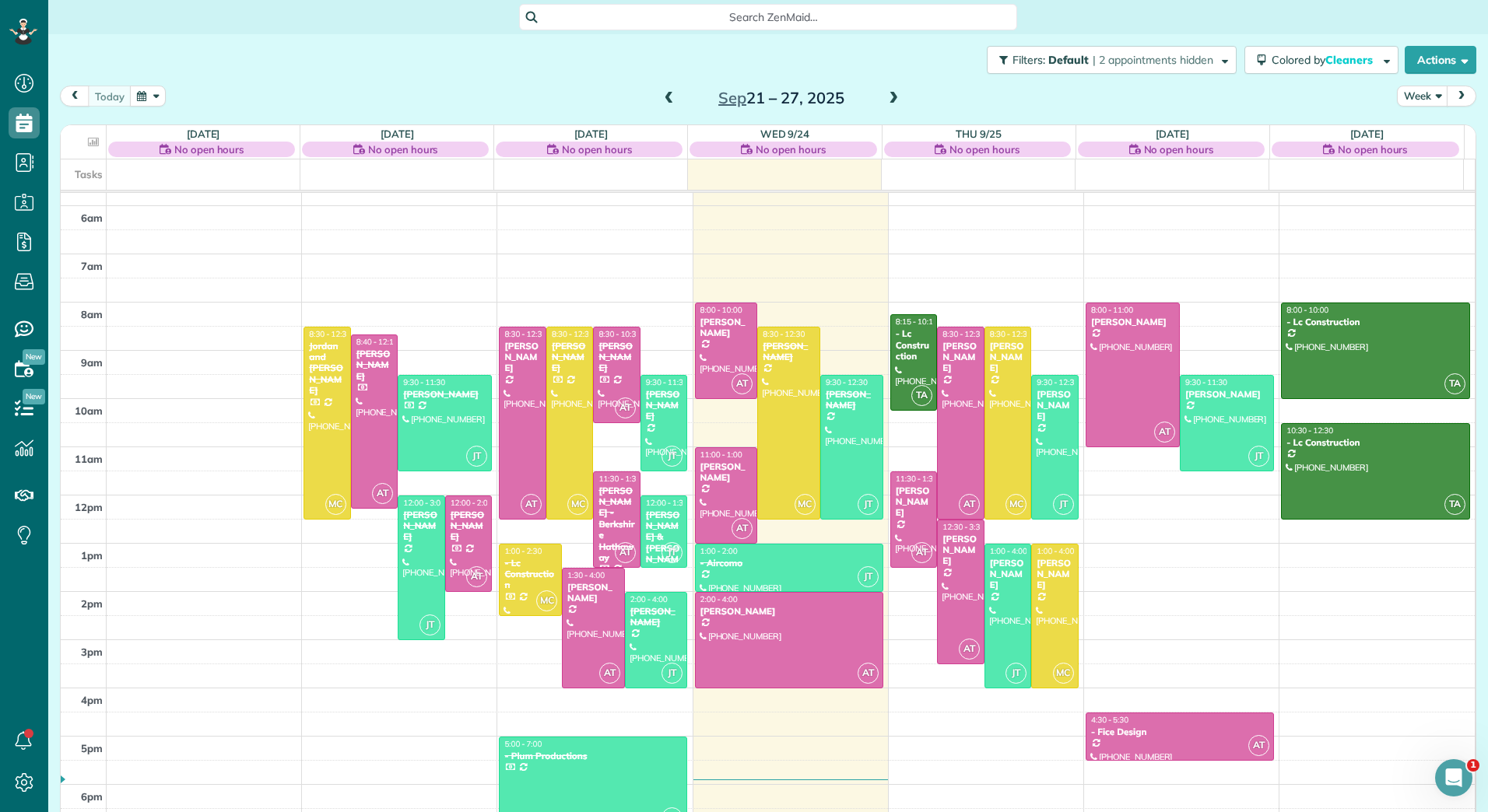
click at [885, 95] on span at bounding box center [893, 99] width 17 height 14
